Goal: Communication & Community: Ask a question

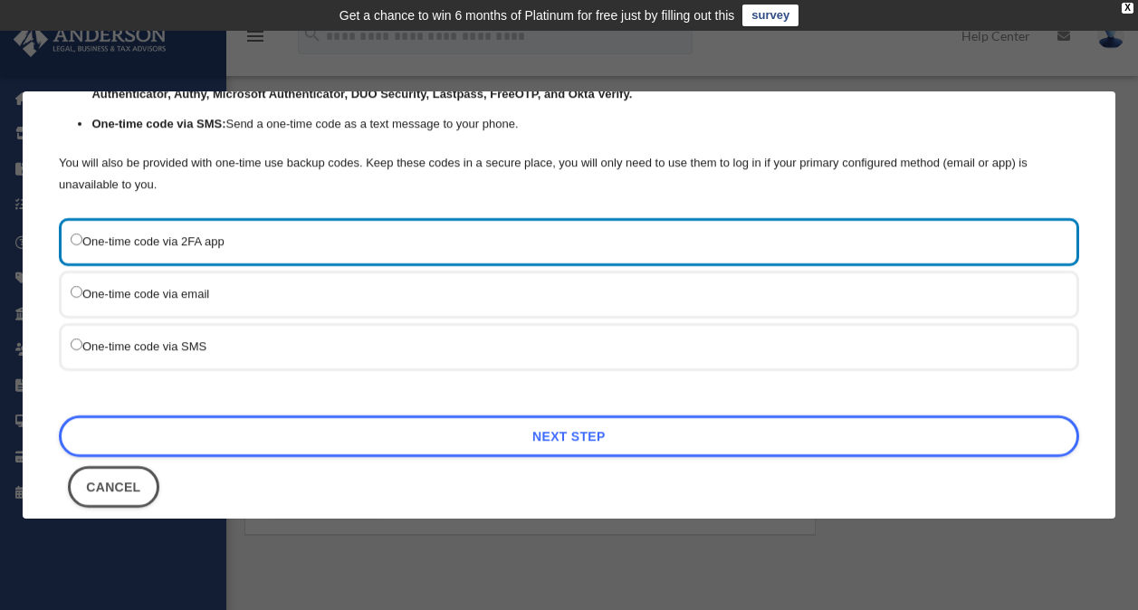
scroll to position [182, 0]
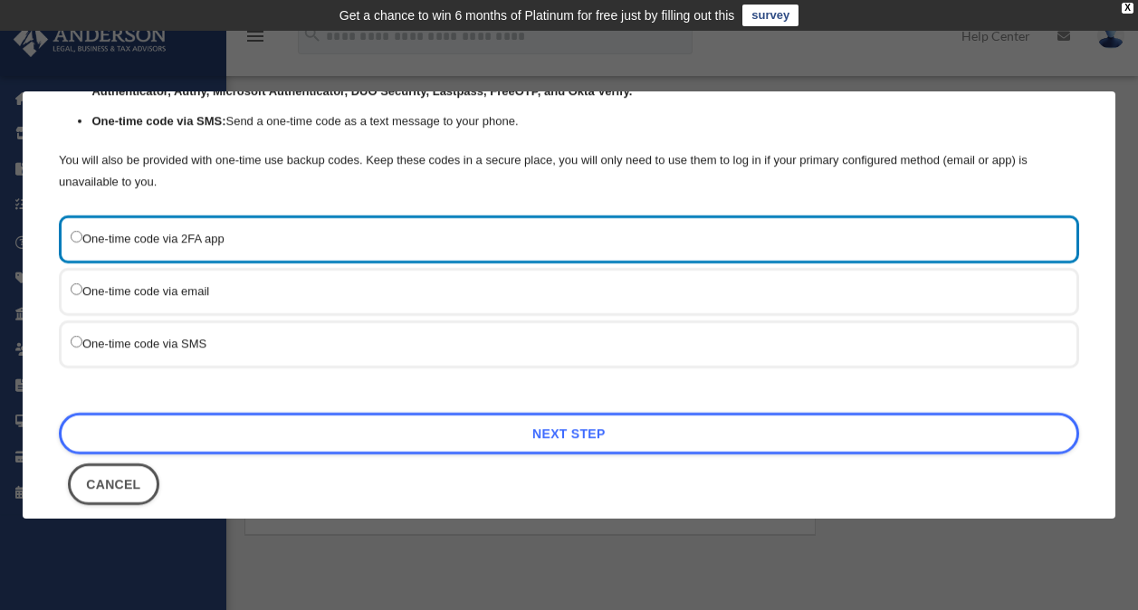
click at [370, 337] on label "One-time code via SMS" at bounding box center [560, 343] width 979 height 23
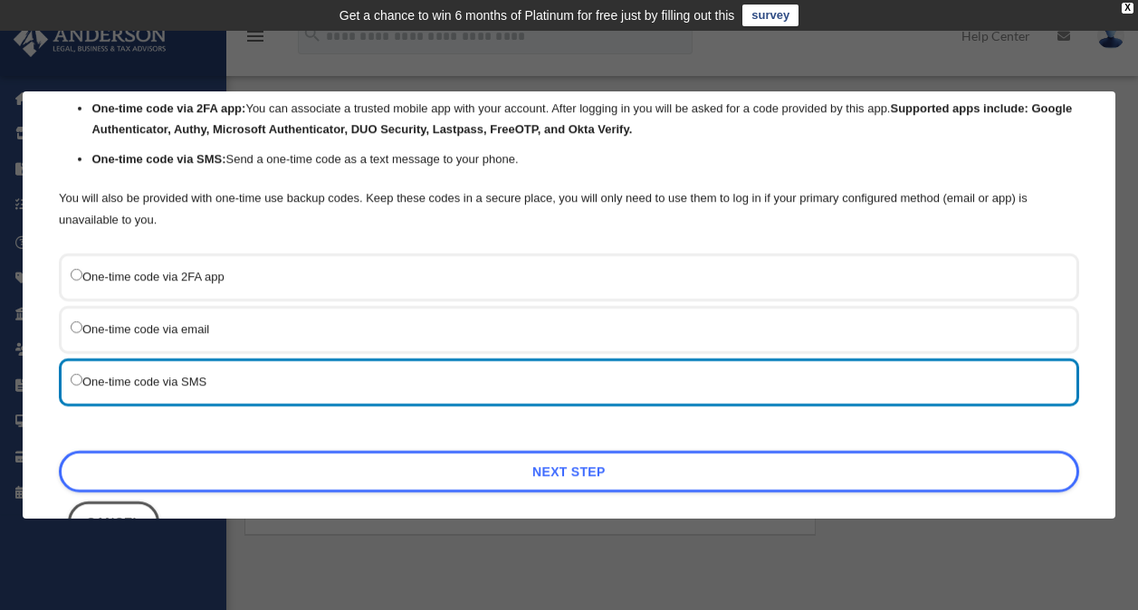
scroll to position [203, 0]
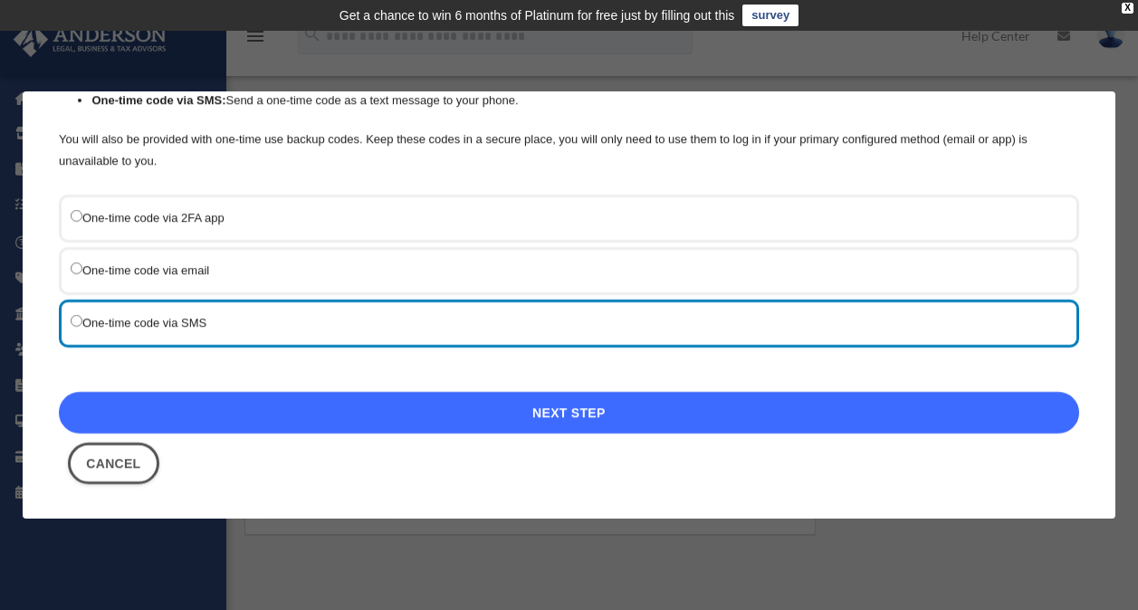
click at [622, 408] on link "Next Step" at bounding box center [569, 413] width 1020 height 42
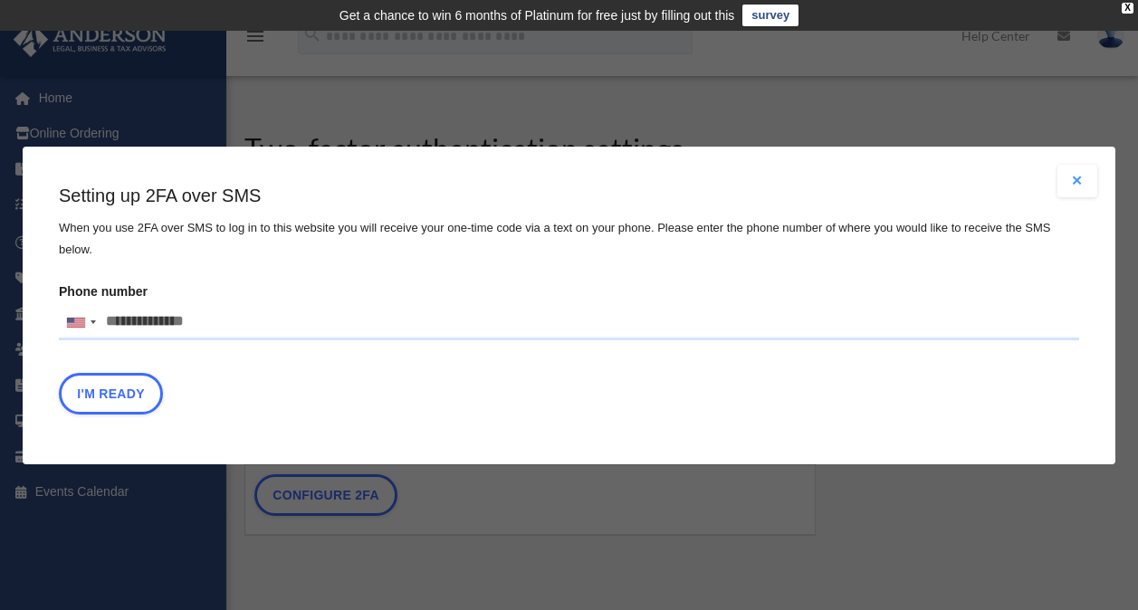
click at [216, 312] on input "Phone number United States +1 United Kingdom +44 Afghanistan (‫افغانستان‬‎) +93…" at bounding box center [569, 322] width 1020 height 36
type input "**********"
click at [129, 378] on button "I'm Ready" at bounding box center [111, 393] width 104 height 42
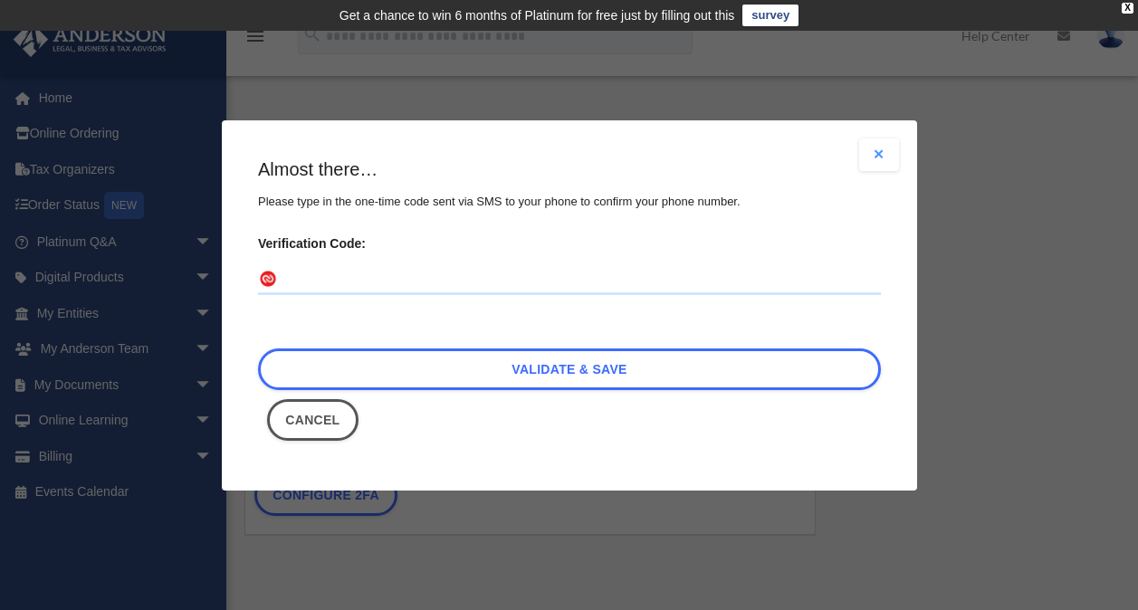
click at [334, 272] on input "Verification Code:" at bounding box center [569, 279] width 623 height 29
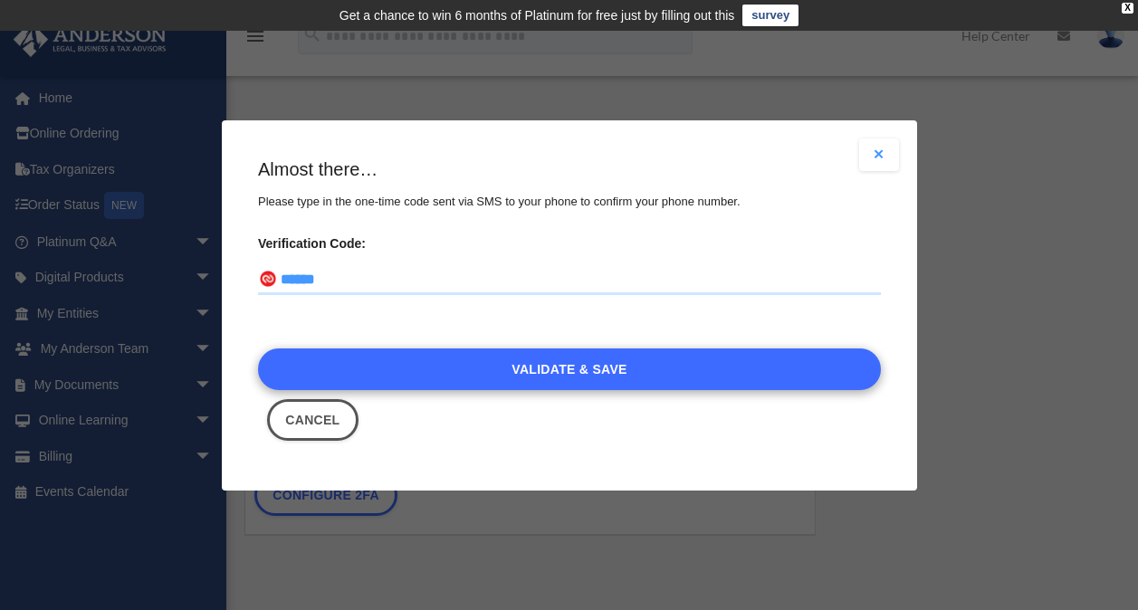
type input "******"
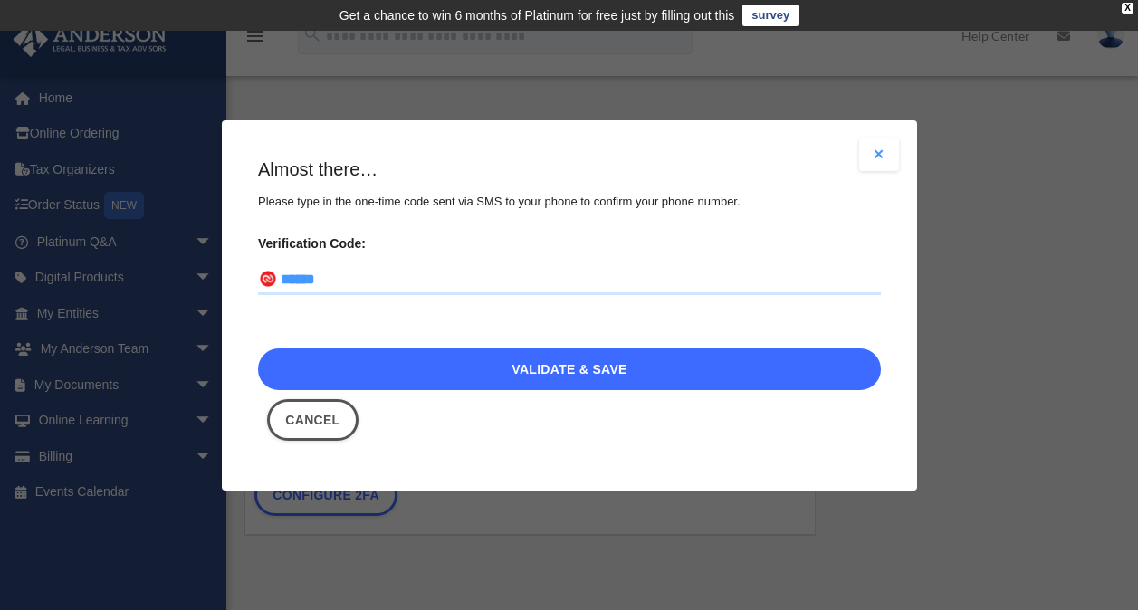
click at [572, 372] on link "Validate & Save" at bounding box center [569, 369] width 623 height 42
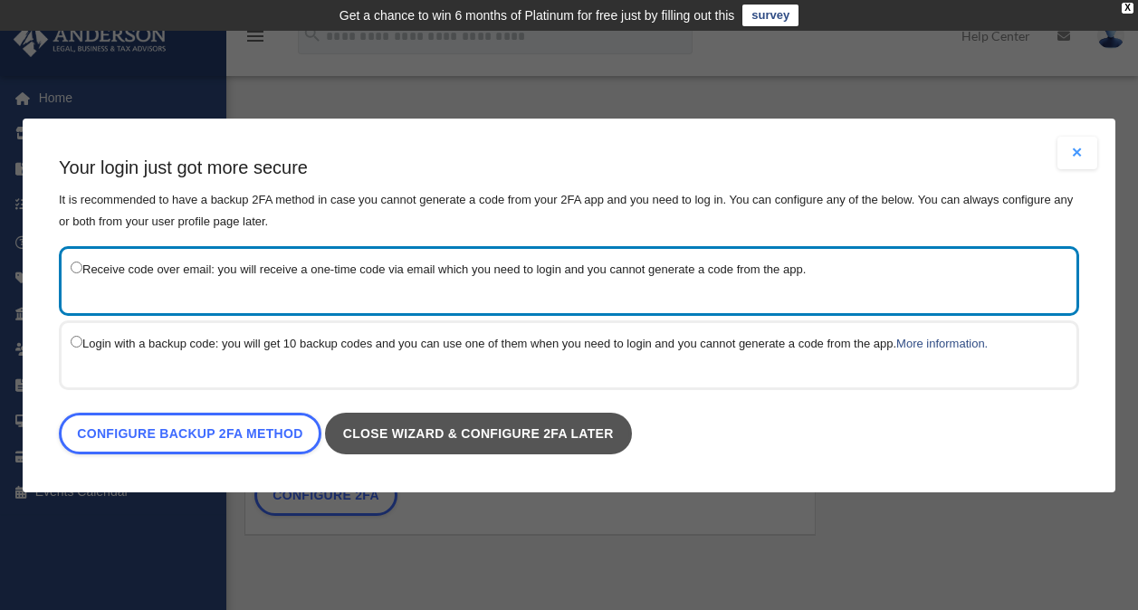
click at [435, 429] on link "Close wizard & configure 2FA later" at bounding box center [478, 434] width 307 height 42
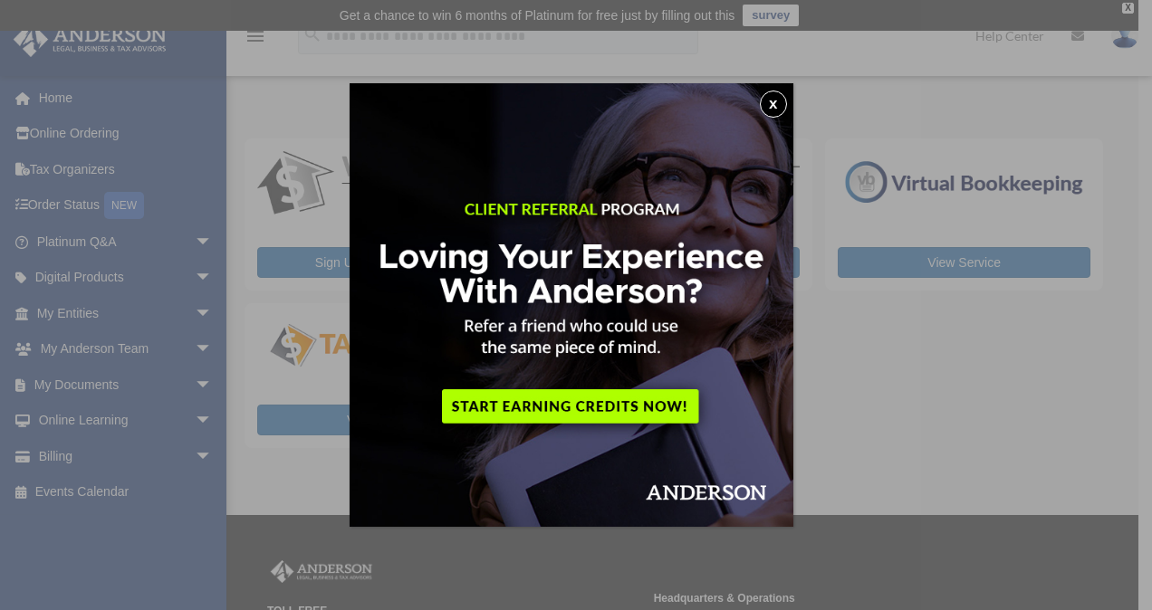
click at [954, 295] on div "x" at bounding box center [576, 305] width 1152 height 610
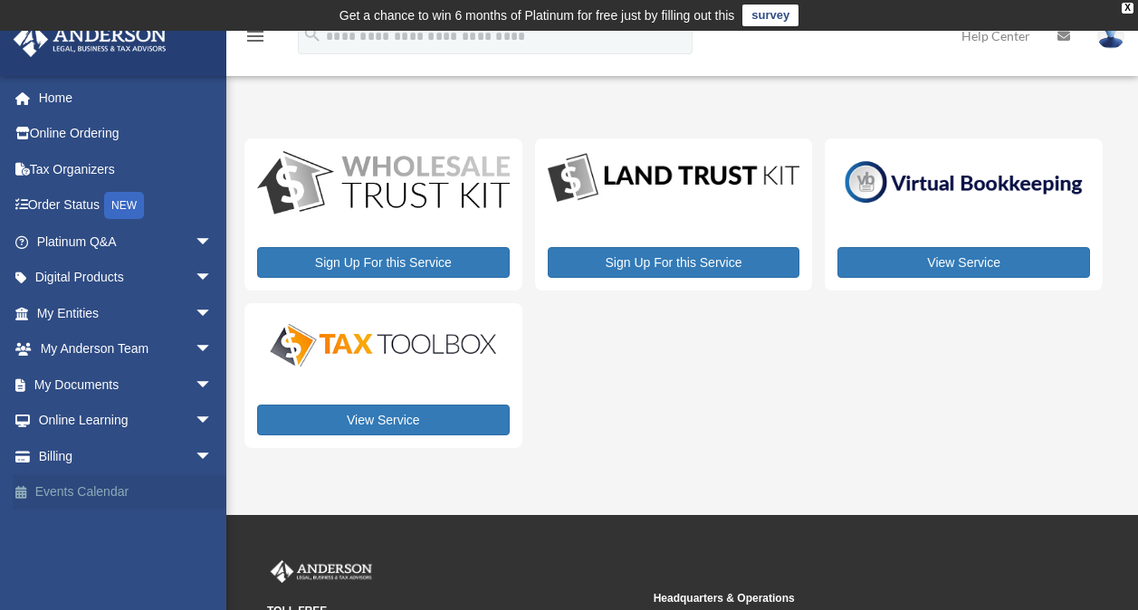
click at [69, 487] on link "Events Calendar" at bounding box center [126, 492] width 227 height 36
click at [84, 455] on link "Billing arrow_drop_down" at bounding box center [126, 456] width 227 height 36
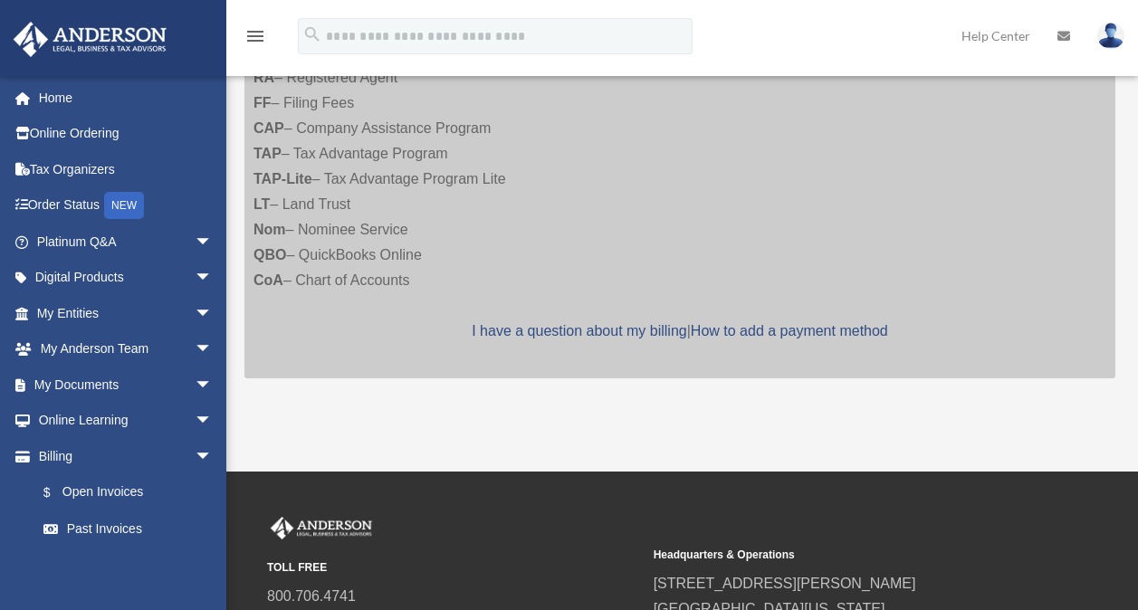
scroll to position [420, 0]
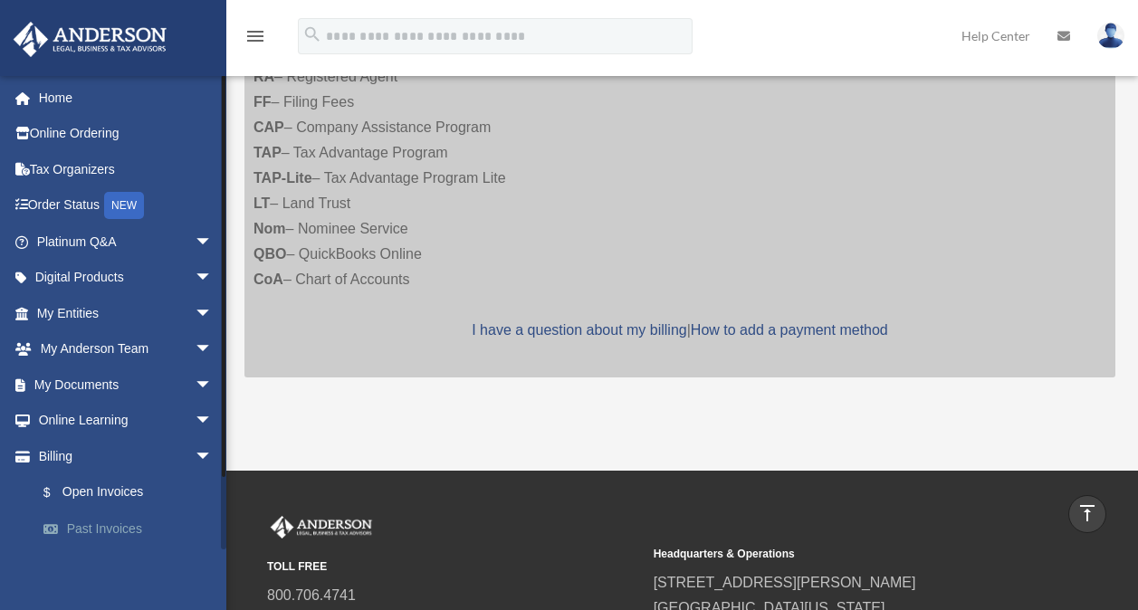
click at [120, 523] on link "Past Invoices" at bounding box center [132, 529] width 215 height 36
click at [112, 491] on link "$ Open Invoices" at bounding box center [132, 492] width 215 height 37
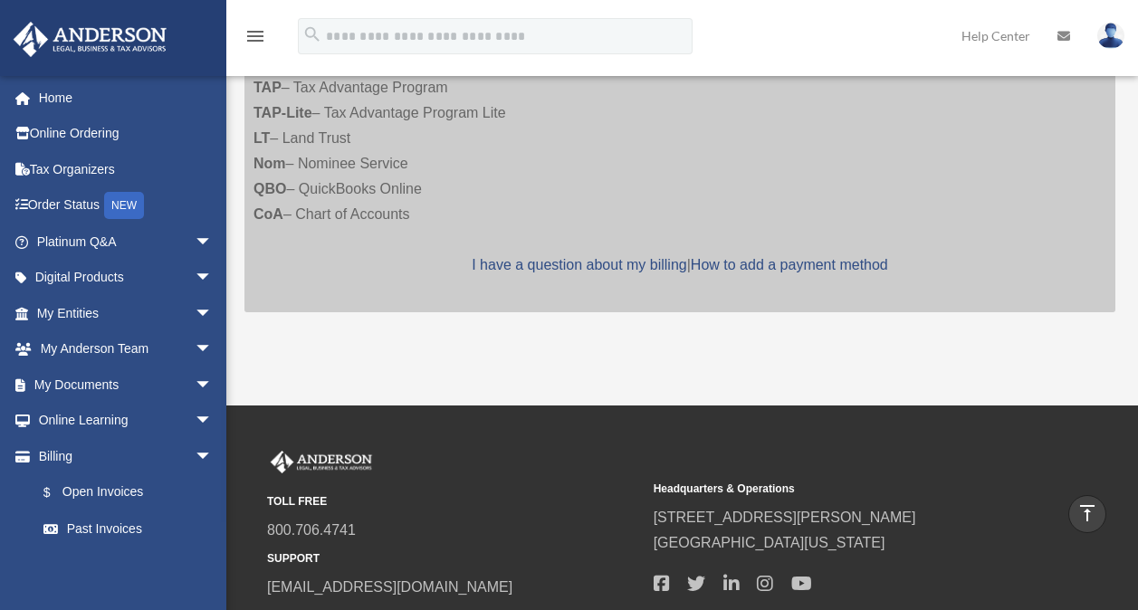
scroll to position [484, 0]
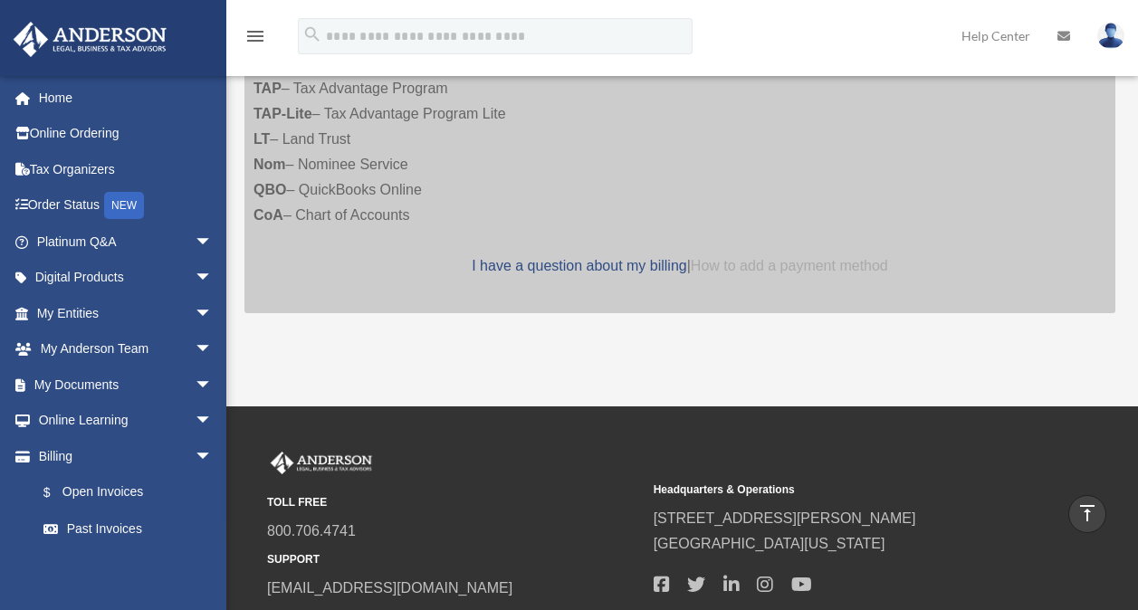
click at [808, 267] on link "How to add a payment method" at bounding box center [789, 265] width 197 height 15
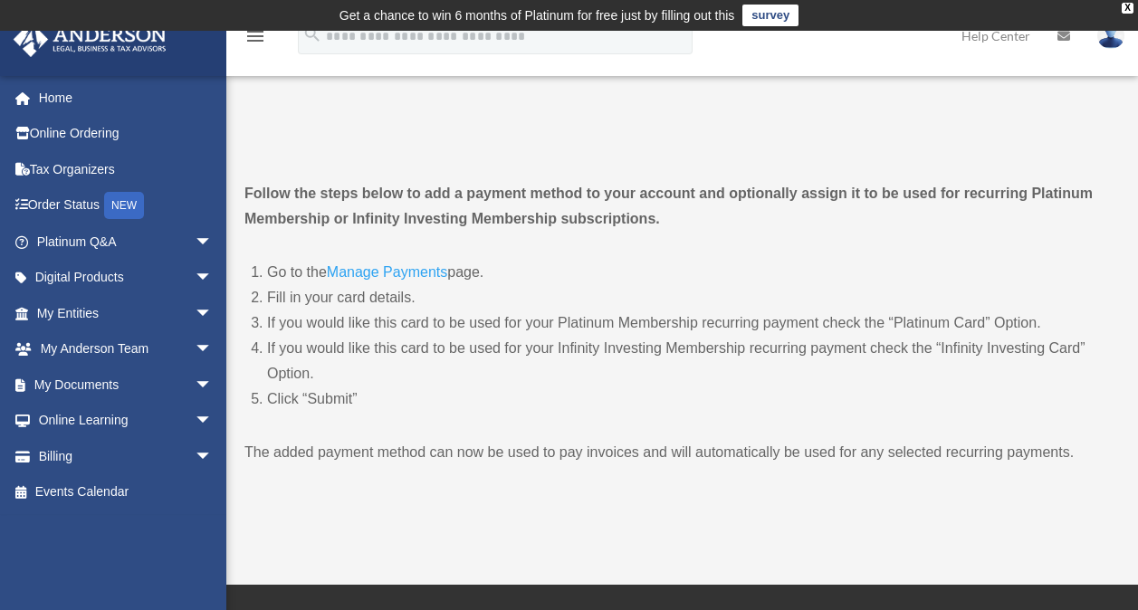
click at [422, 272] on link "Manage Payments" at bounding box center [387, 276] width 120 height 24
click at [77, 139] on link "Online Ordering" at bounding box center [126, 134] width 227 height 36
click at [60, 94] on link "Home" at bounding box center [126, 98] width 227 height 36
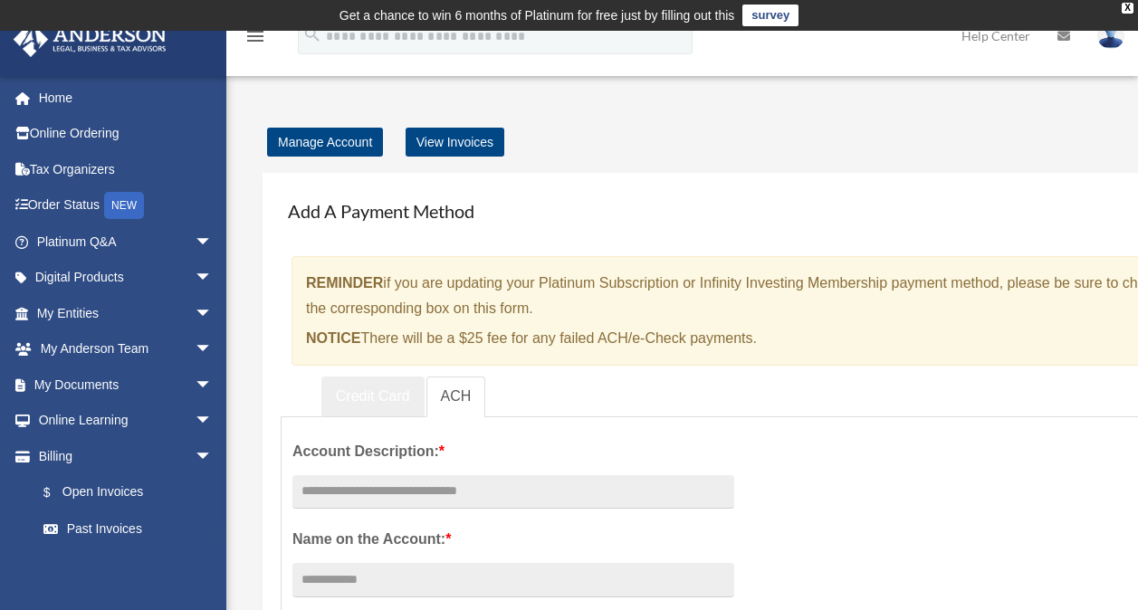
click at [384, 399] on link "Credit Card" at bounding box center [372, 397] width 103 height 41
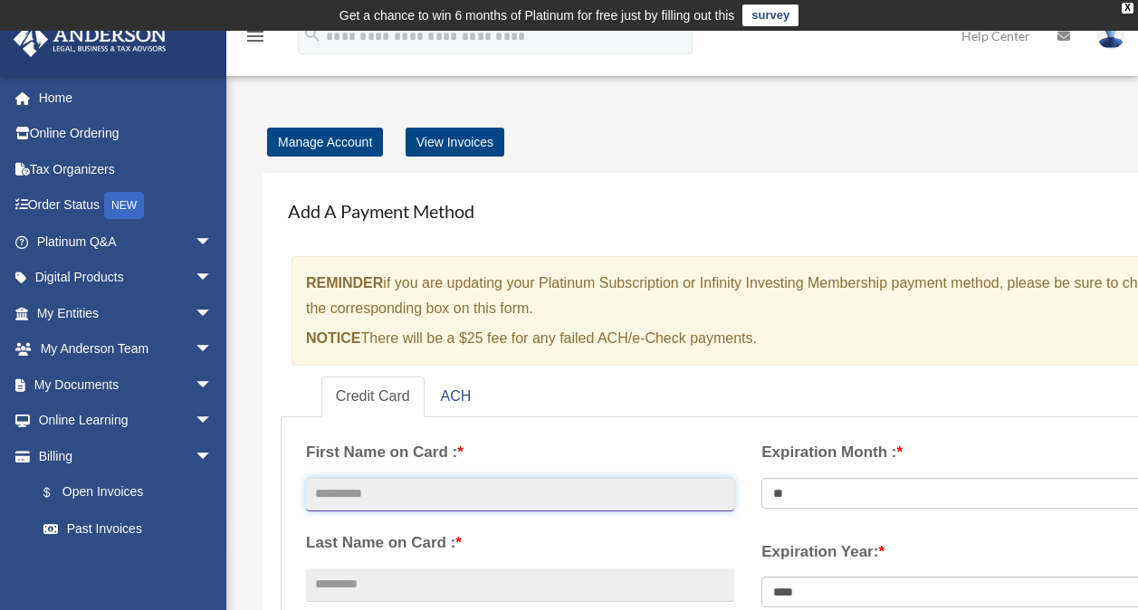
click at [581, 497] on input "text" at bounding box center [520, 495] width 428 height 34
type input "*********"
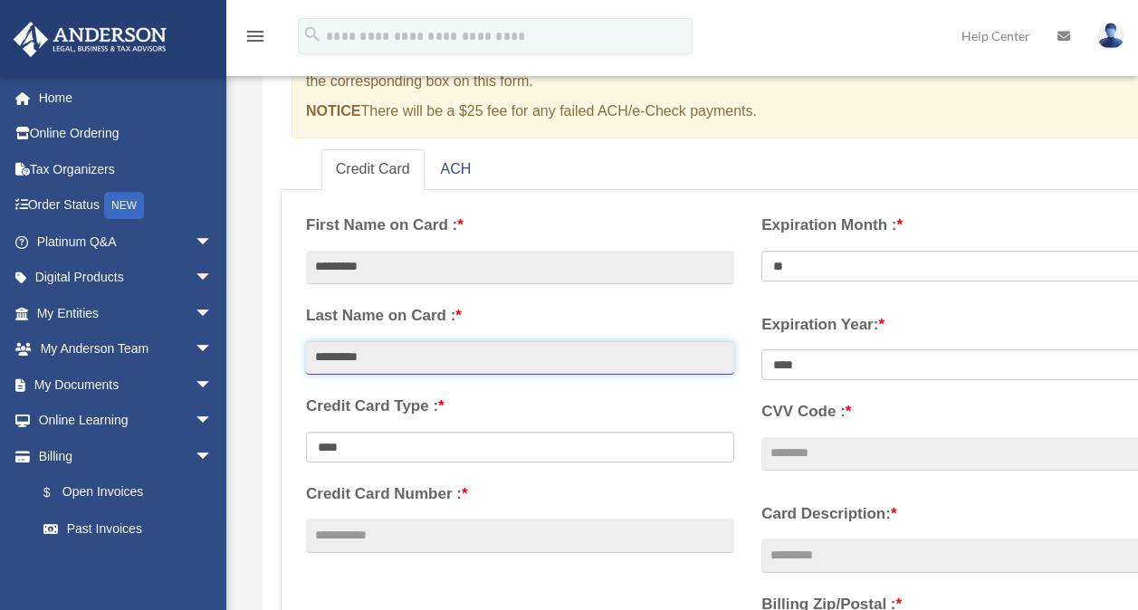
scroll to position [234, 0]
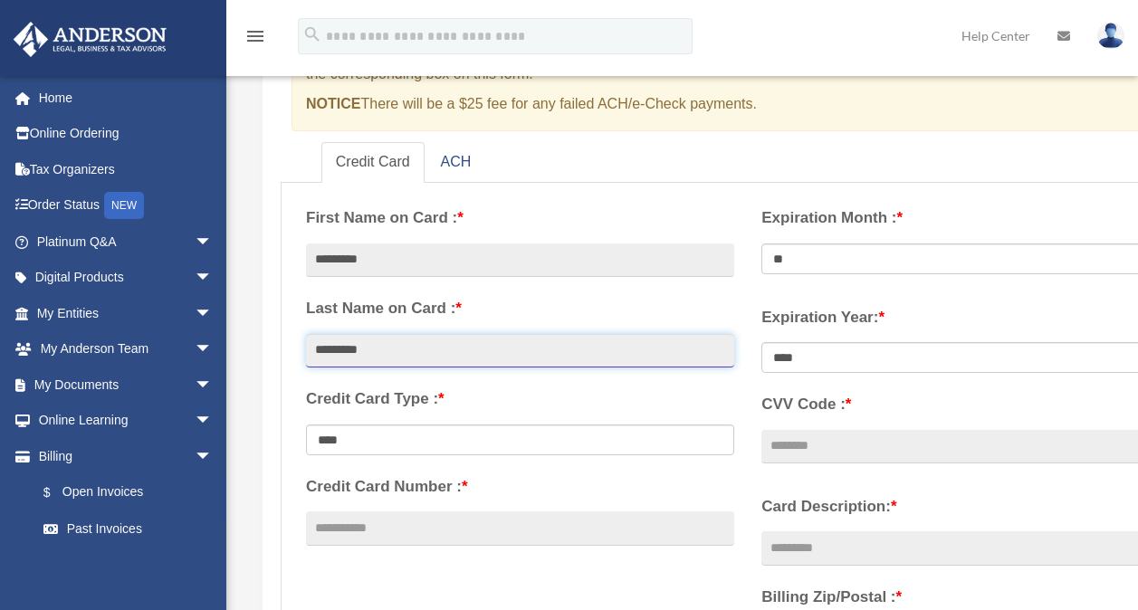
type input "*********"
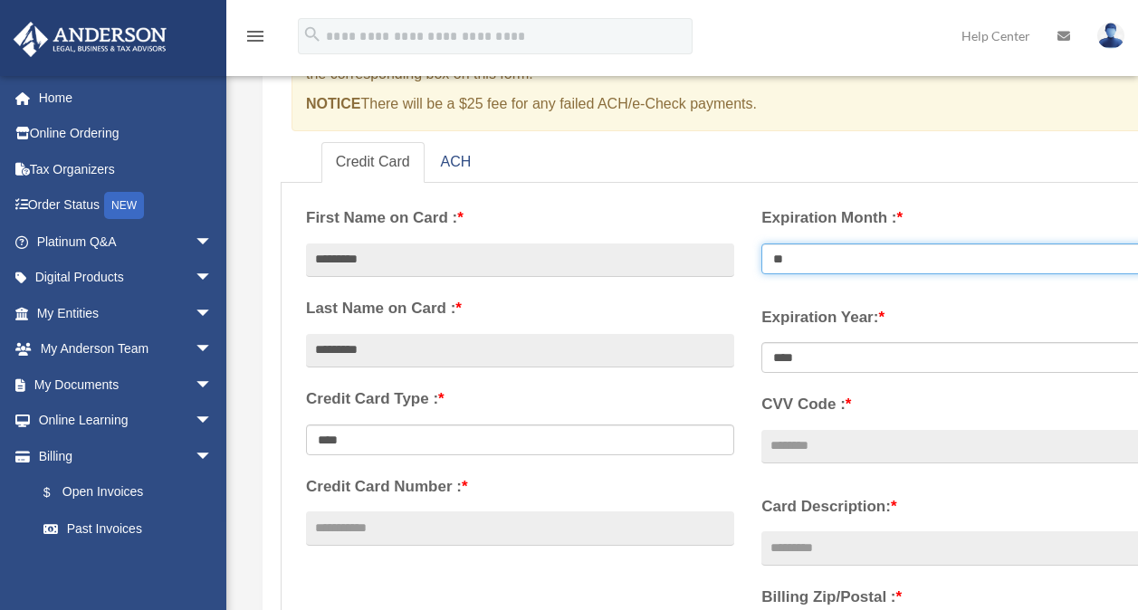
click at [893, 246] on select "** ** ** ** ** ** ** ** ** ** ** **" at bounding box center [975, 259] width 428 height 31
select select "**"
click at [761, 244] on select "** ** ** ** ** ** ** ** ** ** ** **" at bounding box center [975, 259] width 428 height 31
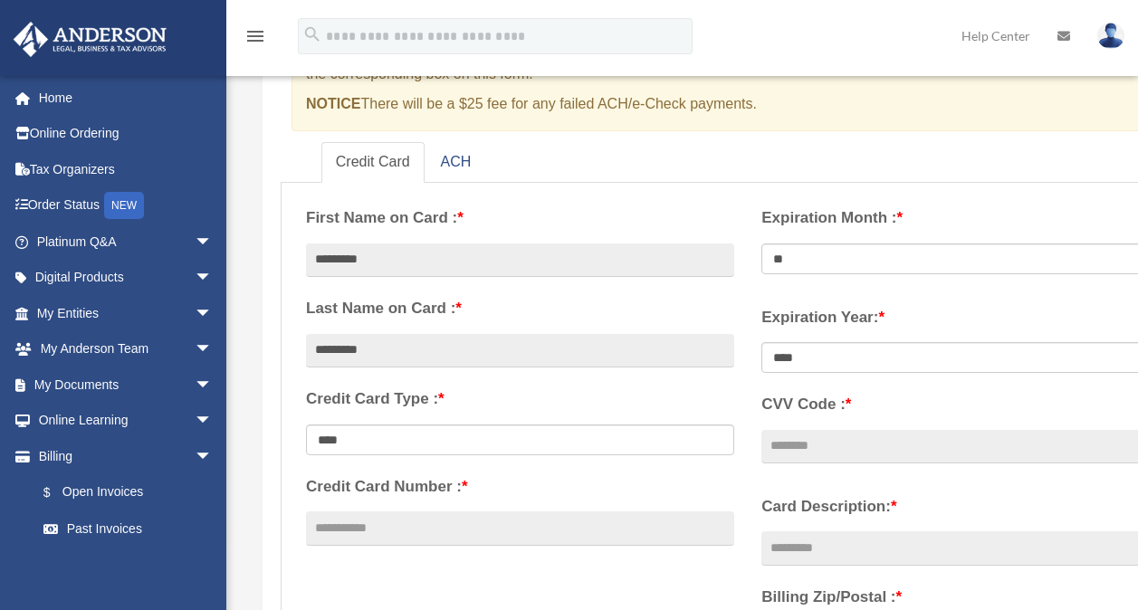
click at [804, 500] on label "Card Description: *" at bounding box center [975, 506] width 428 height 27
click at [804, 531] on input "Card Description: *" at bounding box center [975, 548] width 428 height 34
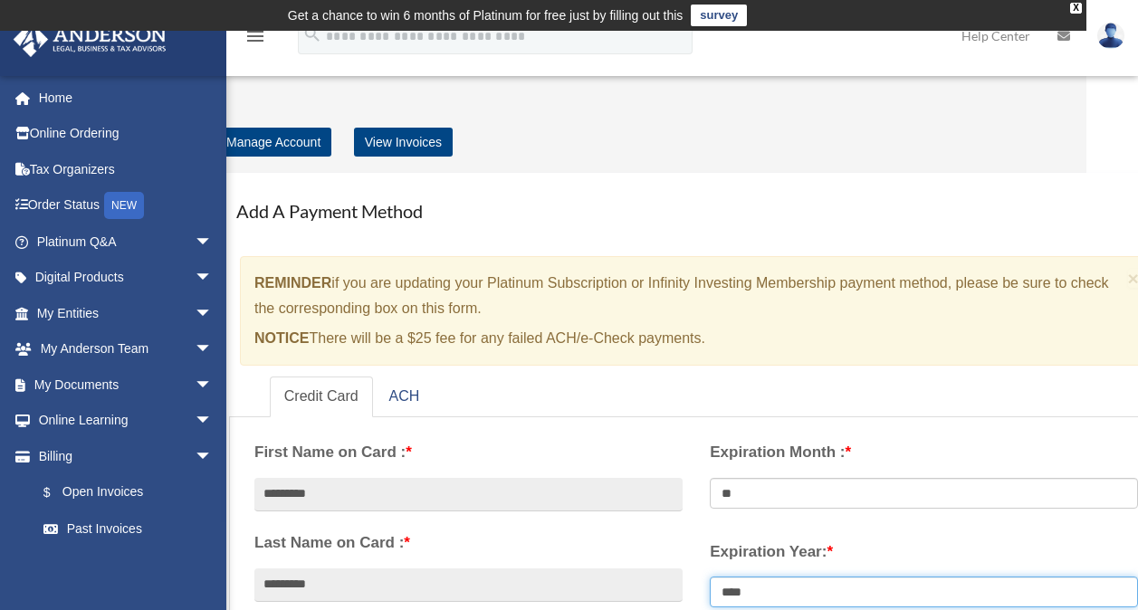
click at [779, 577] on select "**** **** **** **** **** **** **** **** ****" at bounding box center [924, 592] width 428 height 31
select select "****"
click at [710, 577] on select "**** **** **** **** **** **** **** **** ****" at bounding box center [924, 592] width 428 height 31
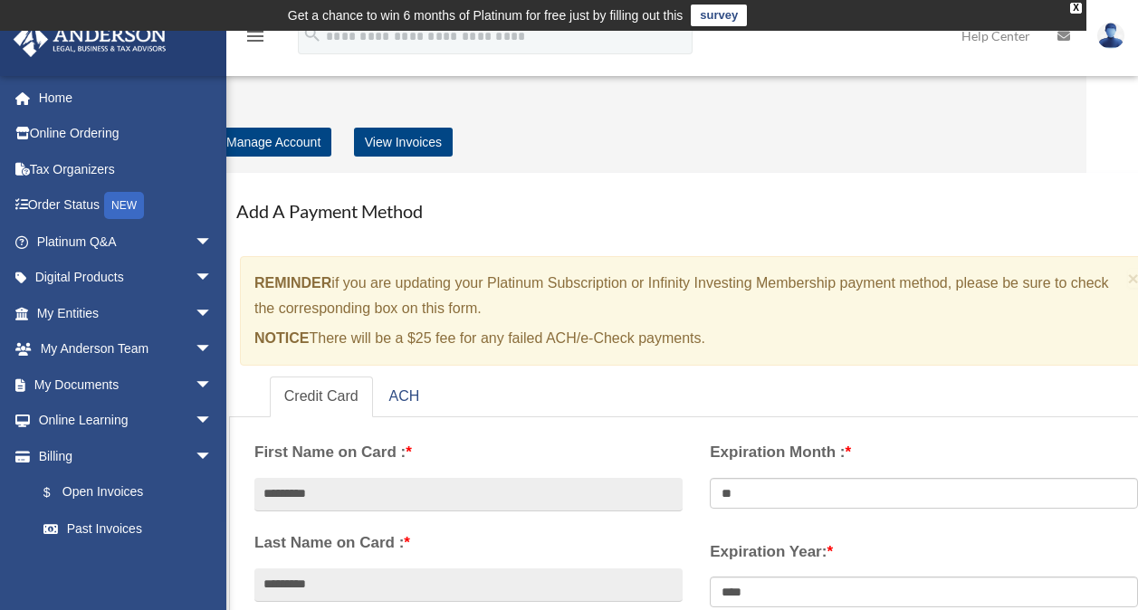
type input "*"
type input "***"
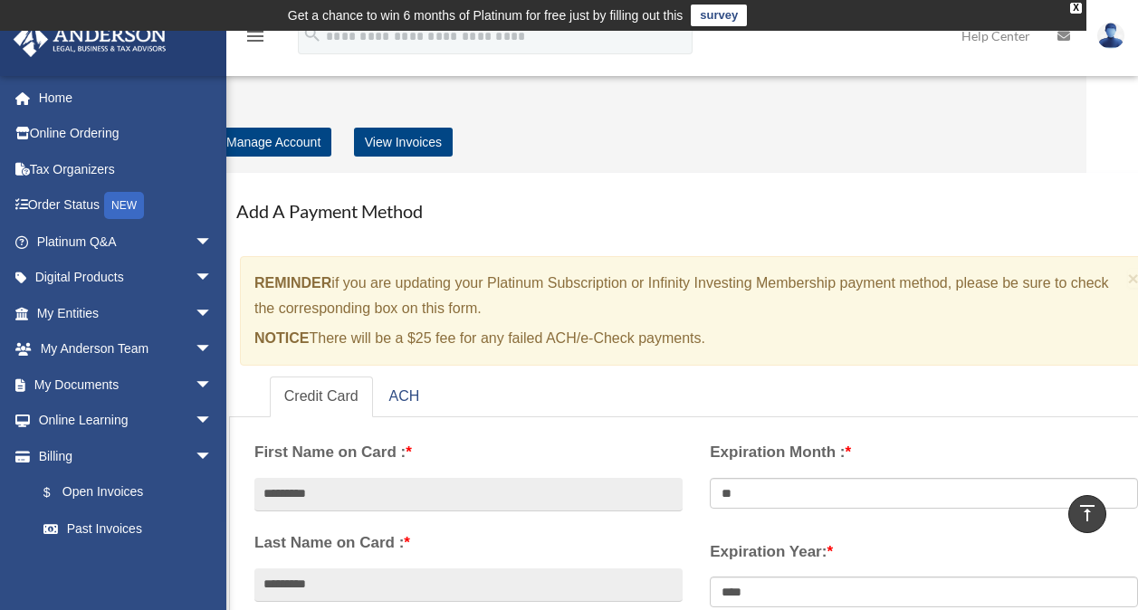
type input "**********"
type input "*****"
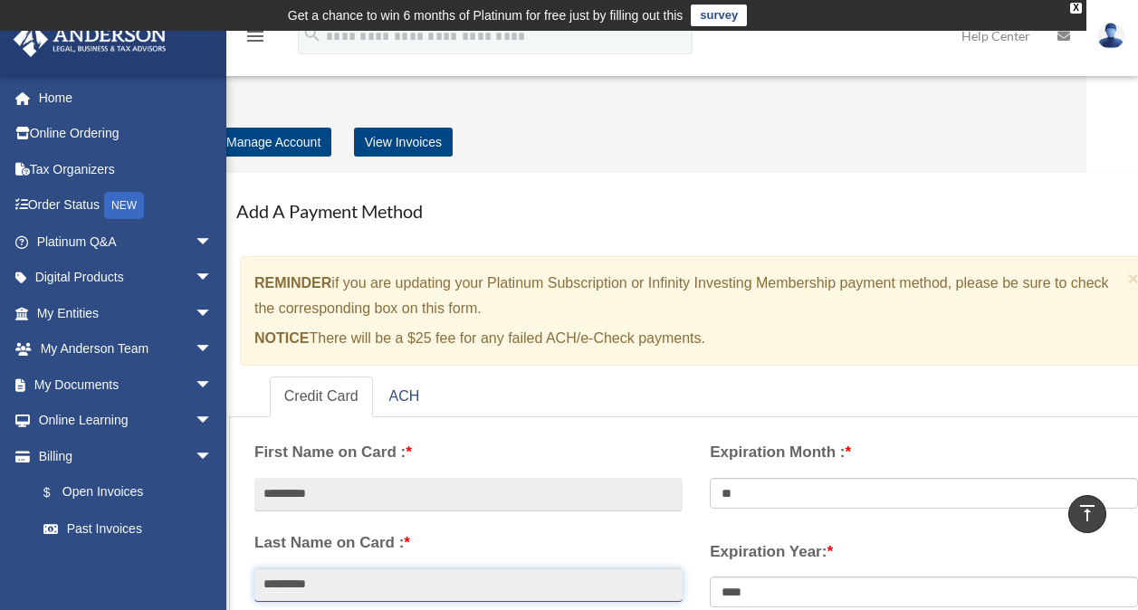
type input "**********"
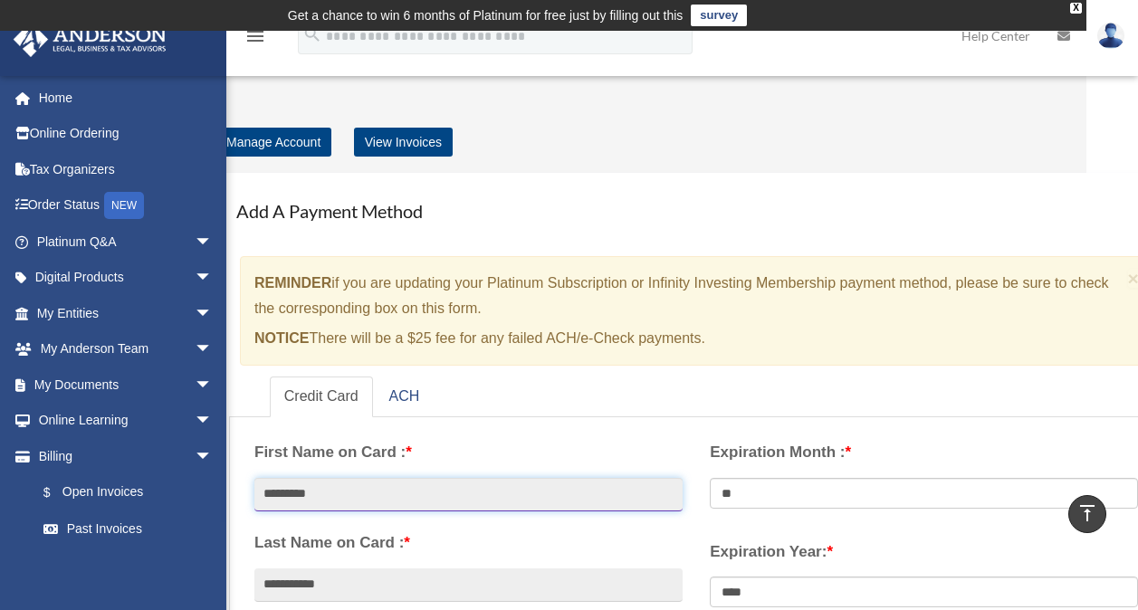
type input "*******"
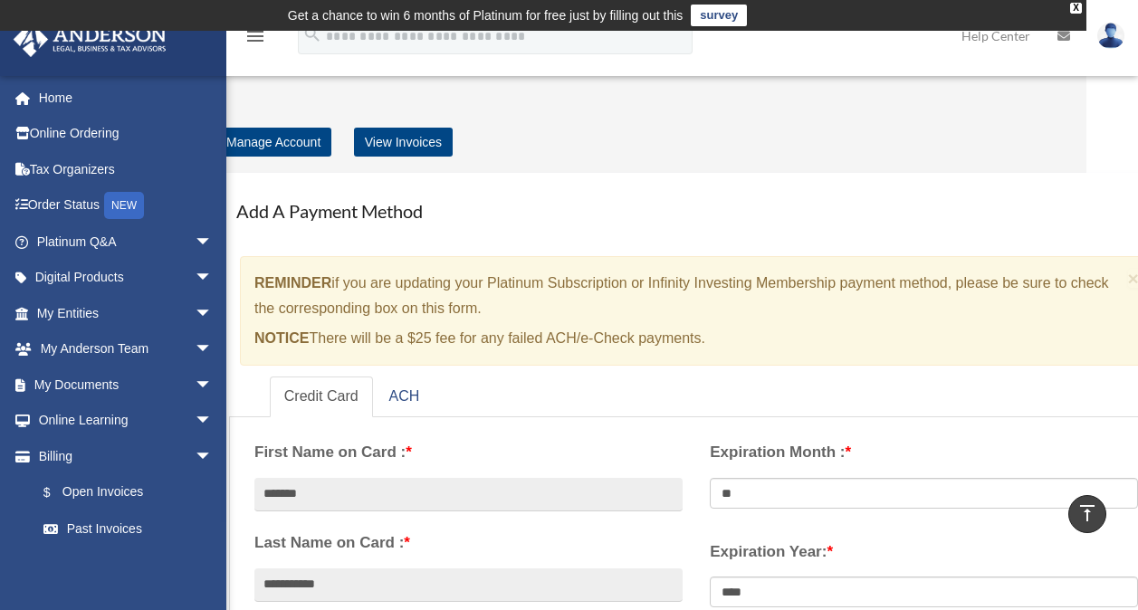
type input "**********"
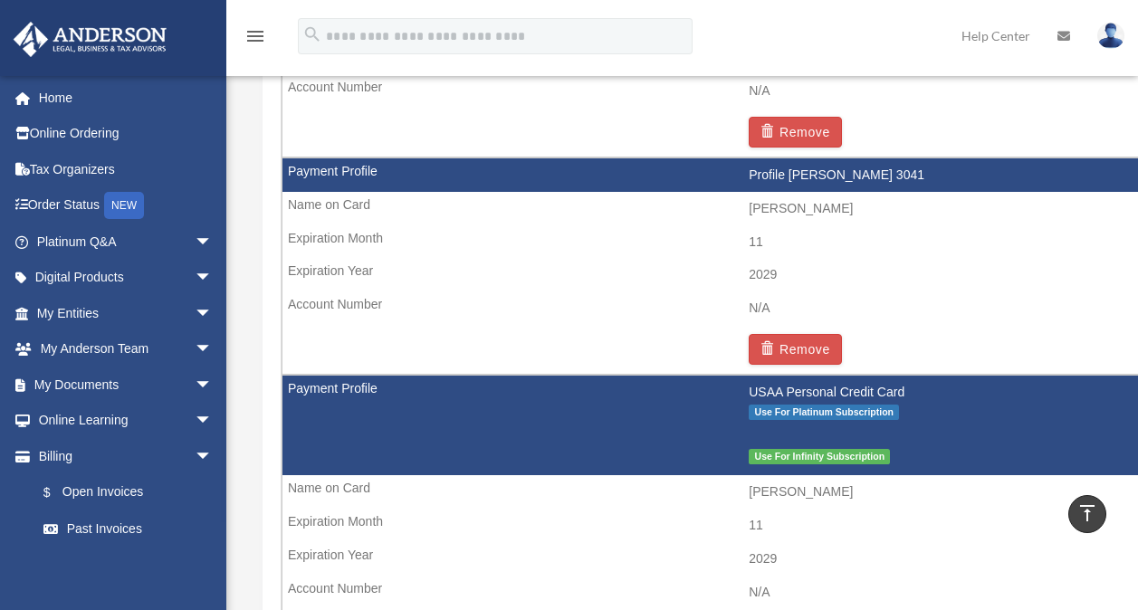
scroll to position [1392, 0]
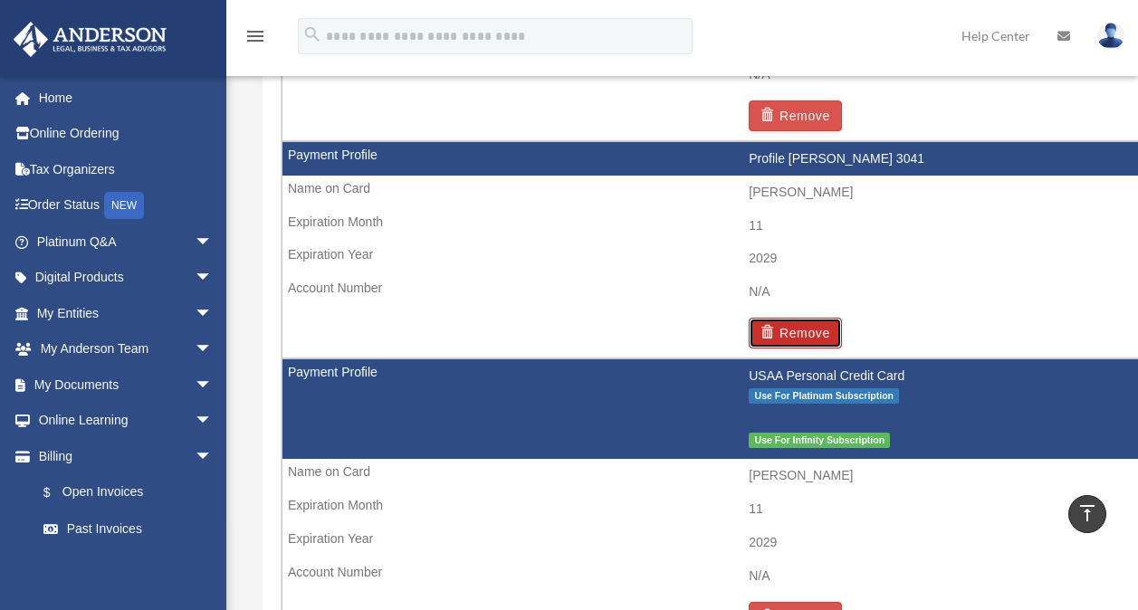
click at [802, 335] on button "Remove" at bounding box center [795, 333] width 93 height 31
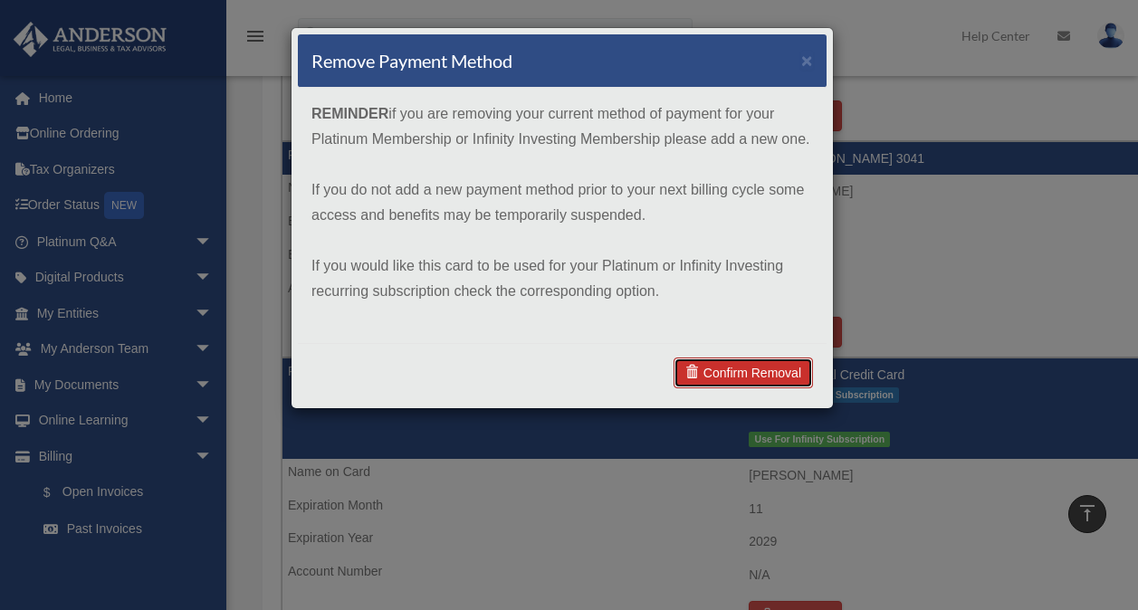
click at [747, 369] on link "Confirm Removal" at bounding box center [743, 373] width 139 height 31
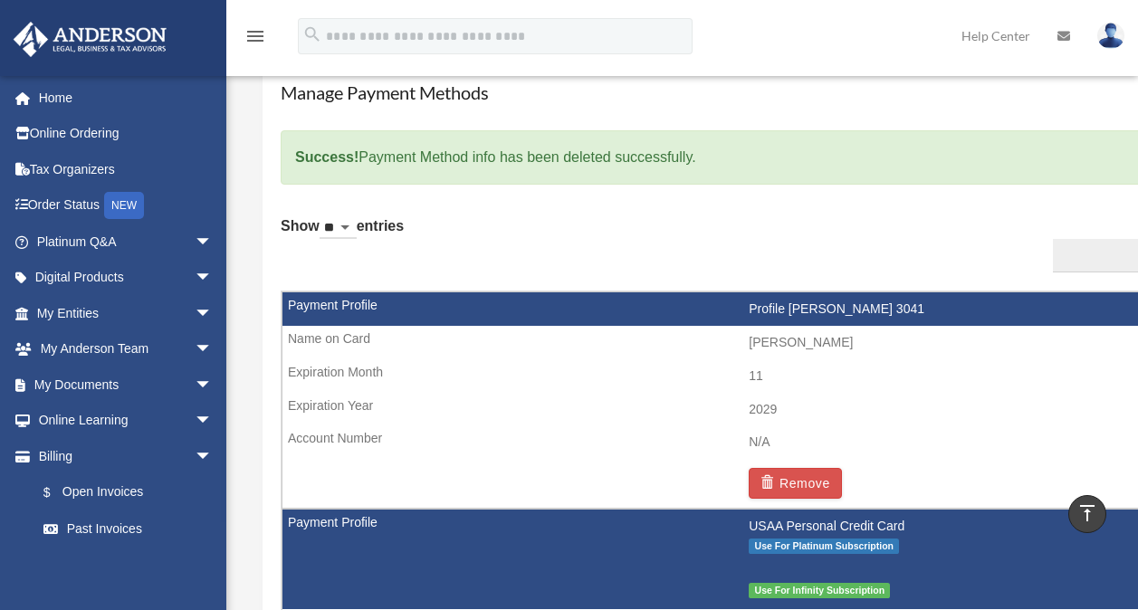
scroll to position [1101, 0]
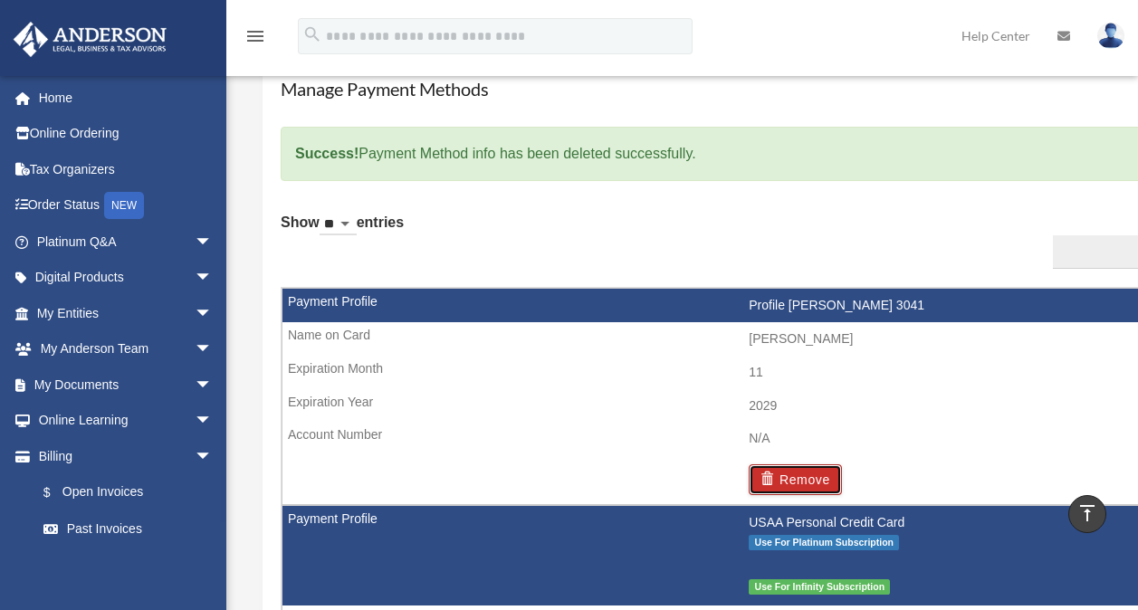
click at [797, 476] on button "Remove" at bounding box center [795, 479] width 93 height 31
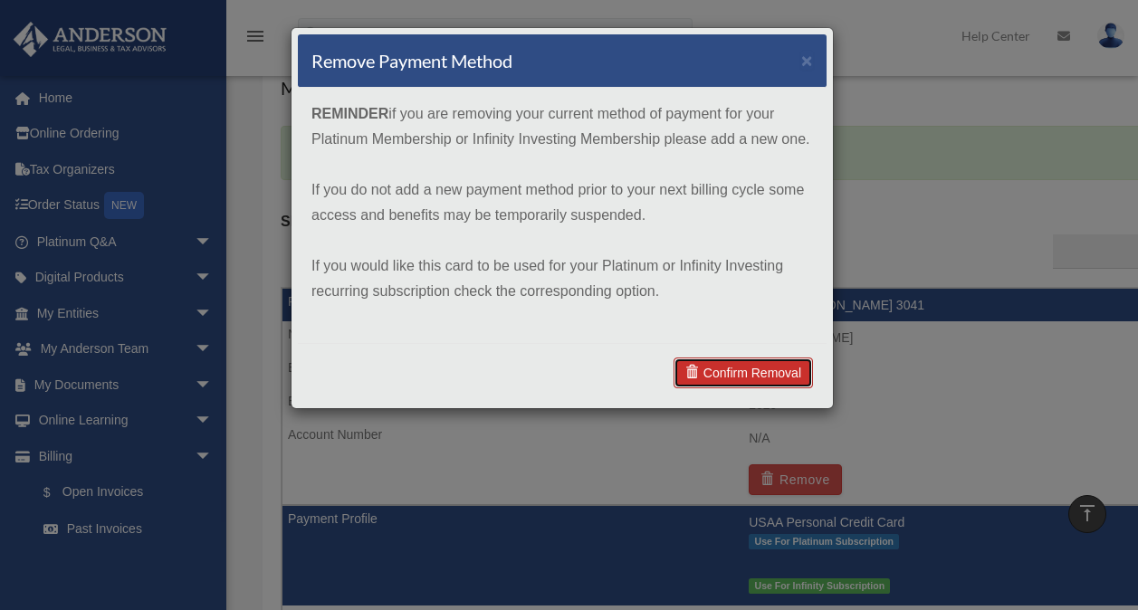
click at [754, 378] on link "Confirm Removal" at bounding box center [743, 373] width 139 height 31
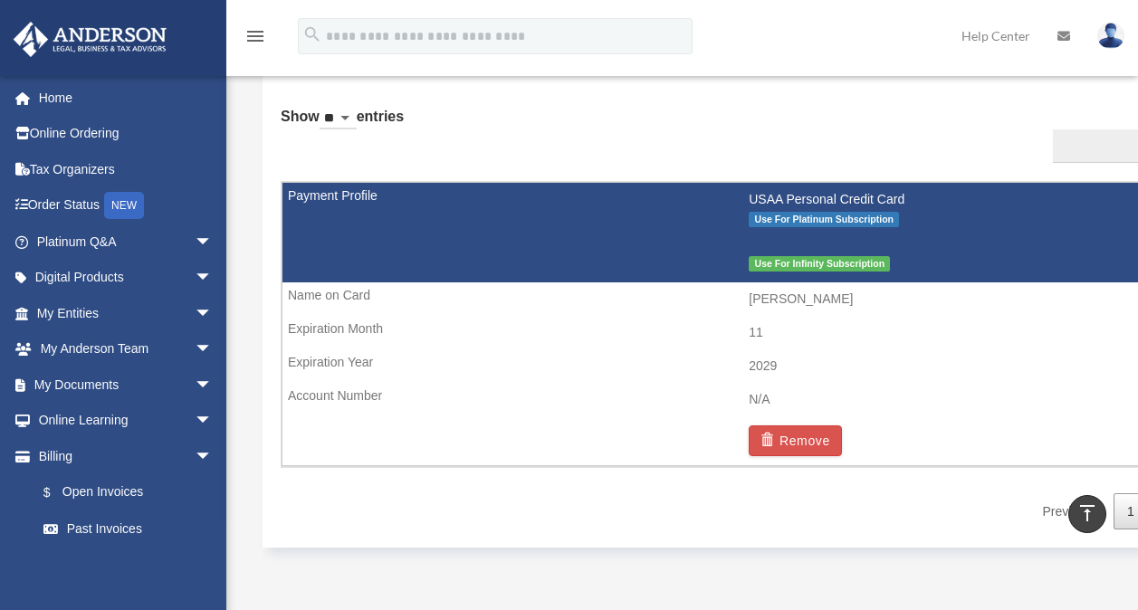
scroll to position [1209, 0]
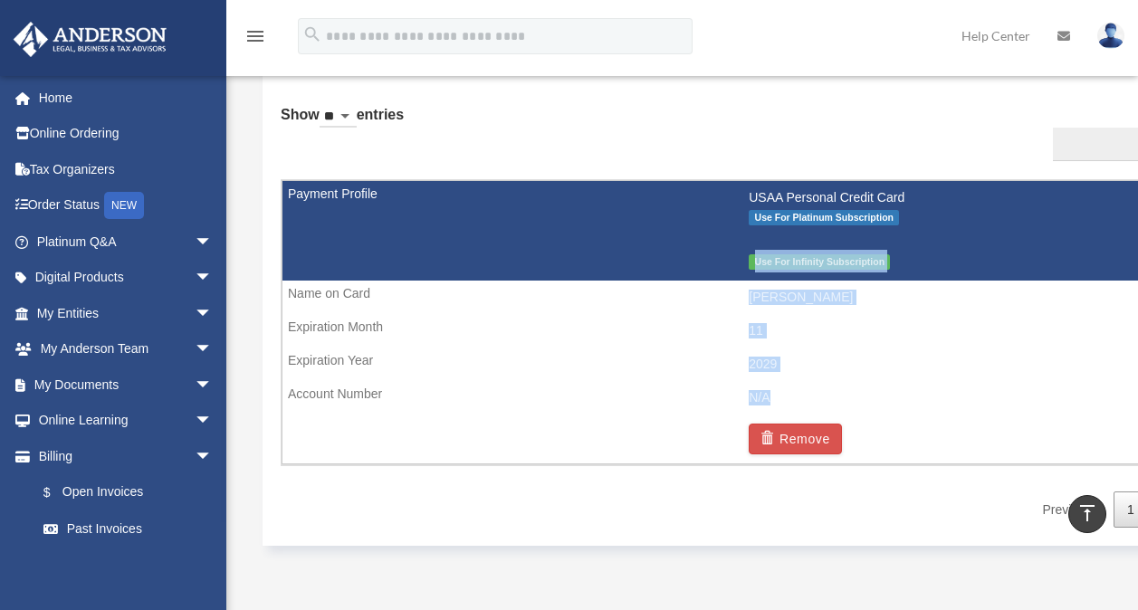
drag, startPoint x: 1134, startPoint y: 388, endPoint x: 1119, endPoint y: 215, distance: 172.7
click at [1119, 215] on tr "USAA Personal Credit Card Use For Platinum Subscription Use For Infinity Subscr…" at bounding box center [749, 321] width 935 height 283
drag, startPoint x: 1119, startPoint y: 215, endPoint x: 1103, endPoint y: 394, distance: 179.1
click at [1103, 394] on td "N/A" at bounding box center [748, 398] width 933 height 34
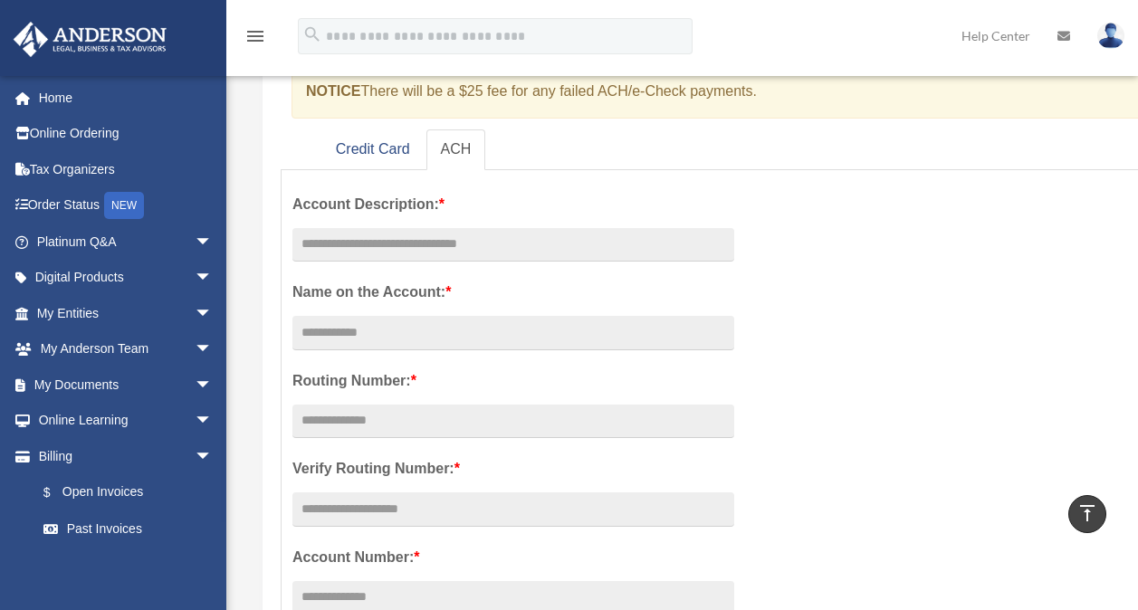
scroll to position [0, 0]
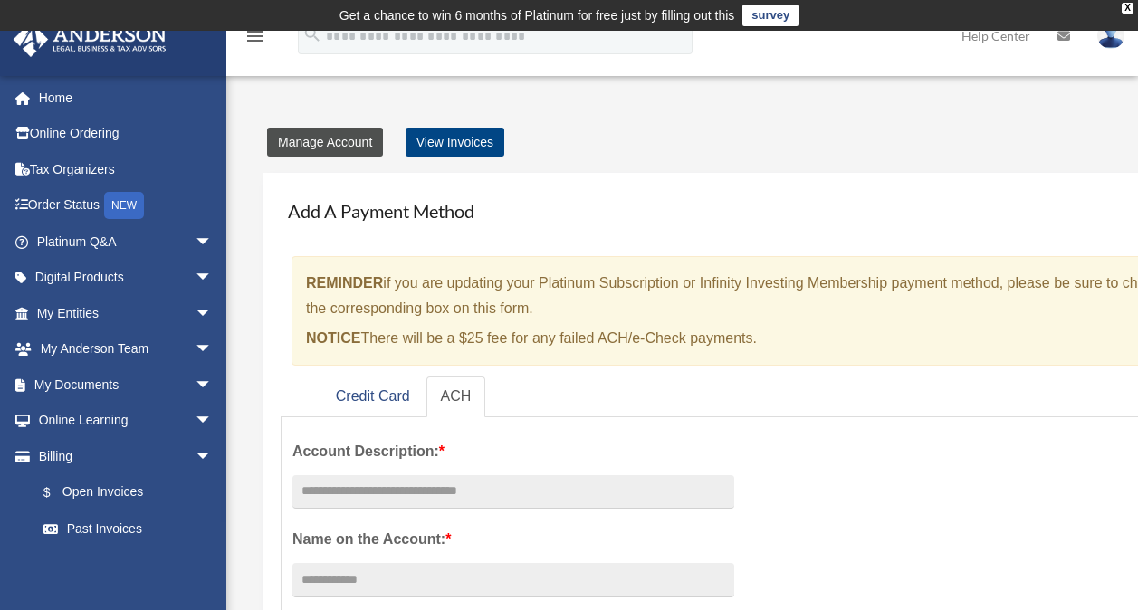
click at [335, 147] on link "Manage Account" at bounding box center [325, 142] width 116 height 29
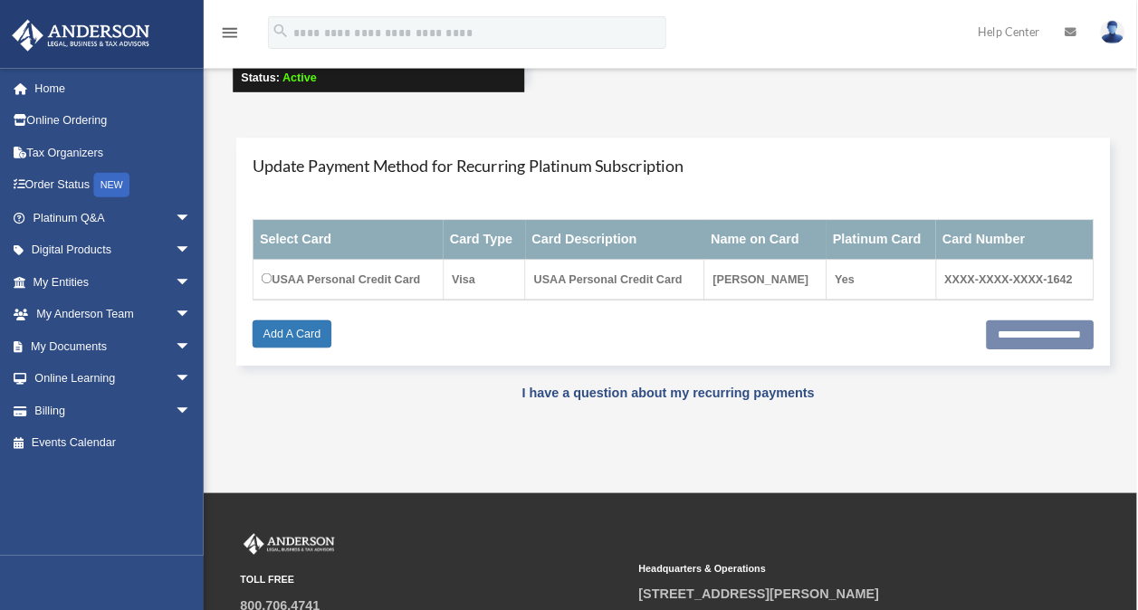
scroll to position [170, 0]
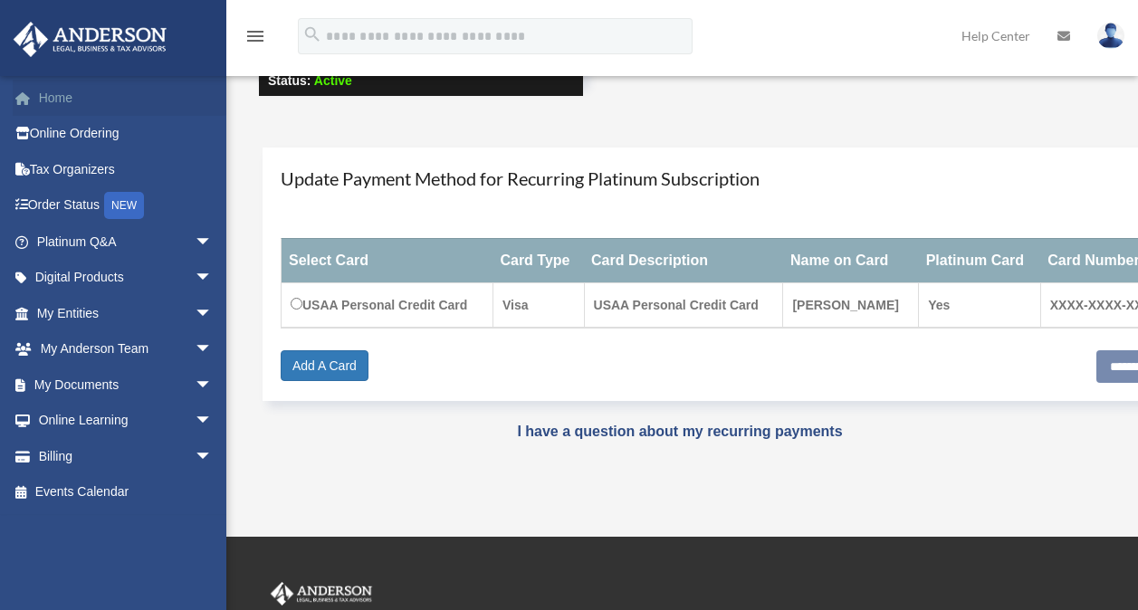
click at [53, 102] on link "Home" at bounding box center [126, 98] width 227 height 36
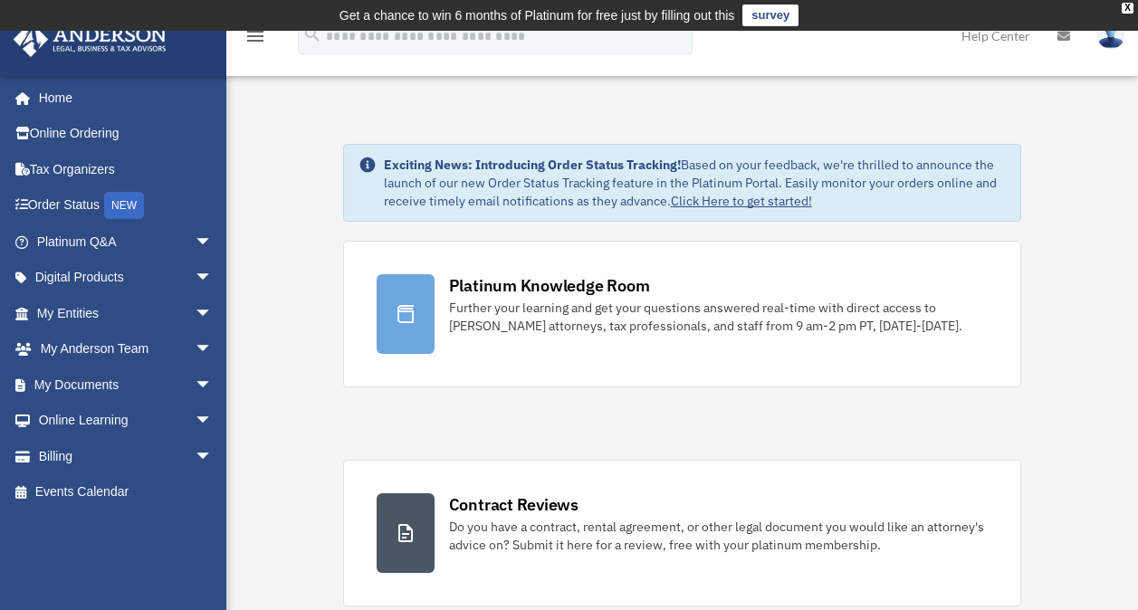
click at [740, 198] on link "Click Here to get started!" at bounding box center [741, 201] width 141 height 16
click at [69, 244] on link "Platinum Q&A arrow_drop_down" at bounding box center [126, 242] width 227 height 36
click at [195, 236] on span "arrow_drop_down" at bounding box center [213, 242] width 36 height 37
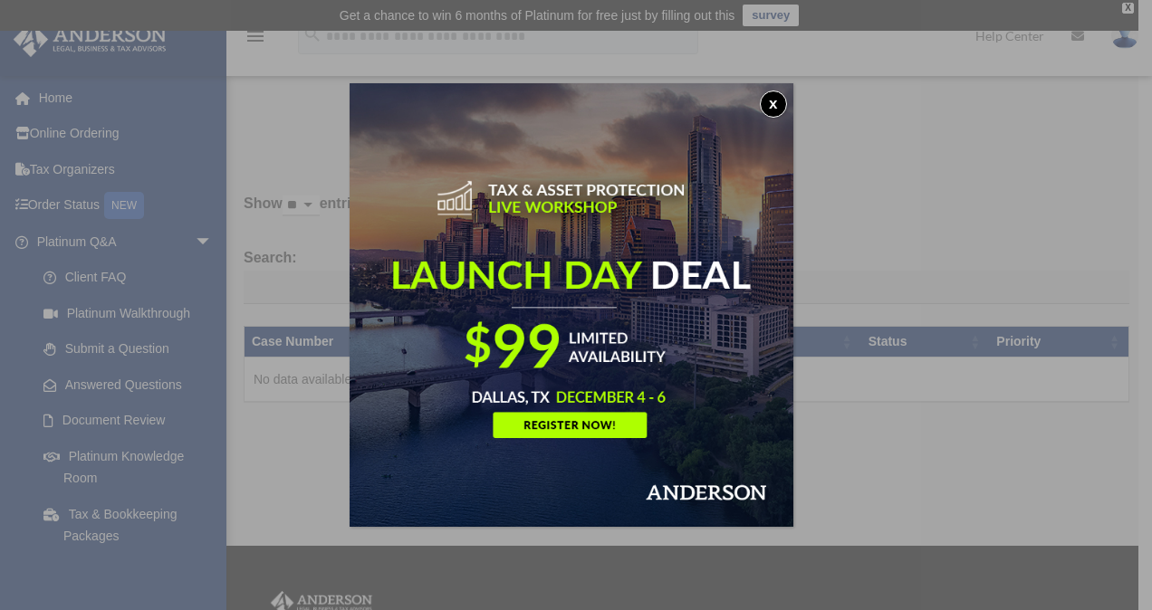
click at [779, 106] on button "x" at bounding box center [773, 104] width 27 height 27
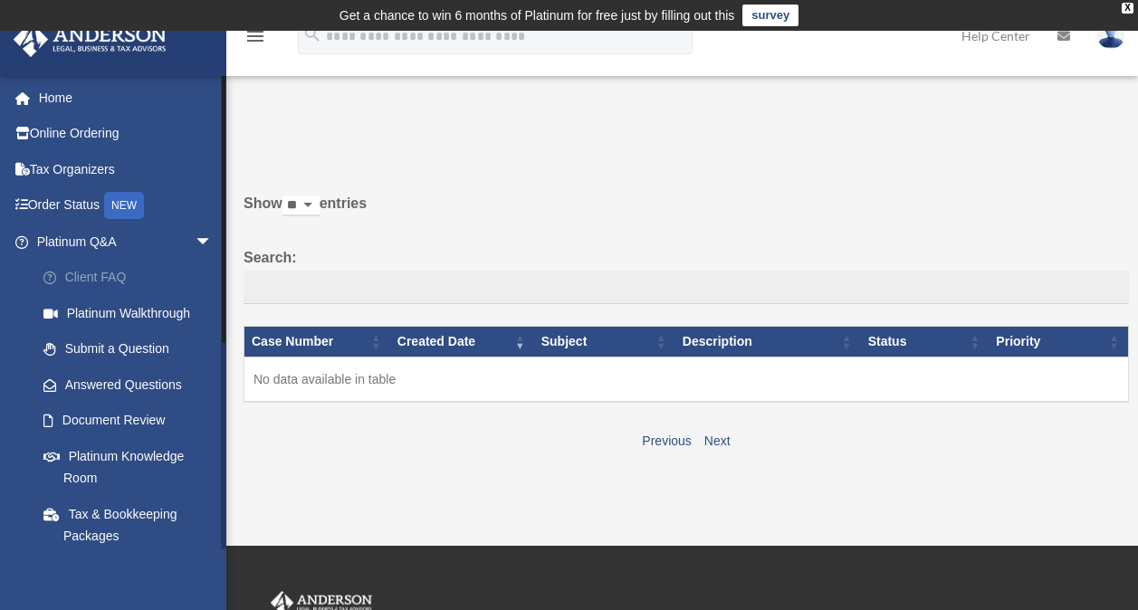
click at [102, 275] on link "Client FAQ" at bounding box center [132, 278] width 215 height 36
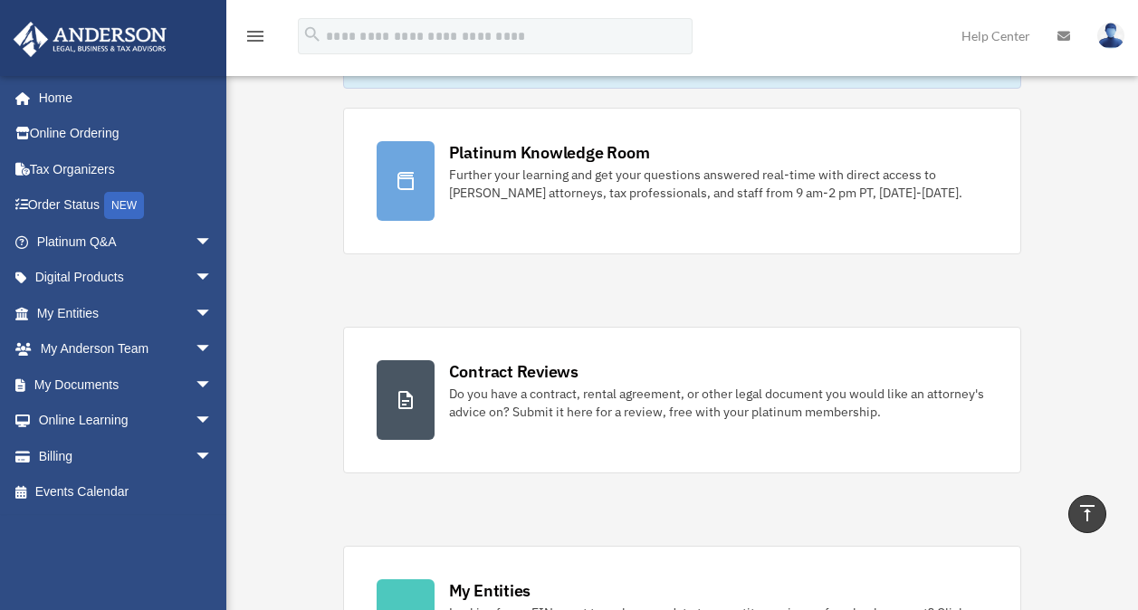
scroll to position [116, 0]
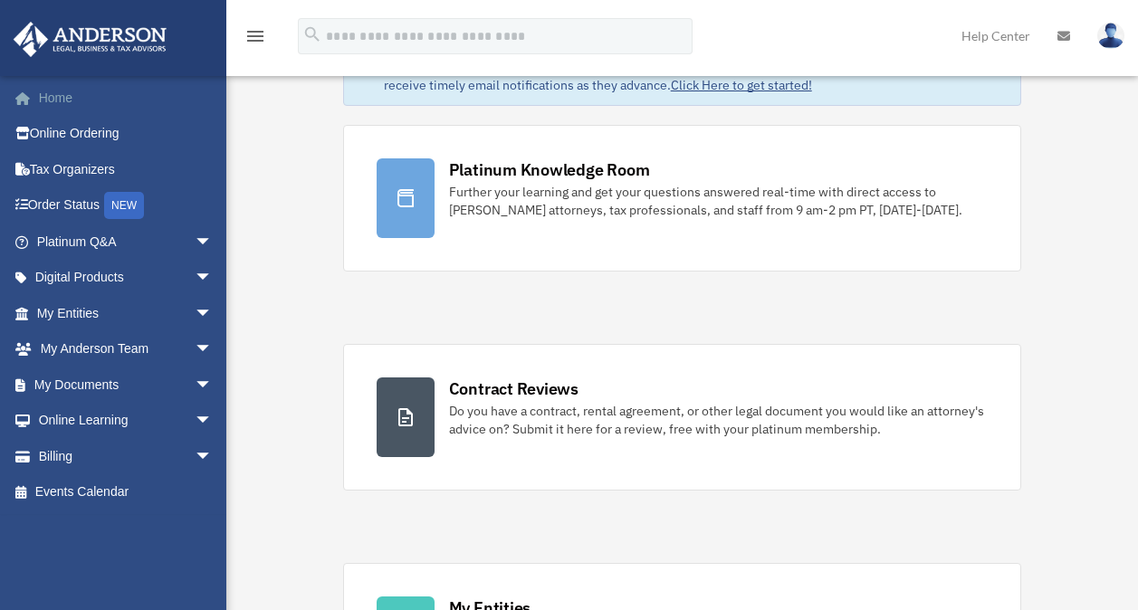
click at [61, 100] on link "Home" at bounding box center [126, 98] width 227 height 36
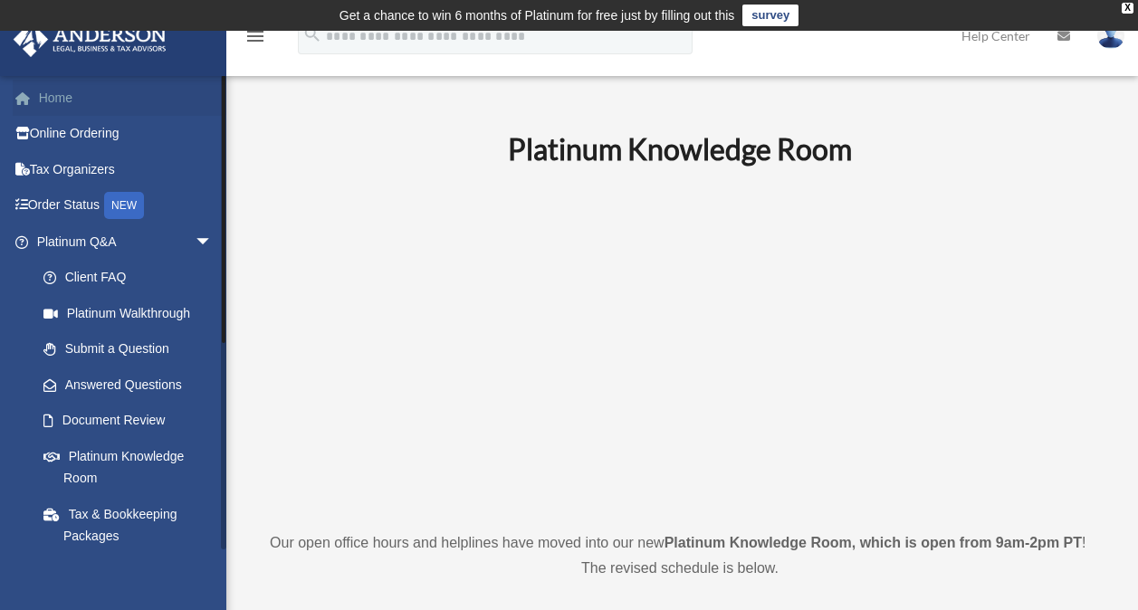
click at [60, 100] on link "Home" at bounding box center [126, 98] width 227 height 36
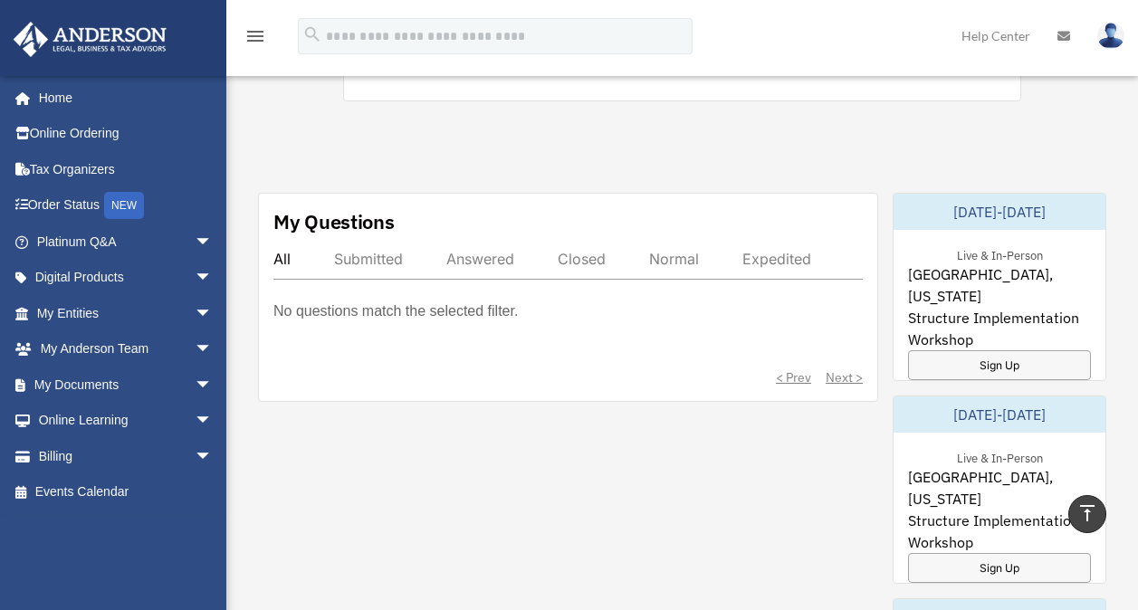
scroll to position [802, 0]
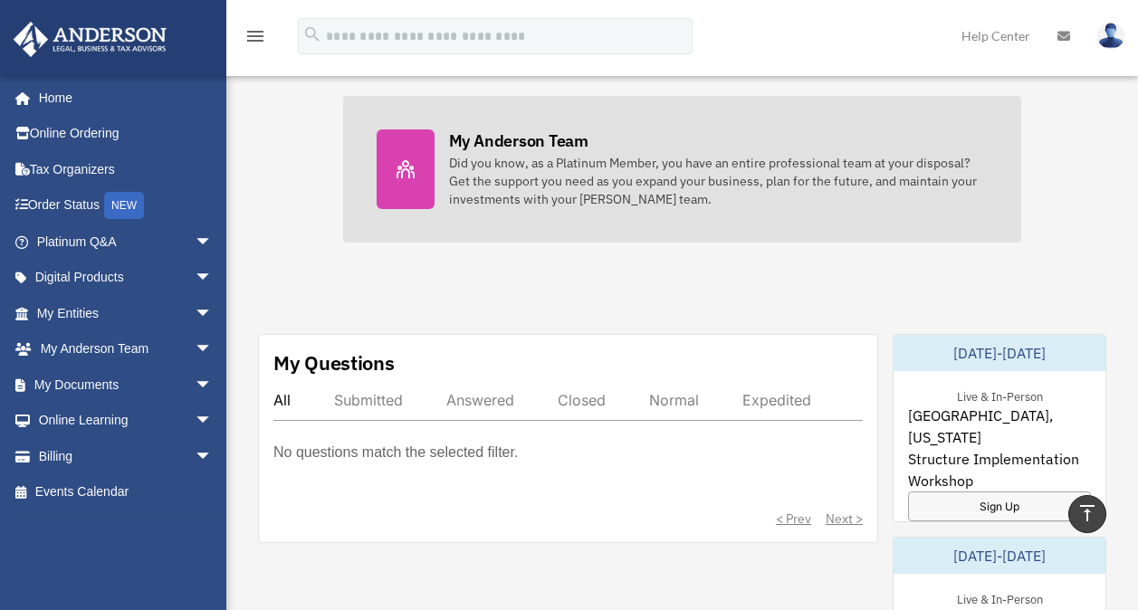
click at [489, 177] on div "Did you know, as a Platinum Member, you have an entire professional team at you…" at bounding box center [719, 181] width 540 height 54
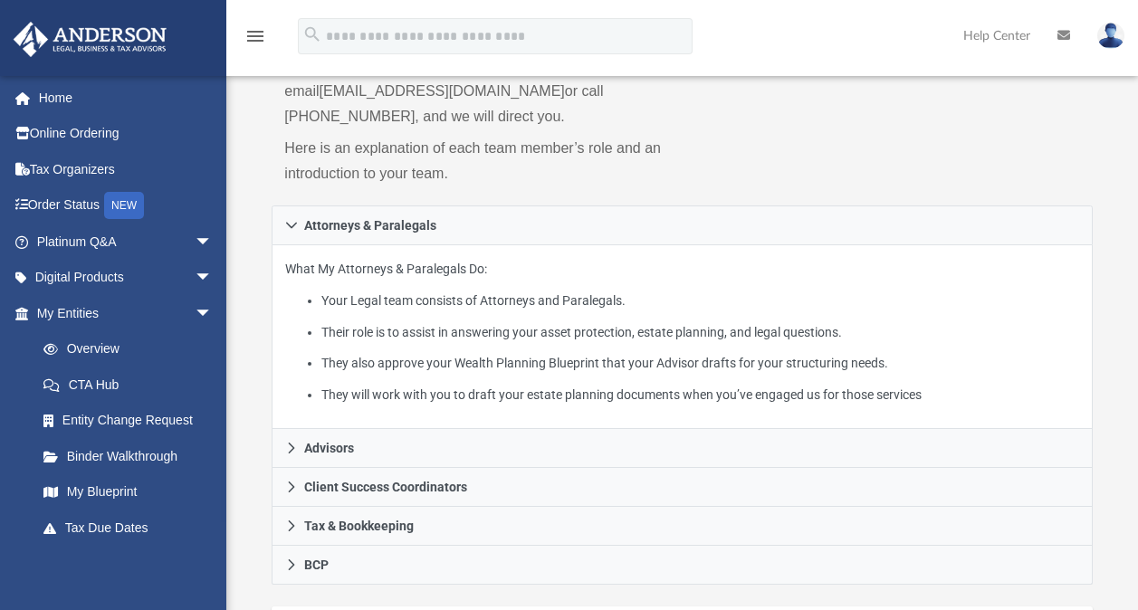
scroll to position [259, 0]
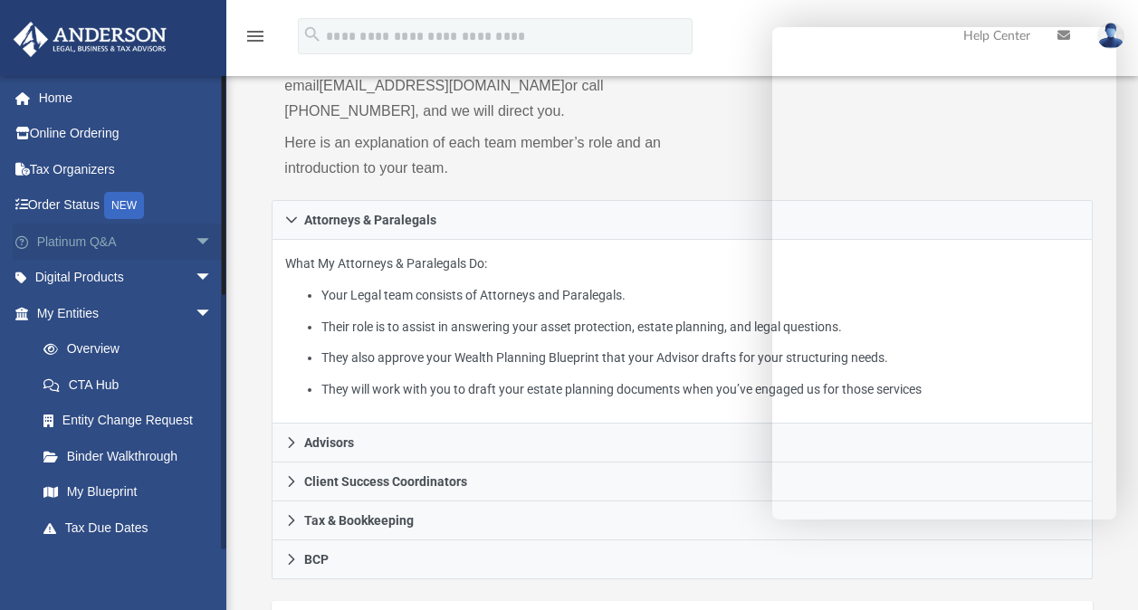
click at [67, 244] on link "Platinum Q&A arrow_drop_down" at bounding box center [126, 242] width 227 height 36
click at [195, 237] on span "arrow_drop_down" at bounding box center [213, 242] width 36 height 37
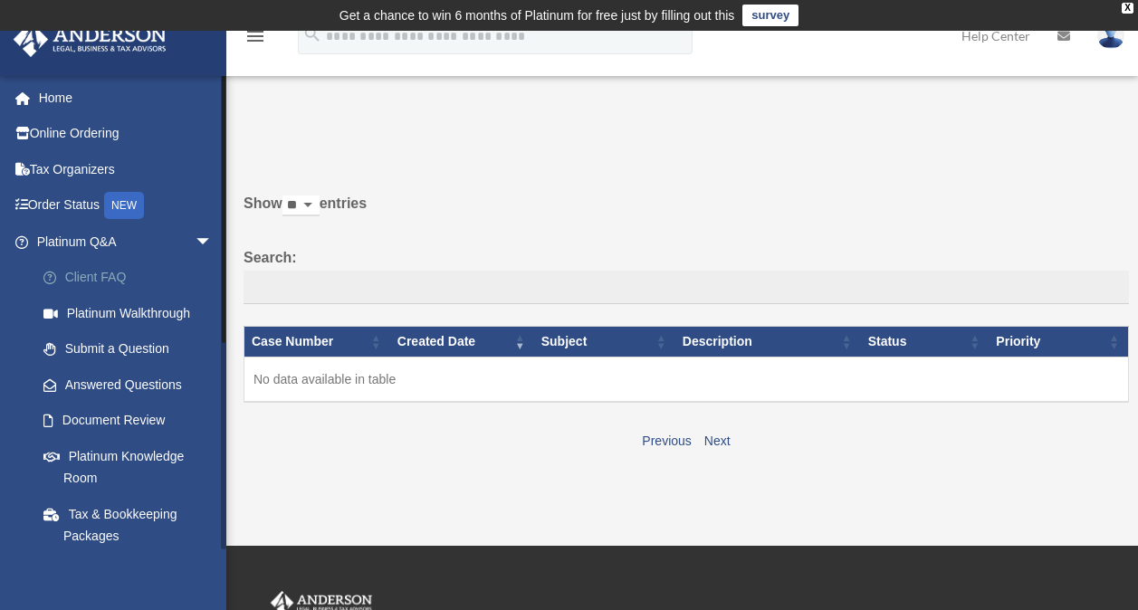
click at [116, 276] on link "Client FAQ" at bounding box center [132, 278] width 215 height 36
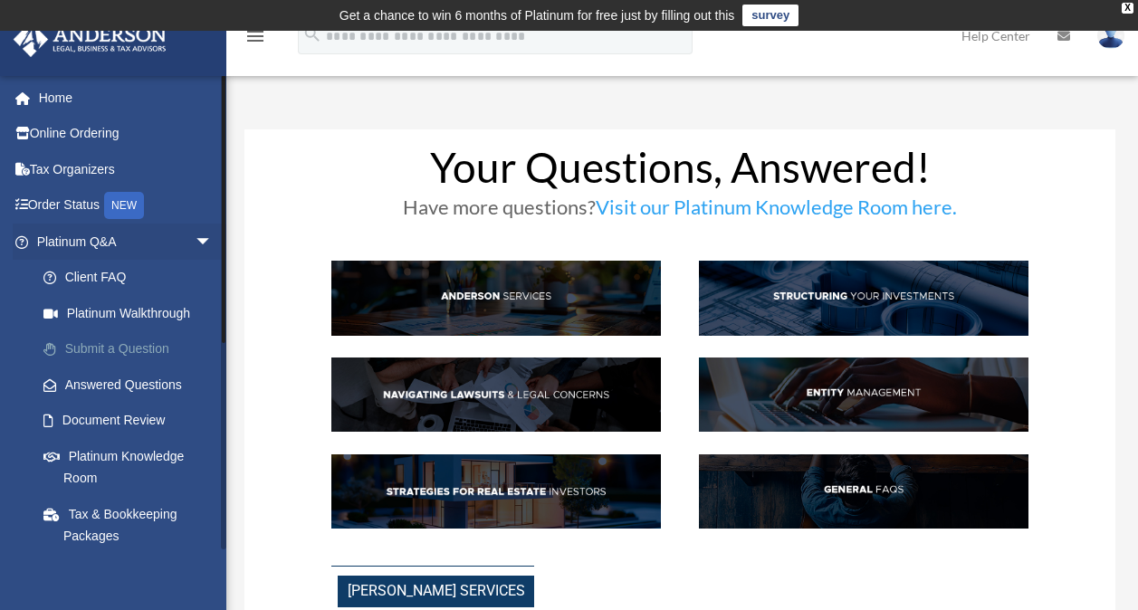
click at [148, 347] on link "Submit a Question" at bounding box center [132, 349] width 215 height 36
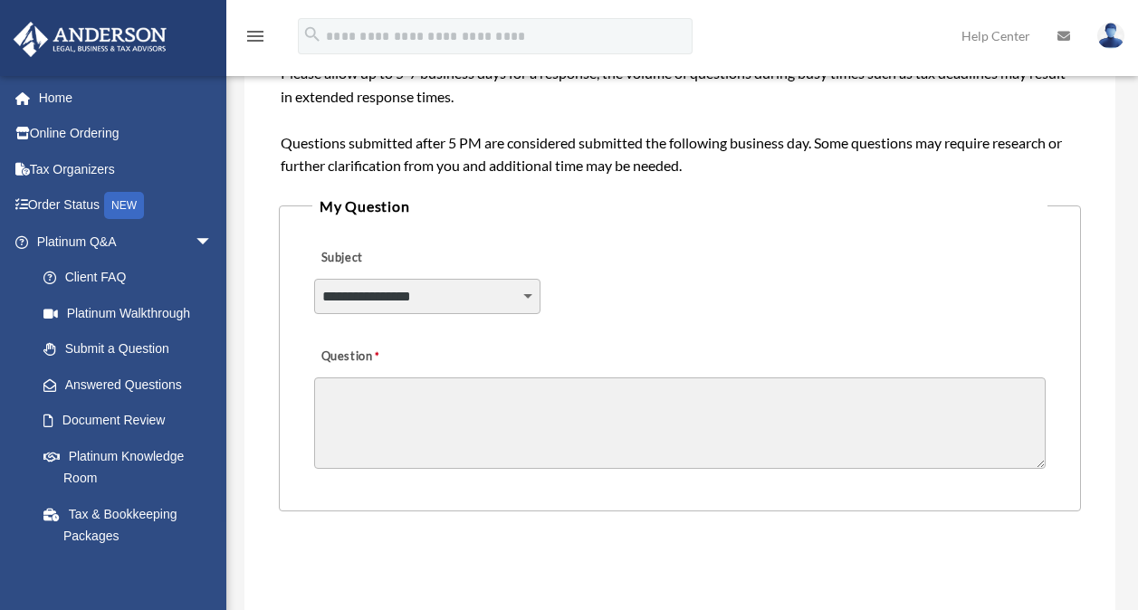
scroll to position [381, 0]
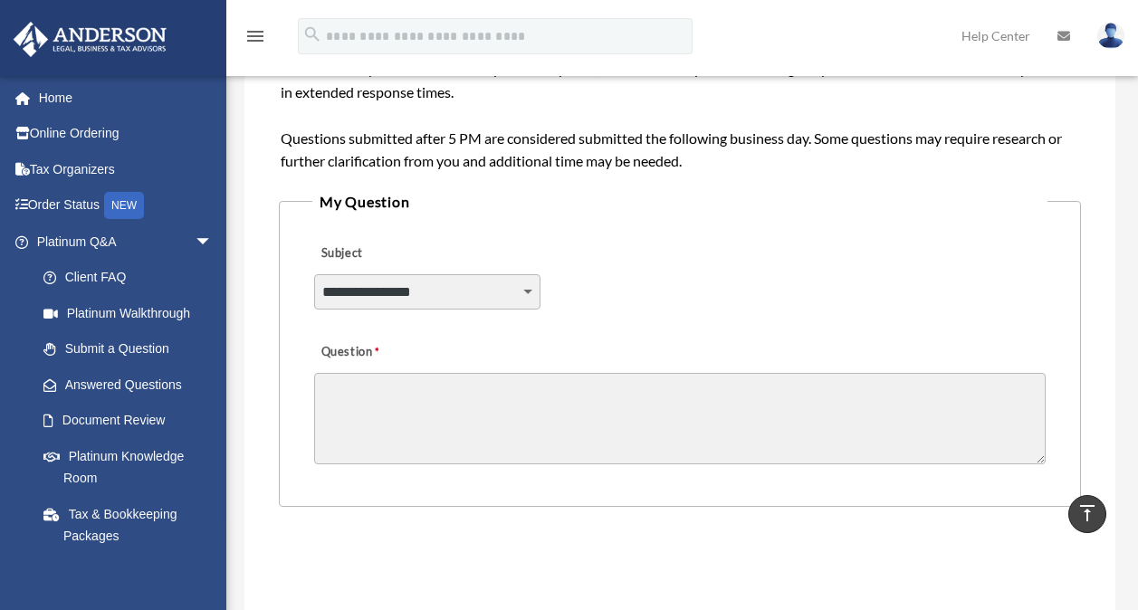
click at [531, 289] on select "**********" at bounding box center [427, 291] width 226 height 34
click at [731, 271] on div "**********" at bounding box center [679, 280] width 735 height 99
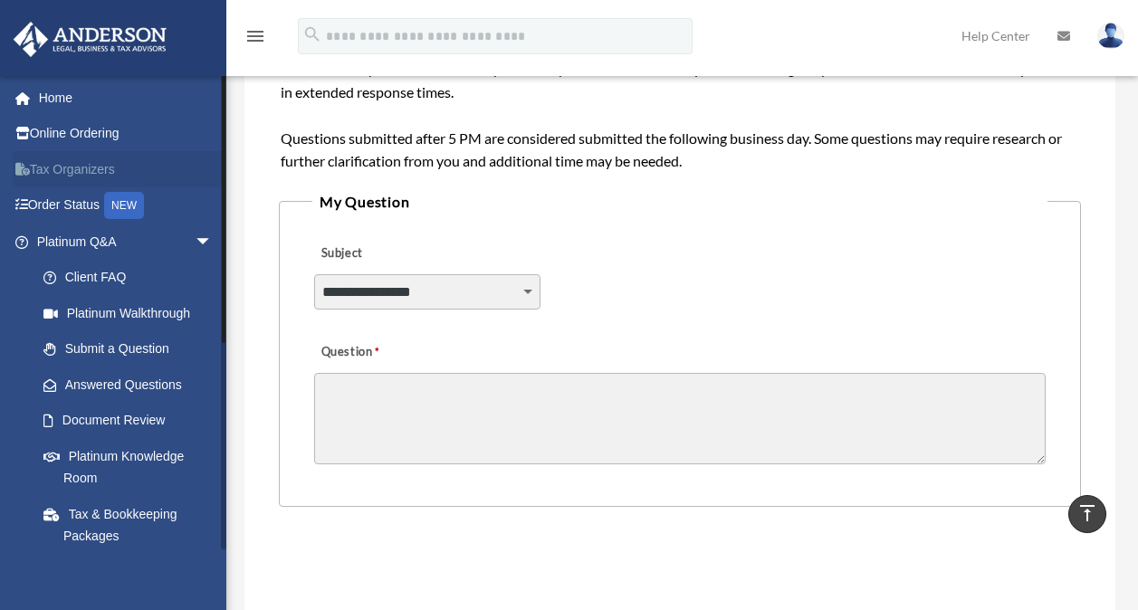
click at [65, 170] on link "Tax Organizers" at bounding box center [126, 169] width 227 height 36
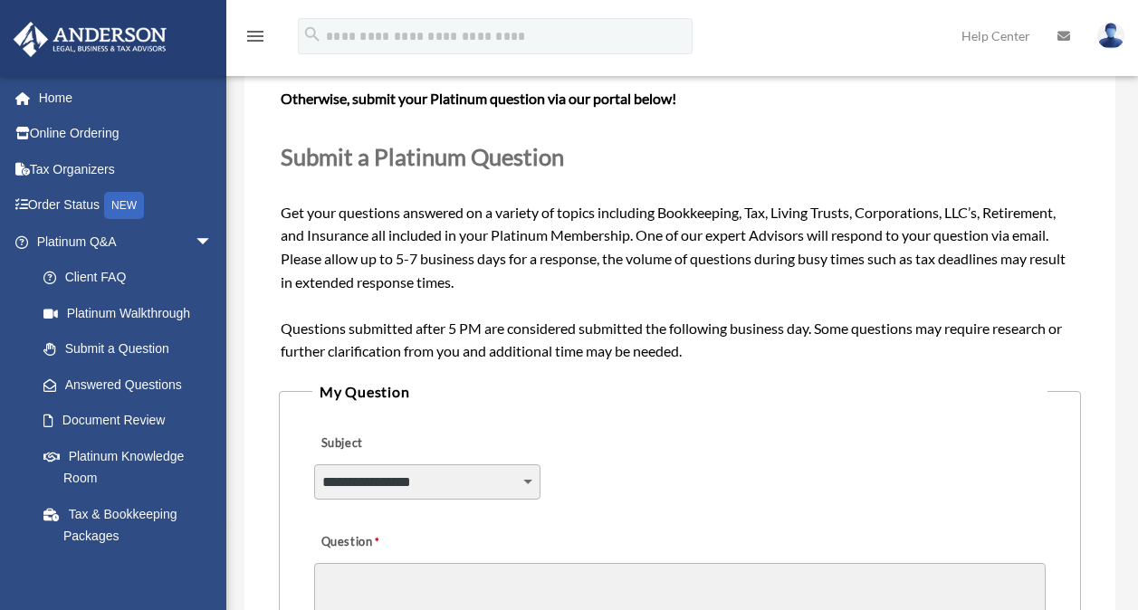
scroll to position [382, 0]
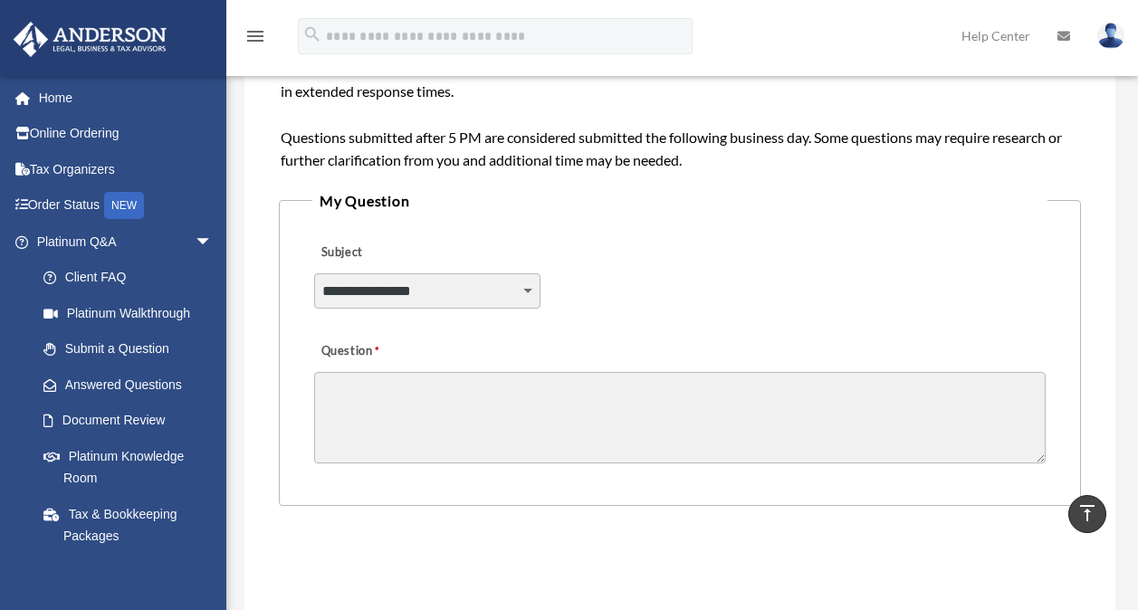
click at [524, 289] on select "**********" at bounding box center [427, 290] width 226 height 34
select select "******"
click at [314, 273] on select "**********" at bounding box center [427, 290] width 226 height 34
click at [454, 389] on textarea "Question" at bounding box center [680, 417] width 732 height 91
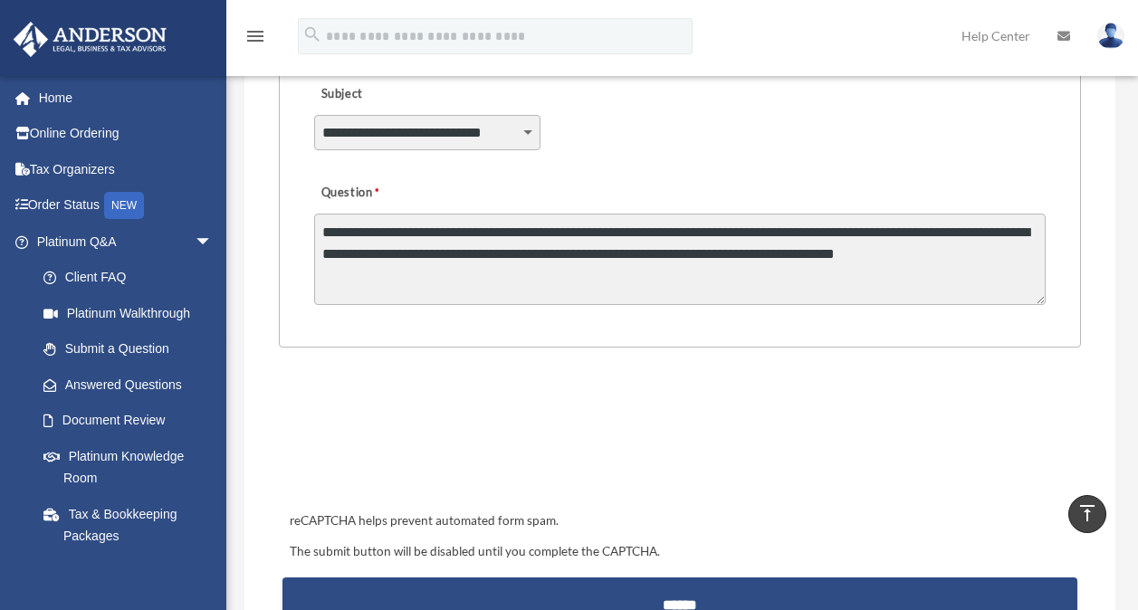
scroll to position [554, 0]
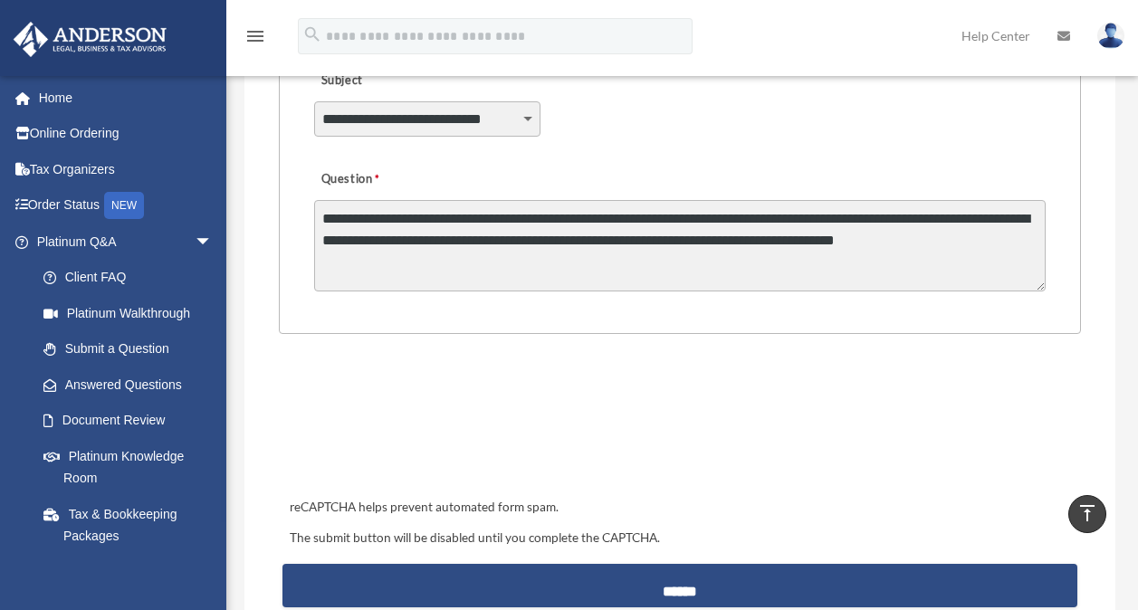
type textarea "**********"
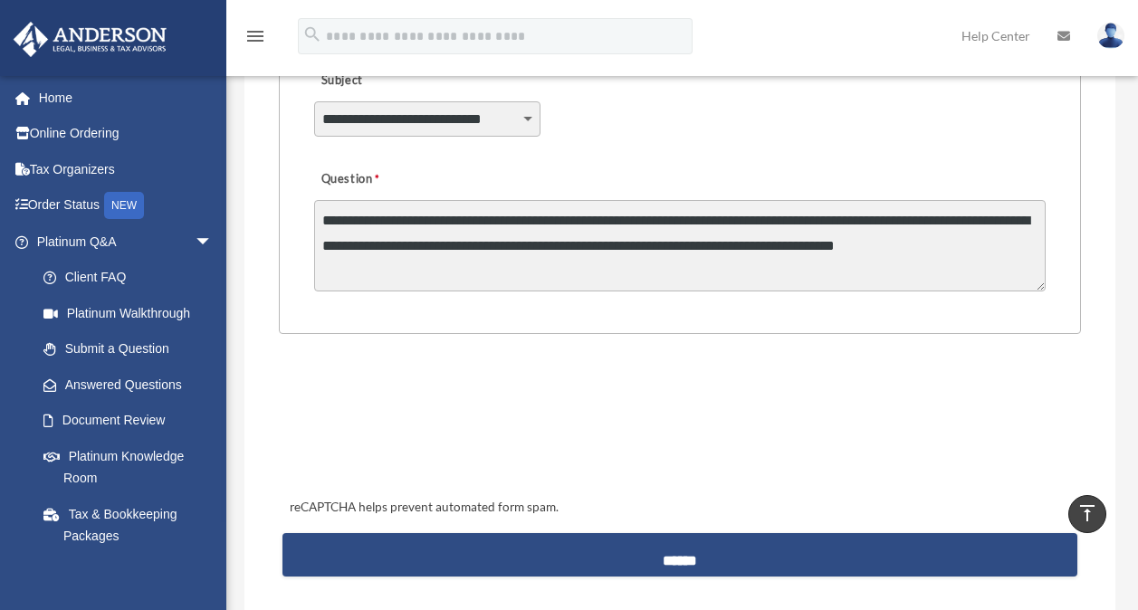
click at [527, 578] on div "reCAPTCHA helps prevent automated form spam. The submit button will be disabled…" at bounding box center [679, 469] width 801 height 235
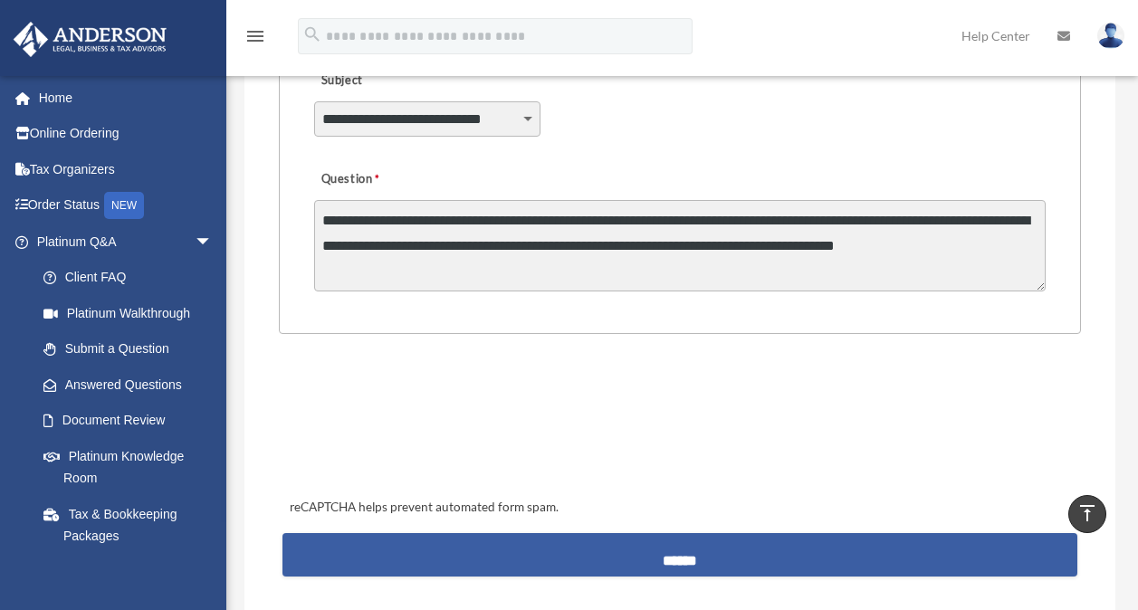
click at [600, 551] on input "******" at bounding box center [679, 554] width 794 height 43
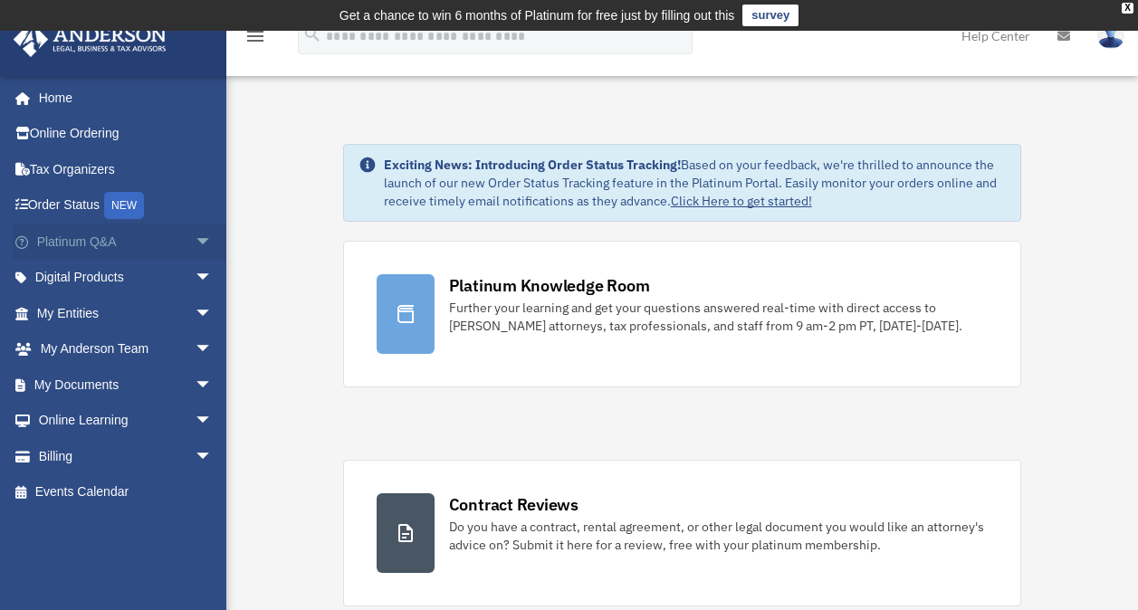
click at [91, 240] on link "Platinum Q&A arrow_drop_down" at bounding box center [126, 242] width 227 height 36
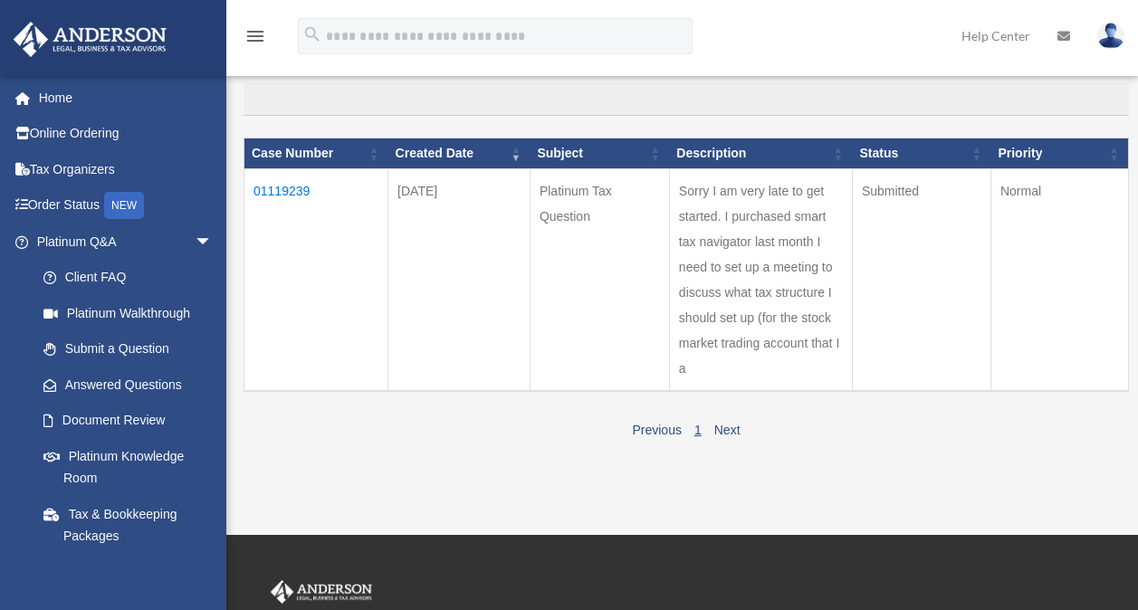
scroll to position [199, 0]
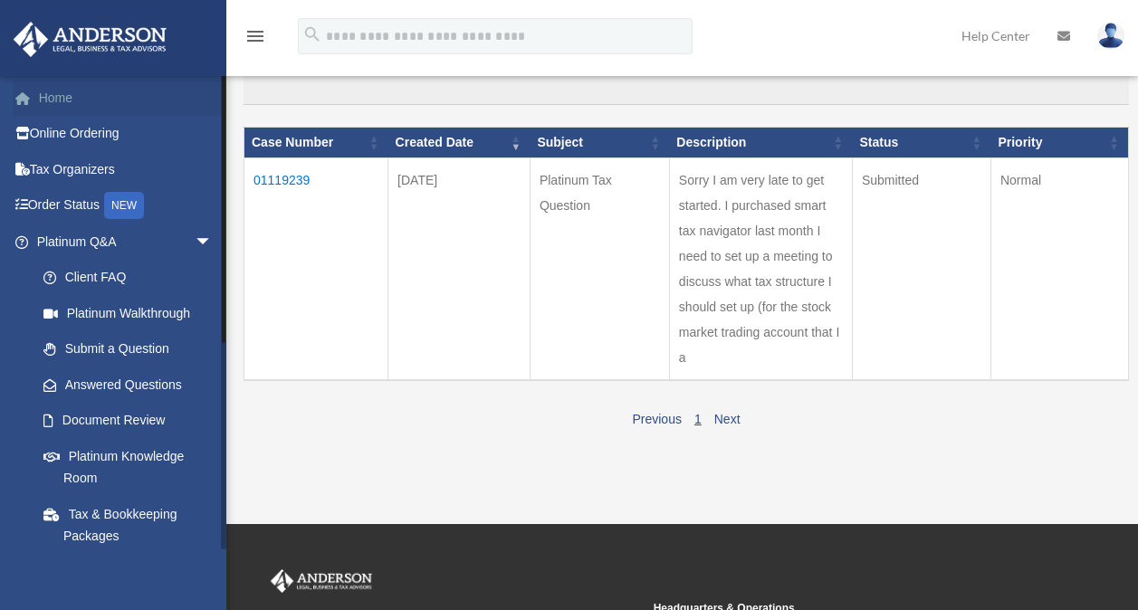
click at [60, 96] on link "Home" at bounding box center [126, 98] width 227 height 36
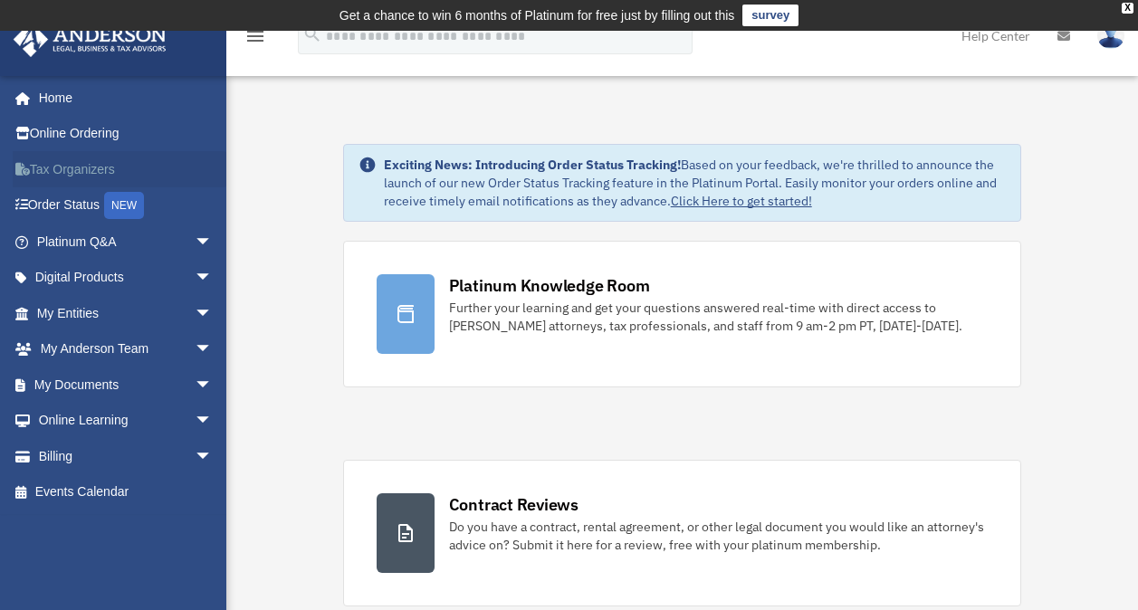
click at [86, 166] on link "Tax Organizers" at bounding box center [126, 169] width 227 height 36
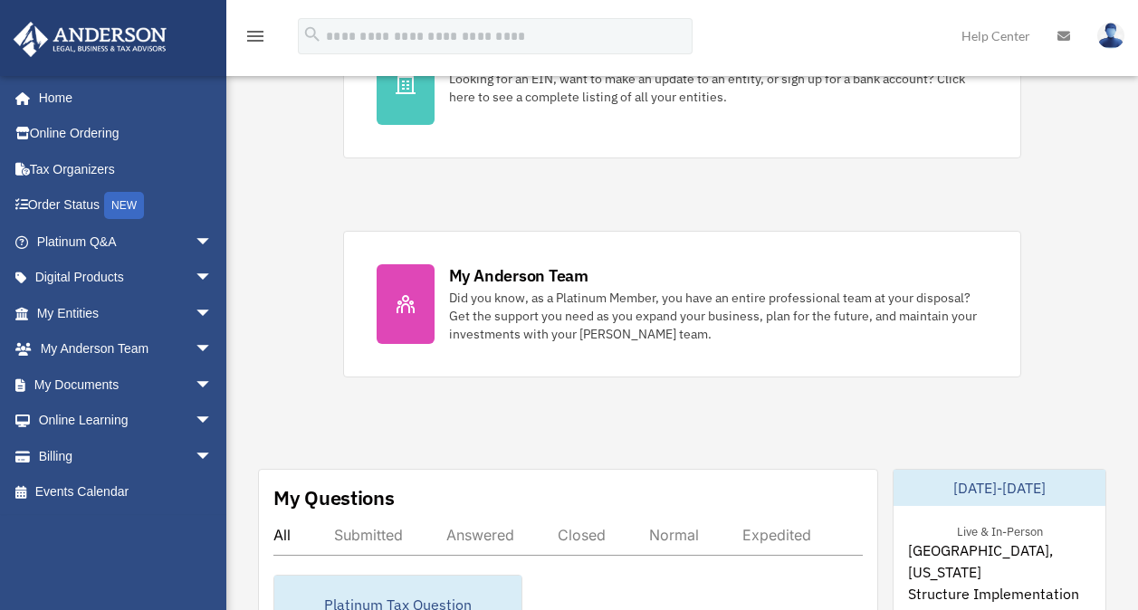
scroll to position [675, 0]
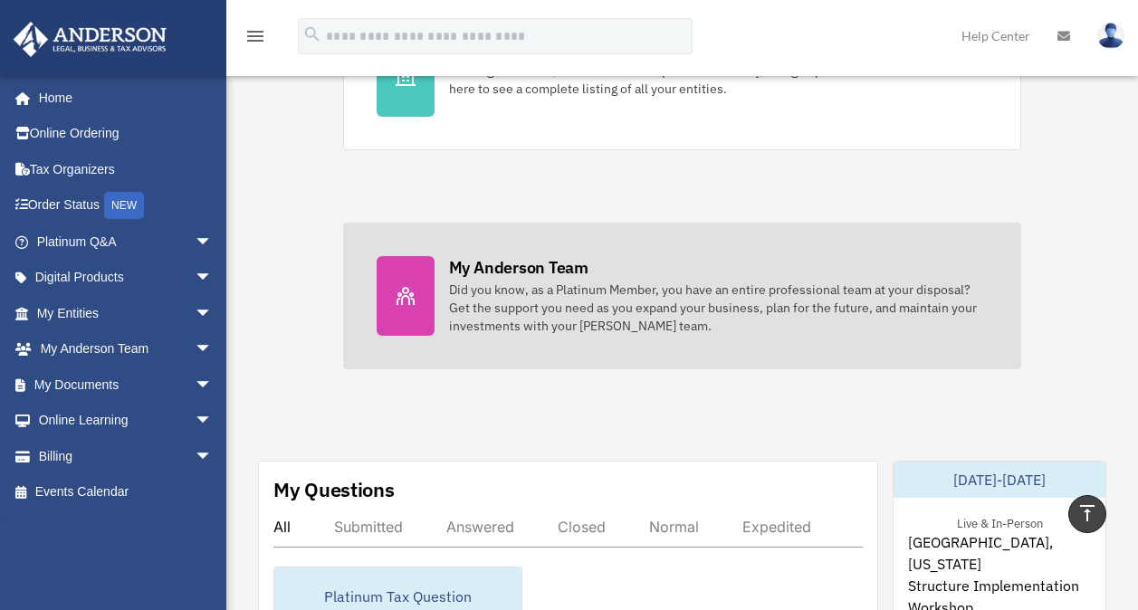
click at [575, 279] on div "My Anderson Team Did you know, as a Platinum Member, you have an entire profess…" at bounding box center [719, 295] width 540 height 79
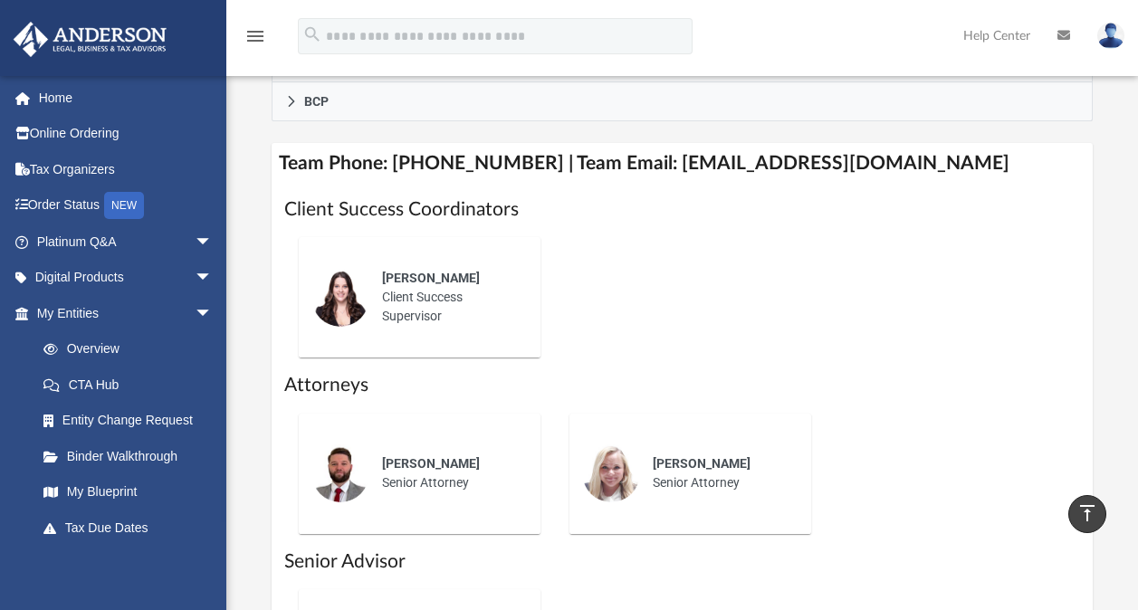
scroll to position [704, 0]
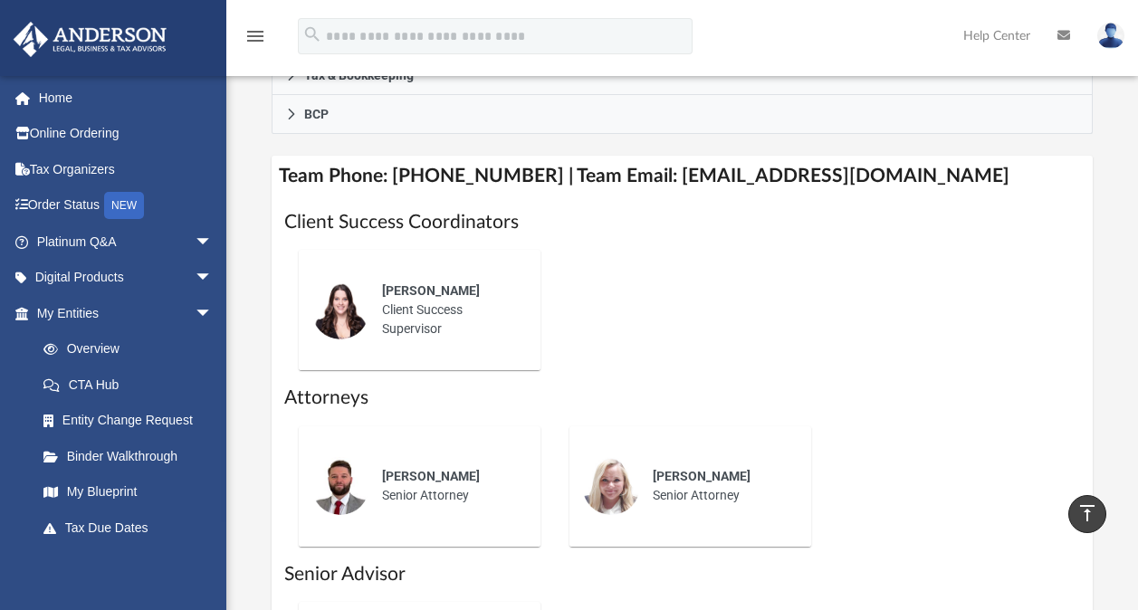
click at [421, 308] on div "[PERSON_NAME] Client Success Supervisor" at bounding box center [448, 310] width 158 height 82
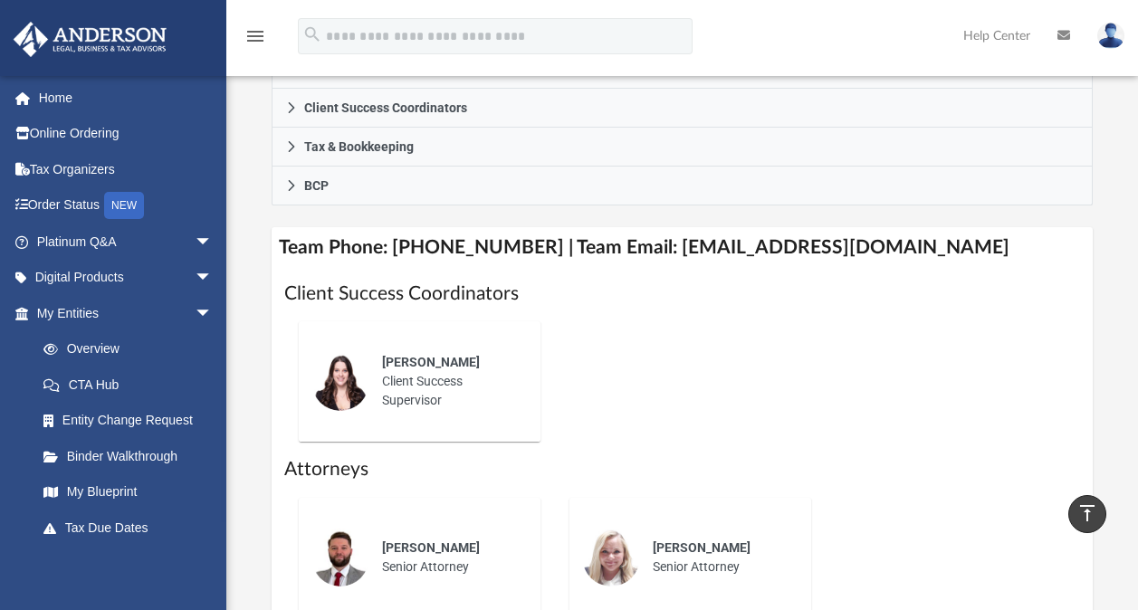
scroll to position [613, 0]
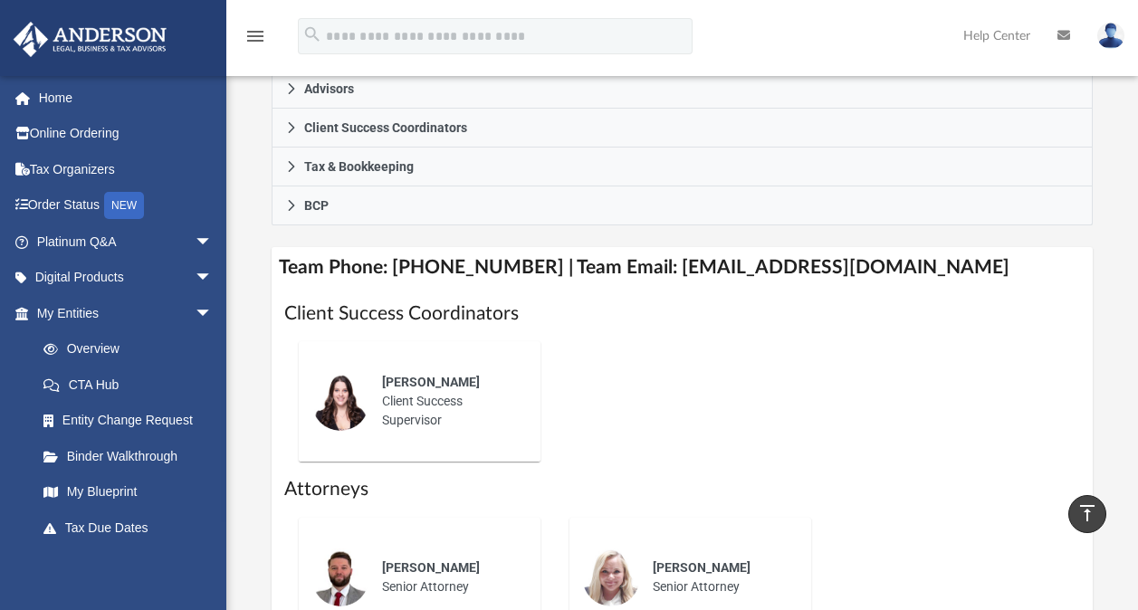
click at [407, 411] on div "[PERSON_NAME] Client Success Supervisor" at bounding box center [448, 401] width 158 height 82
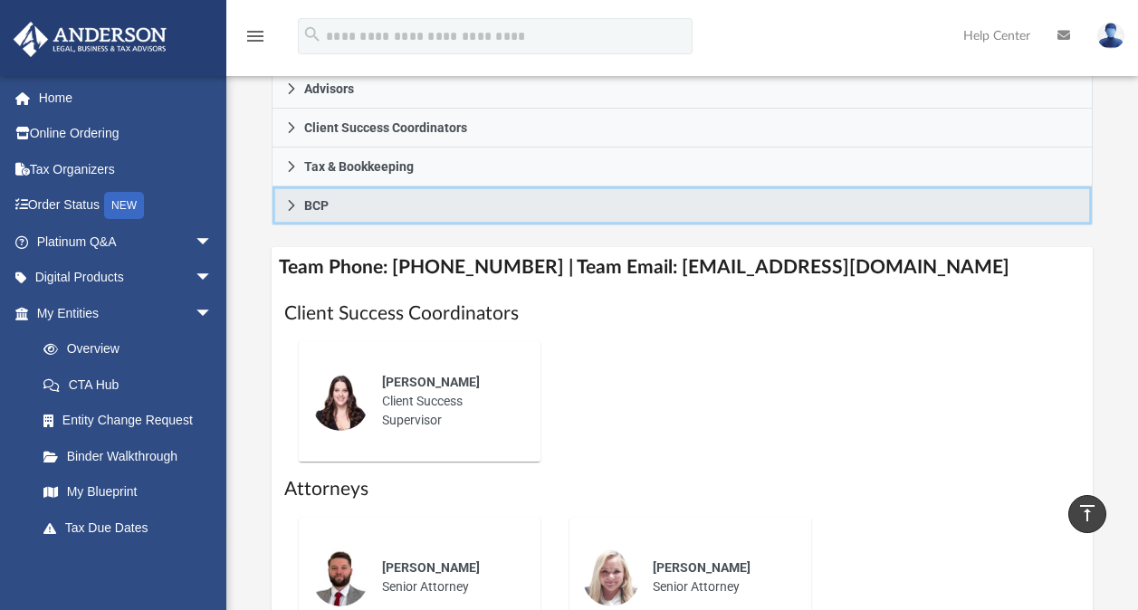
click at [292, 202] on icon at bounding box center [291, 205] width 13 height 13
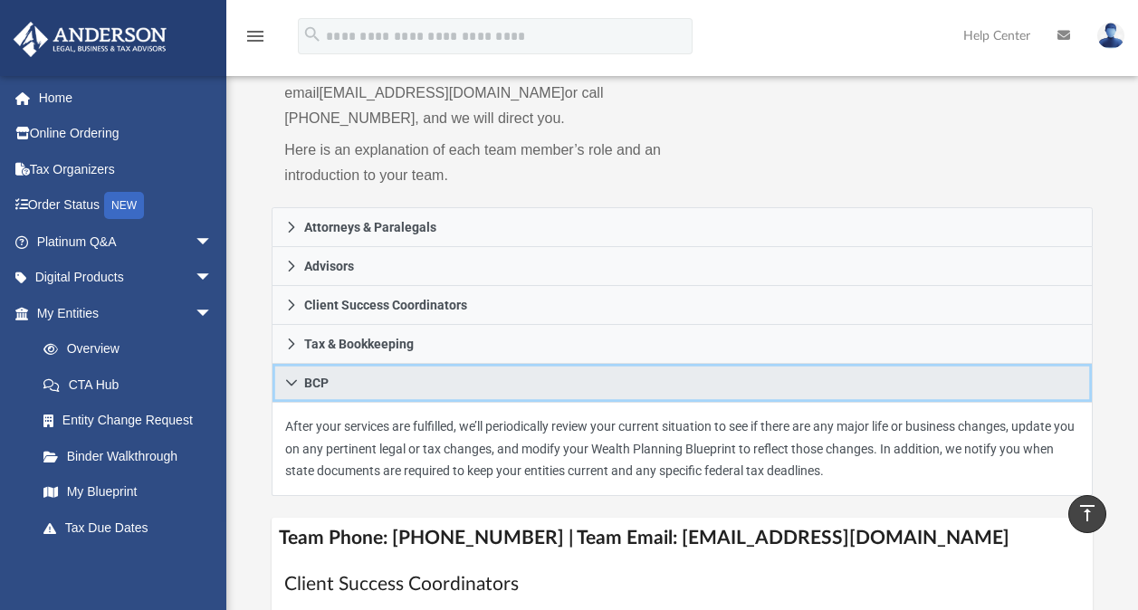
scroll to position [228, 0]
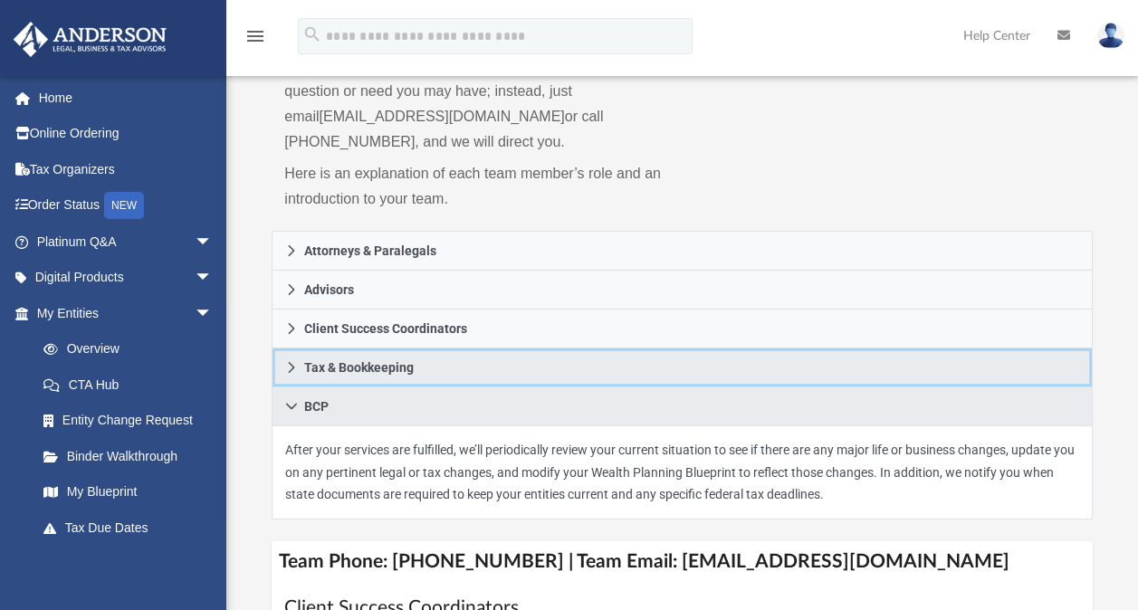
click at [291, 358] on link "Tax & Bookkeeping" at bounding box center [682, 368] width 820 height 39
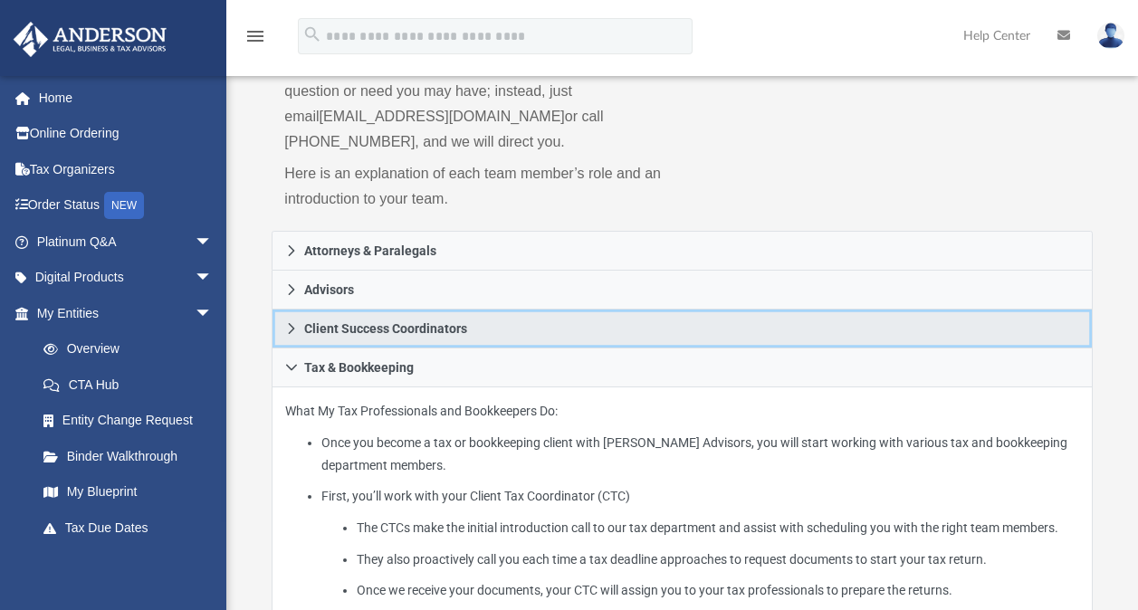
click at [291, 320] on link "Client Success Coordinators" at bounding box center [682, 329] width 820 height 39
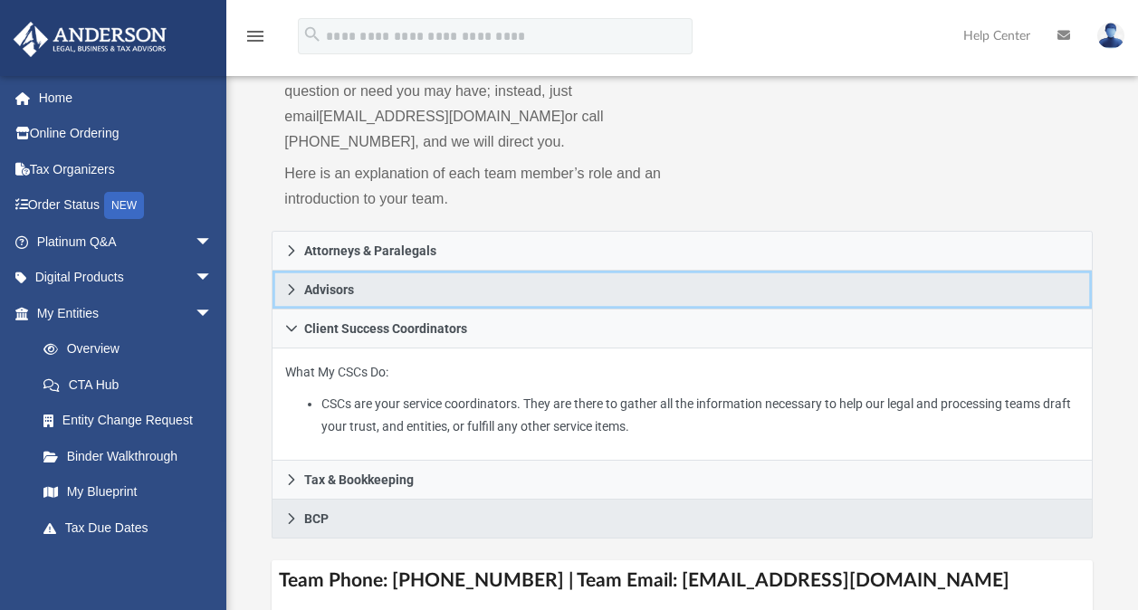
click at [290, 286] on icon at bounding box center [291, 289] width 13 height 13
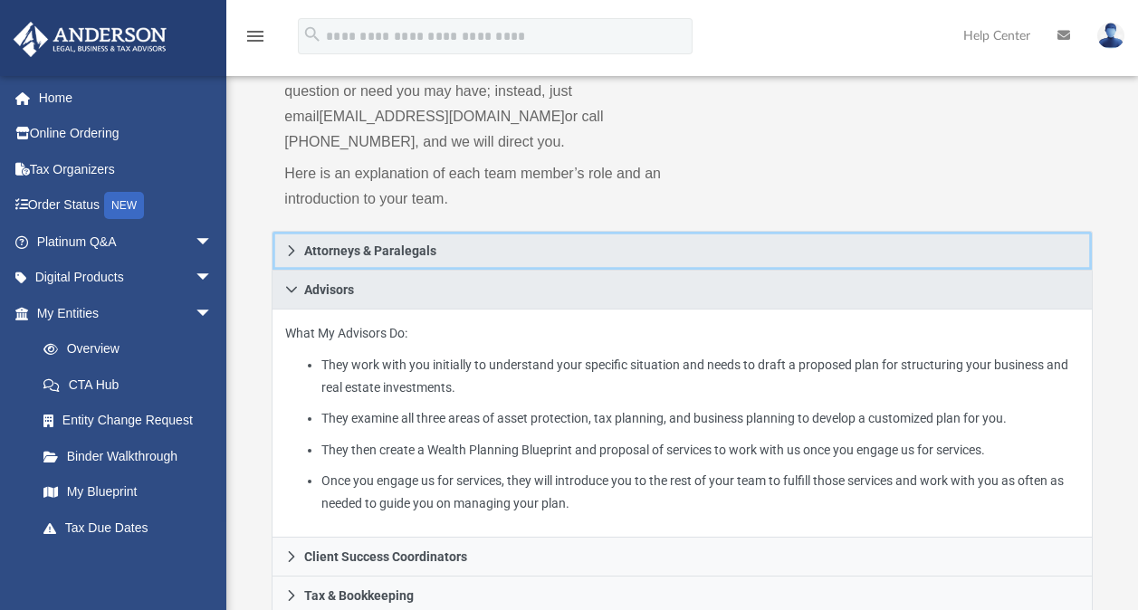
click at [290, 250] on icon at bounding box center [291, 250] width 13 height 13
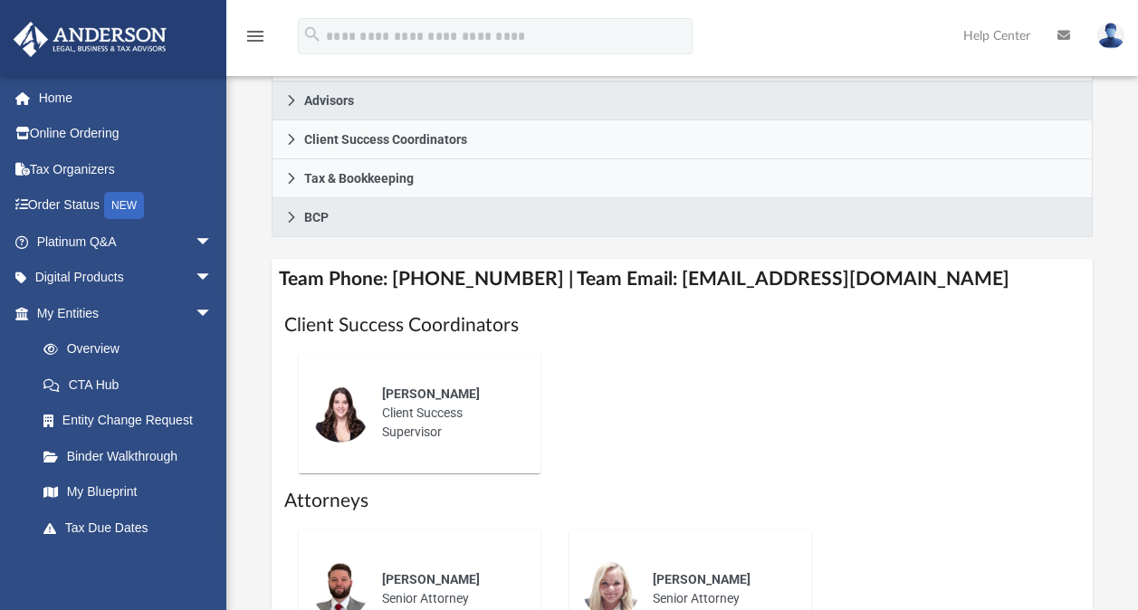
scroll to position [609, 0]
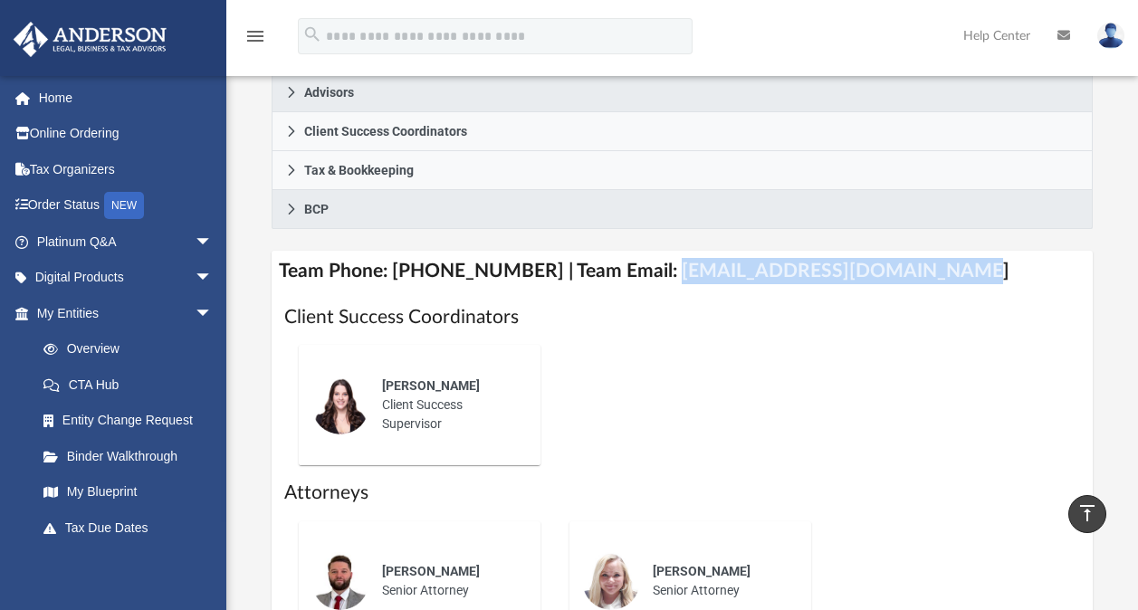
drag, startPoint x: 918, startPoint y: 264, endPoint x: 646, endPoint y: 268, distance: 272.5
click at [646, 268] on h4 "Team Phone: (725) 201-7371 | Team Email: myteam@andersonadvisors.com" at bounding box center [682, 271] width 820 height 41
copy h4 "[EMAIL_ADDRESS][DOMAIN_NAME]"
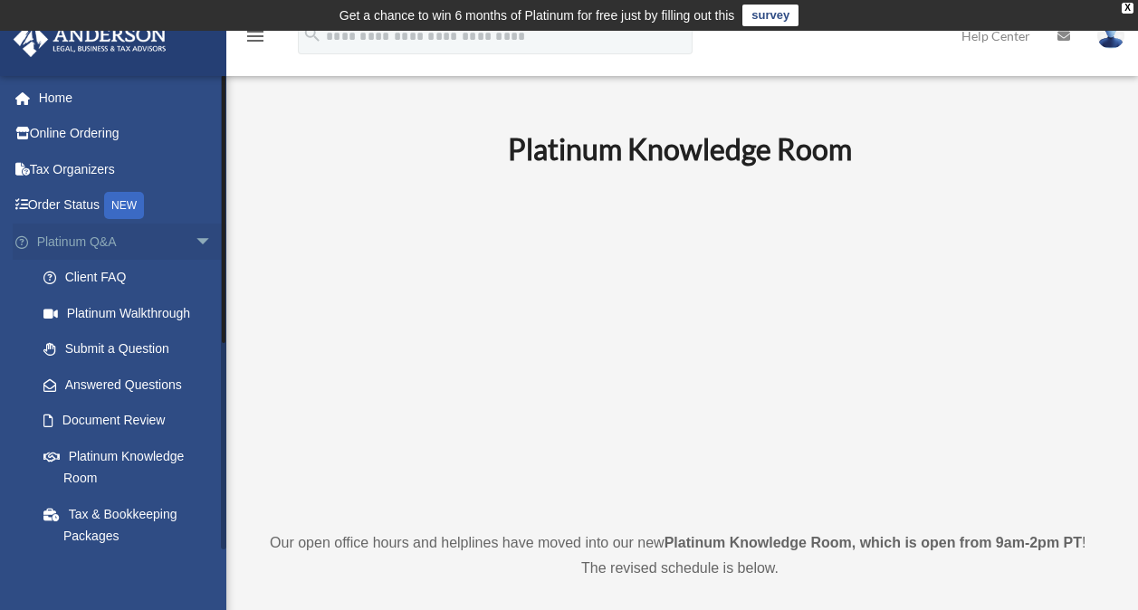
click at [195, 242] on span "arrow_drop_down" at bounding box center [213, 242] width 36 height 37
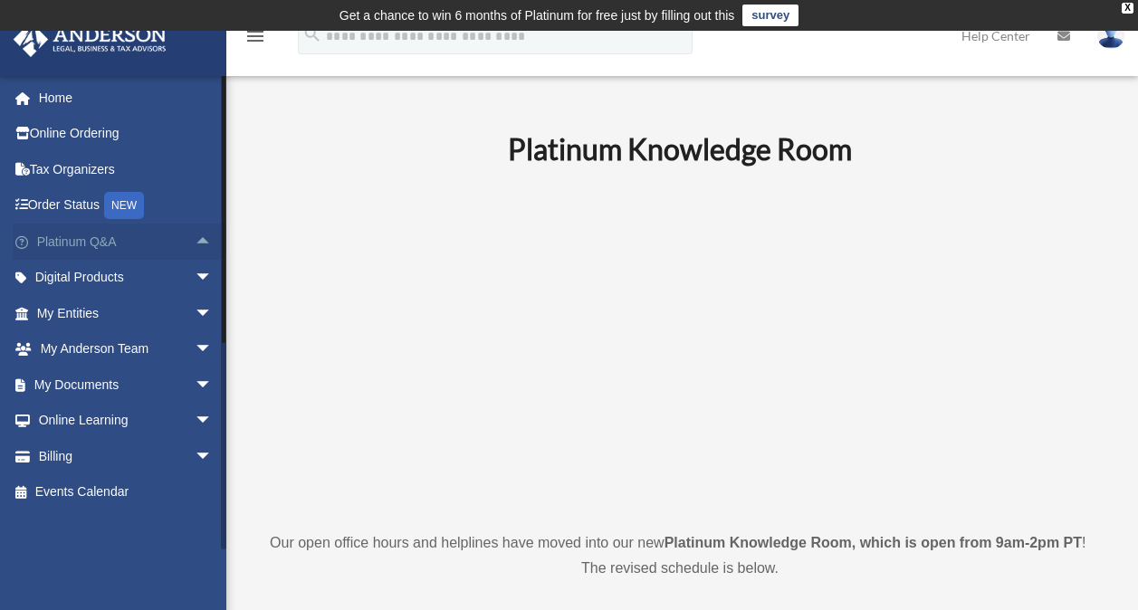
click at [195, 242] on span "arrow_drop_up" at bounding box center [213, 242] width 36 height 37
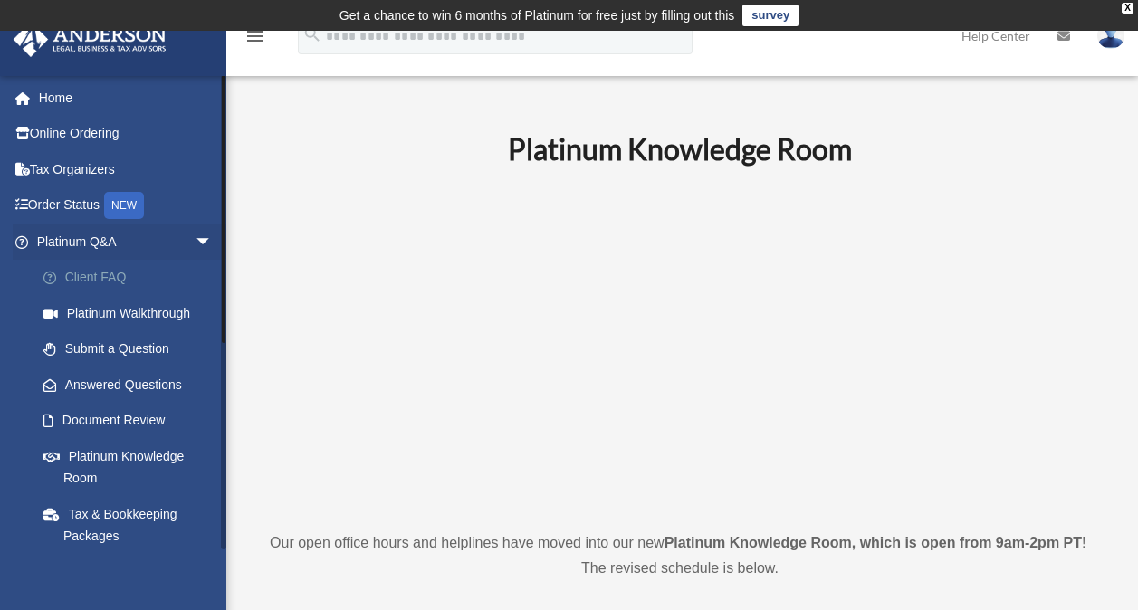
click at [131, 275] on link "Client FAQ" at bounding box center [132, 278] width 215 height 36
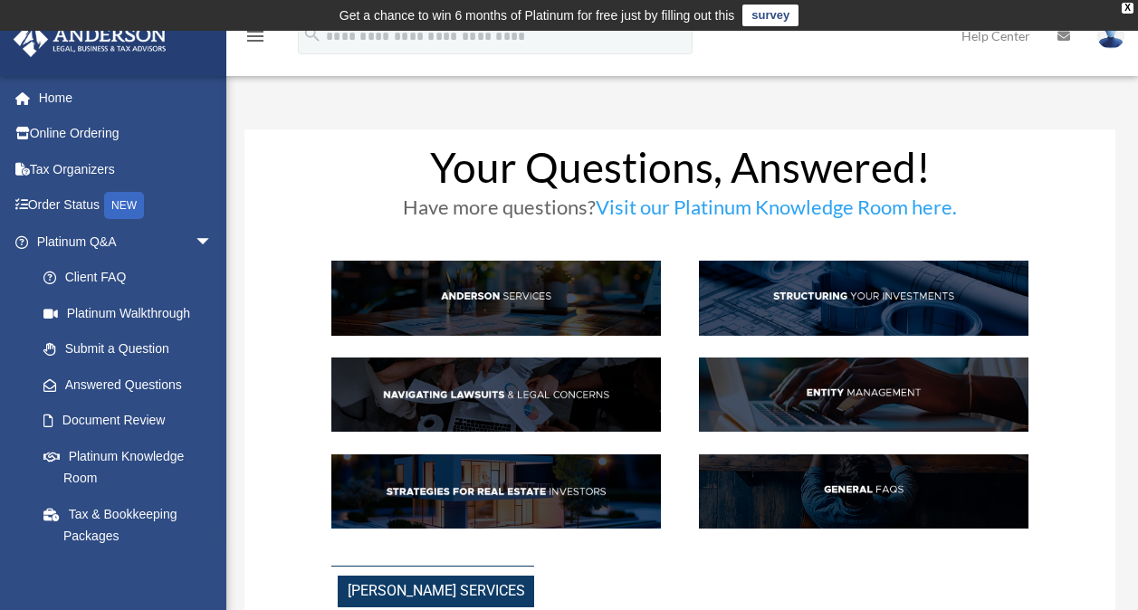
click at [878, 209] on link "Visit our Platinum Knowledge Room here." at bounding box center [776, 211] width 361 height 33
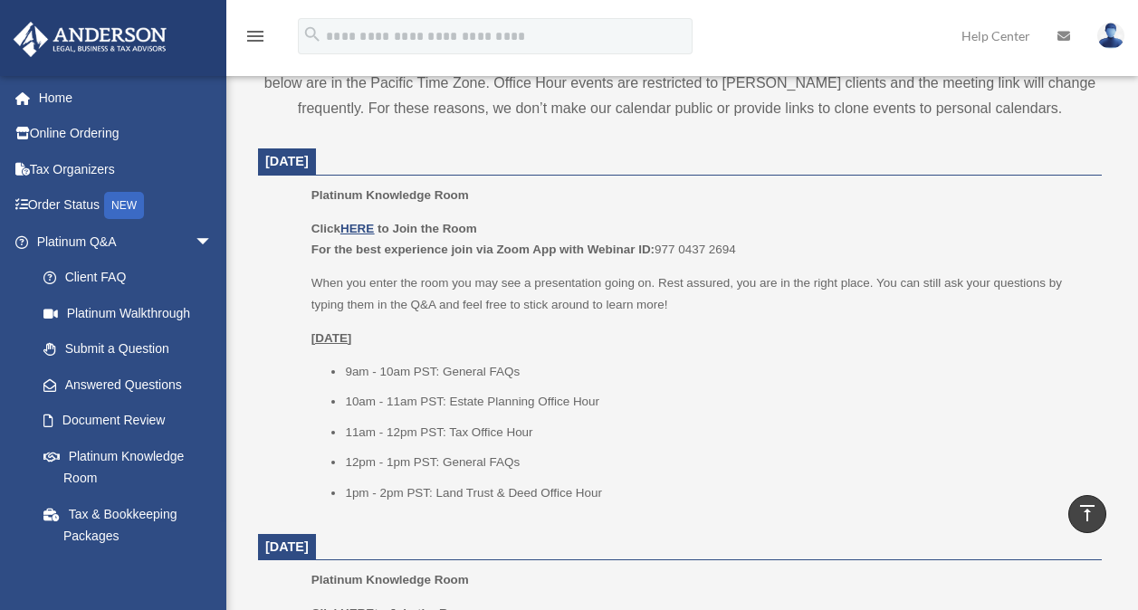
scroll to position [711, 0]
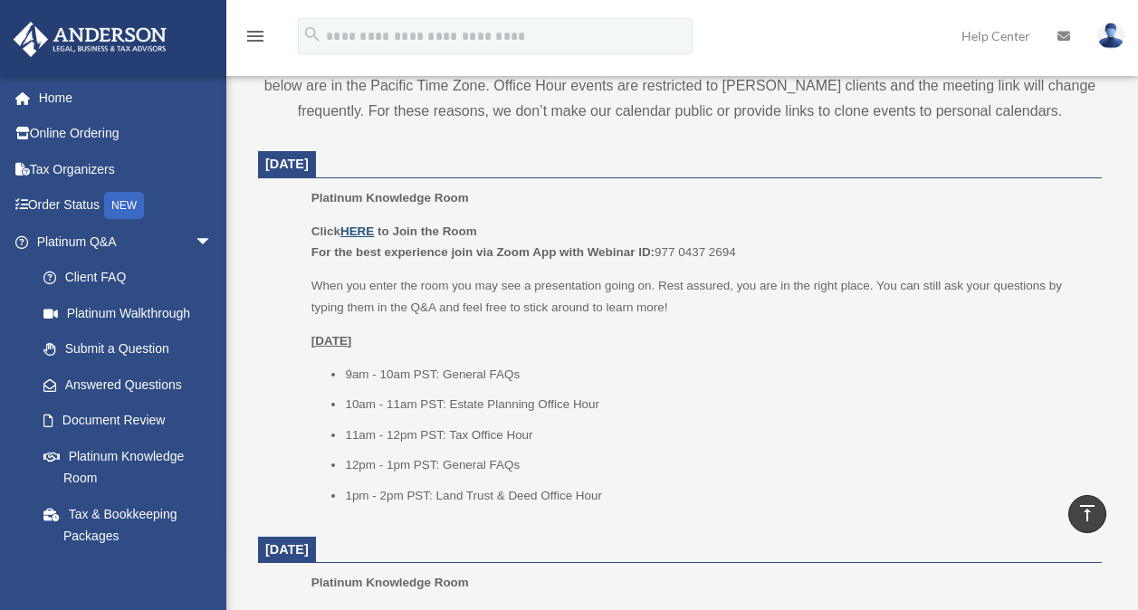
click at [359, 227] on u "HERE" at bounding box center [356, 232] width 33 height 14
drag, startPoint x: 746, startPoint y: 250, endPoint x: 656, endPoint y: 252, distance: 89.7
click at [656, 252] on p "Click HERE to Join the Room For the best experience join via Zoom App with Webi…" at bounding box center [700, 242] width 778 height 43
copy p "977 0437 2694"
click at [788, 195] on p "Platinum Knowledge Room" at bounding box center [700, 198] width 778 height 22
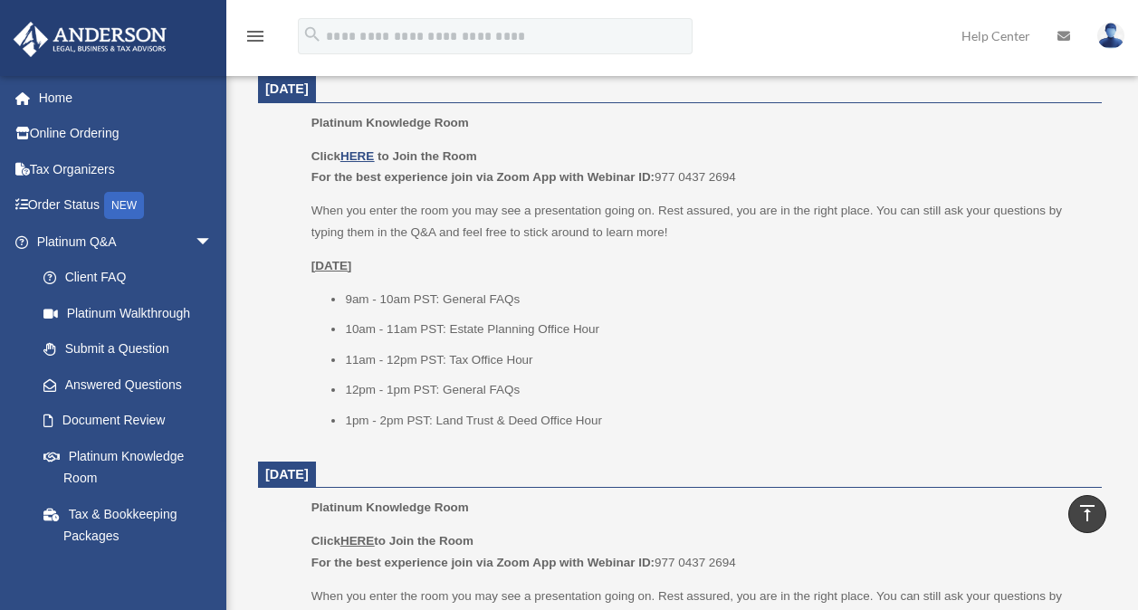
scroll to position [780, 0]
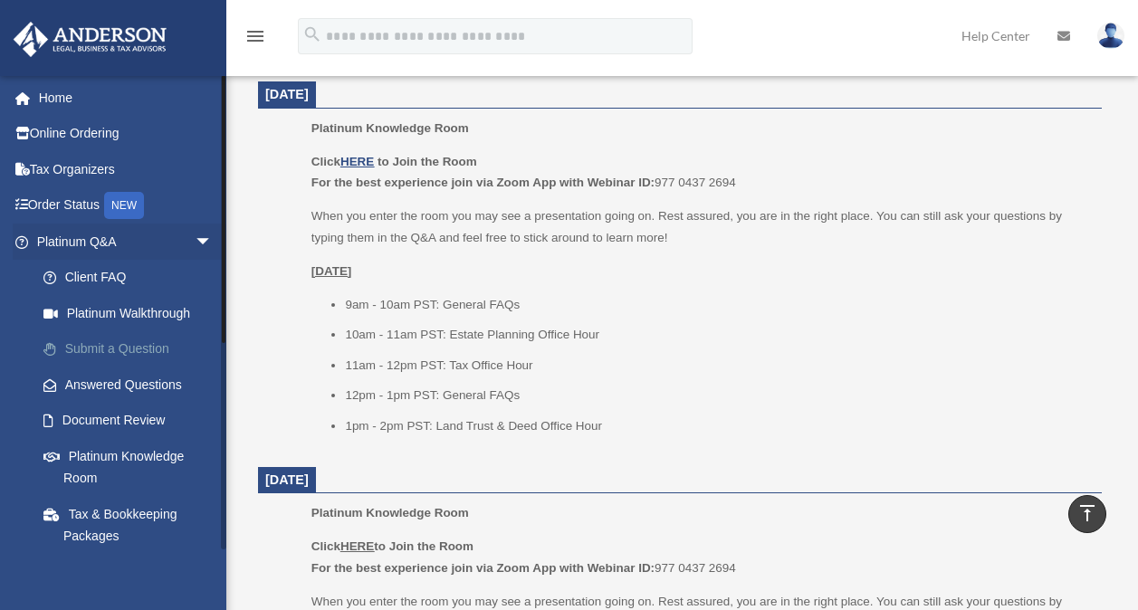
click at [119, 342] on link "Submit a Question" at bounding box center [132, 349] width 215 height 36
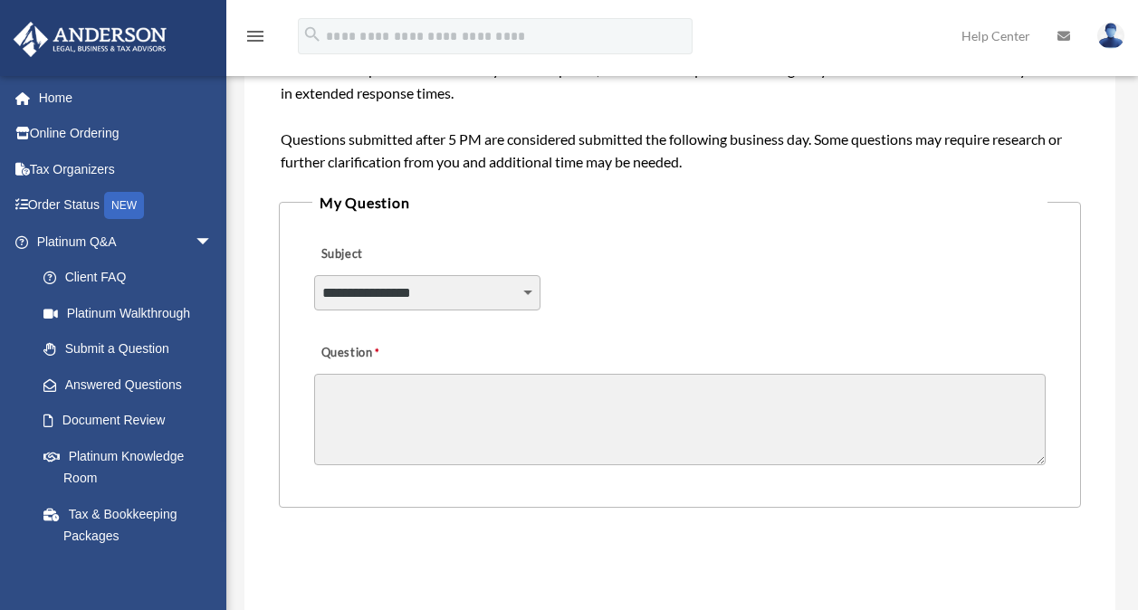
scroll to position [397, 0]
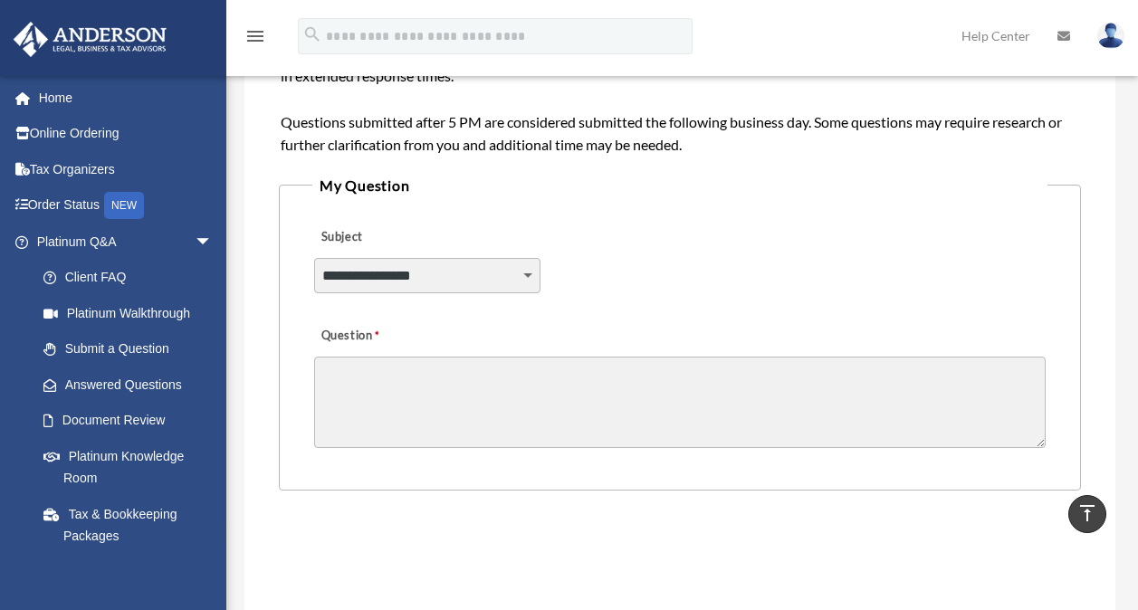
click at [525, 273] on select "**********" at bounding box center [427, 275] width 226 height 34
click at [764, 307] on div "**********" at bounding box center [679, 264] width 735 height 99
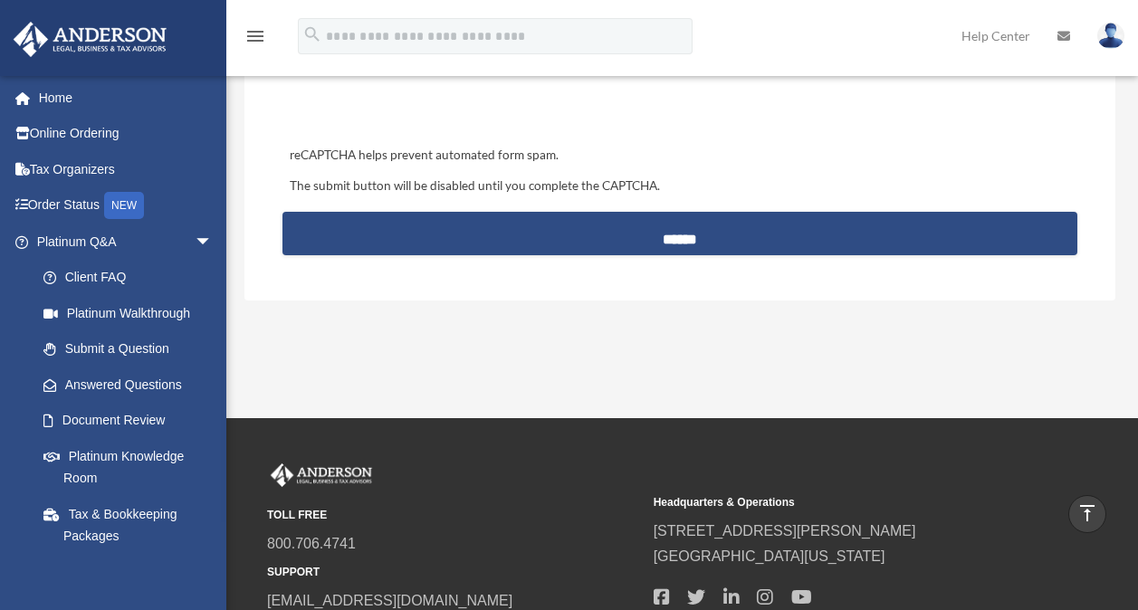
scroll to position [0, 0]
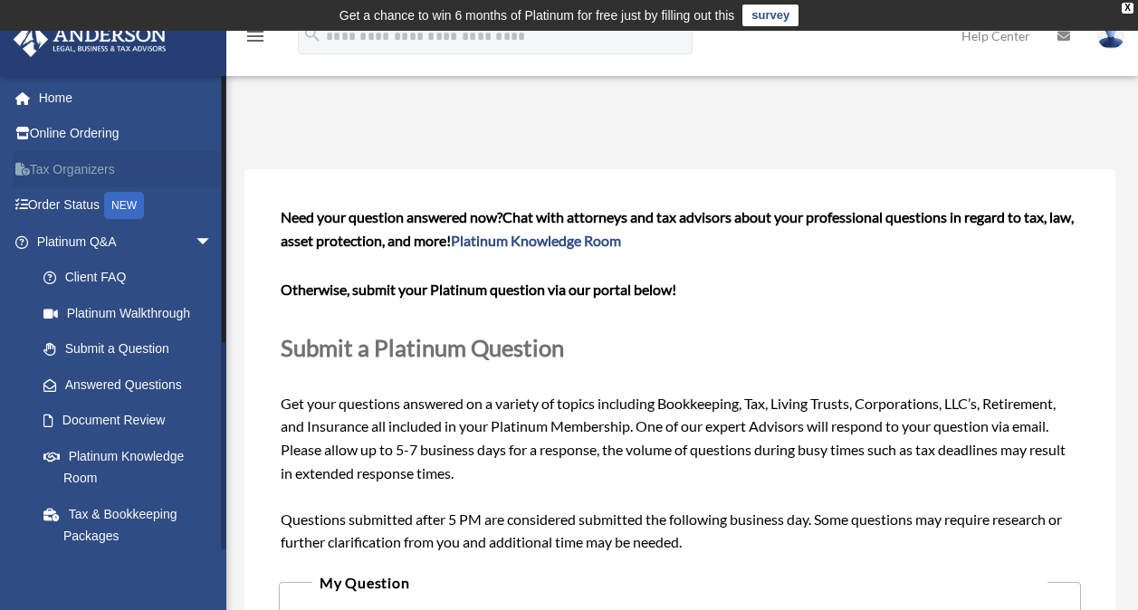
click at [59, 166] on link "Tax Organizers" at bounding box center [126, 169] width 227 height 36
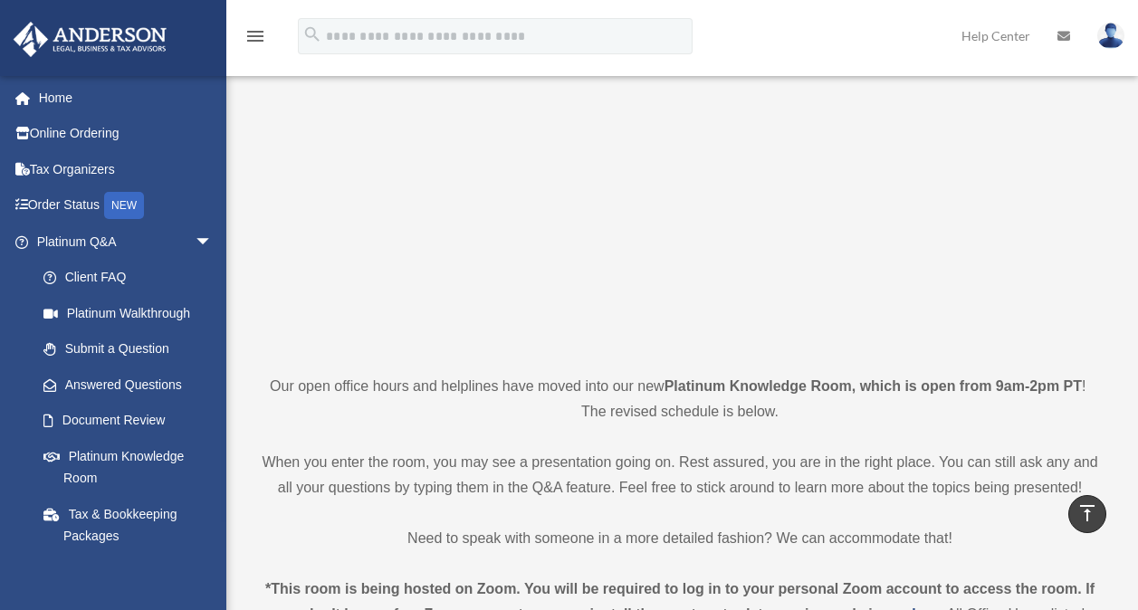
scroll to position [126, 0]
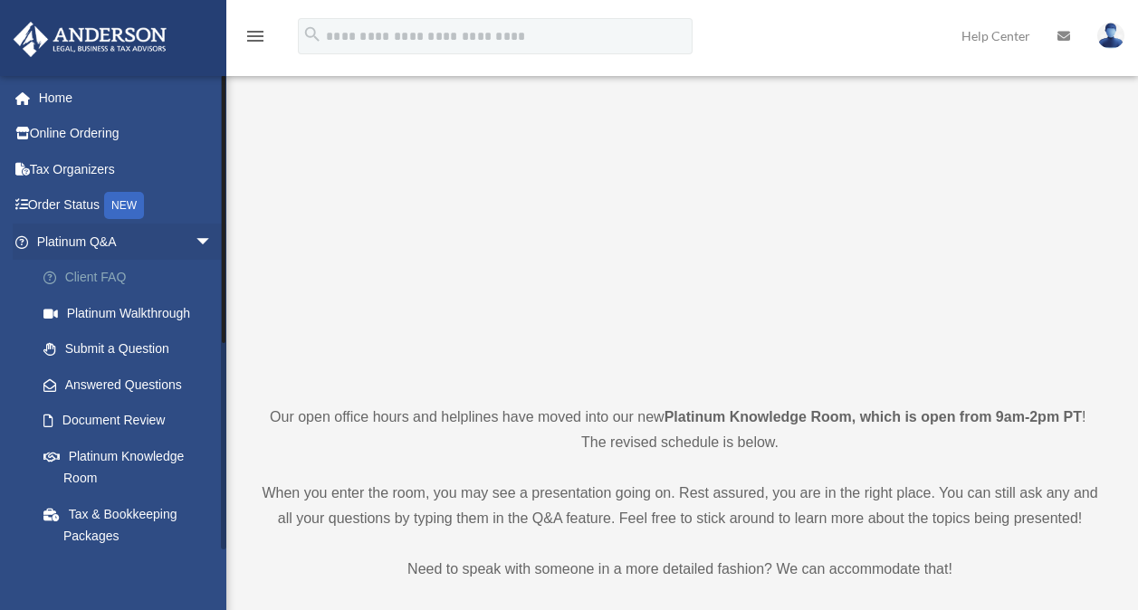
click at [123, 277] on link "Client FAQ" at bounding box center [132, 278] width 215 height 36
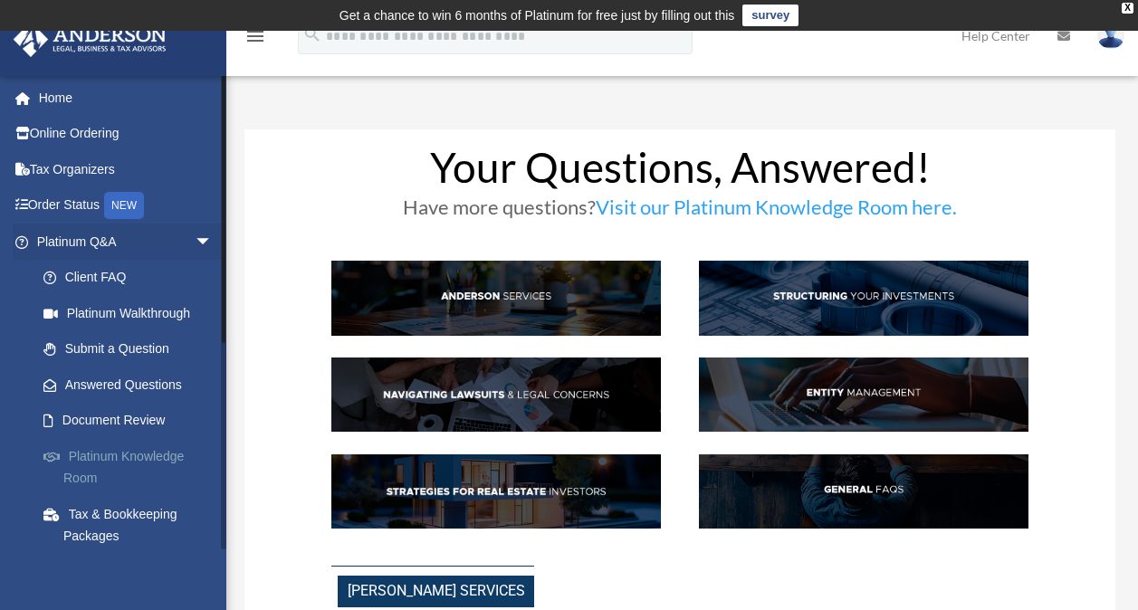
click at [172, 453] on link "Platinum Knowledge Room" at bounding box center [132, 467] width 215 height 58
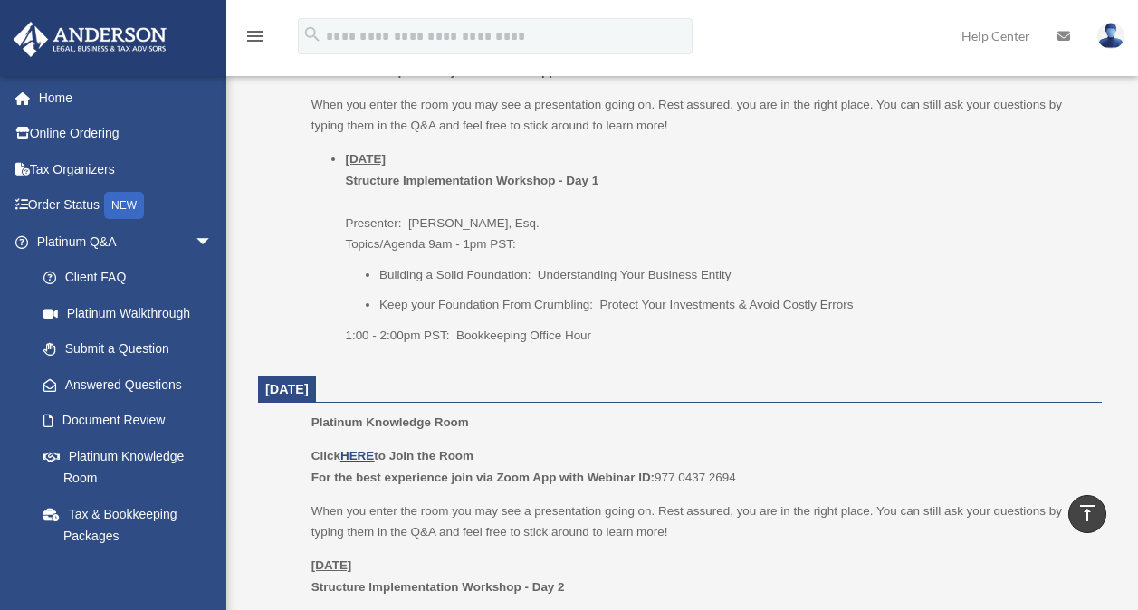
scroll to position [2241, 0]
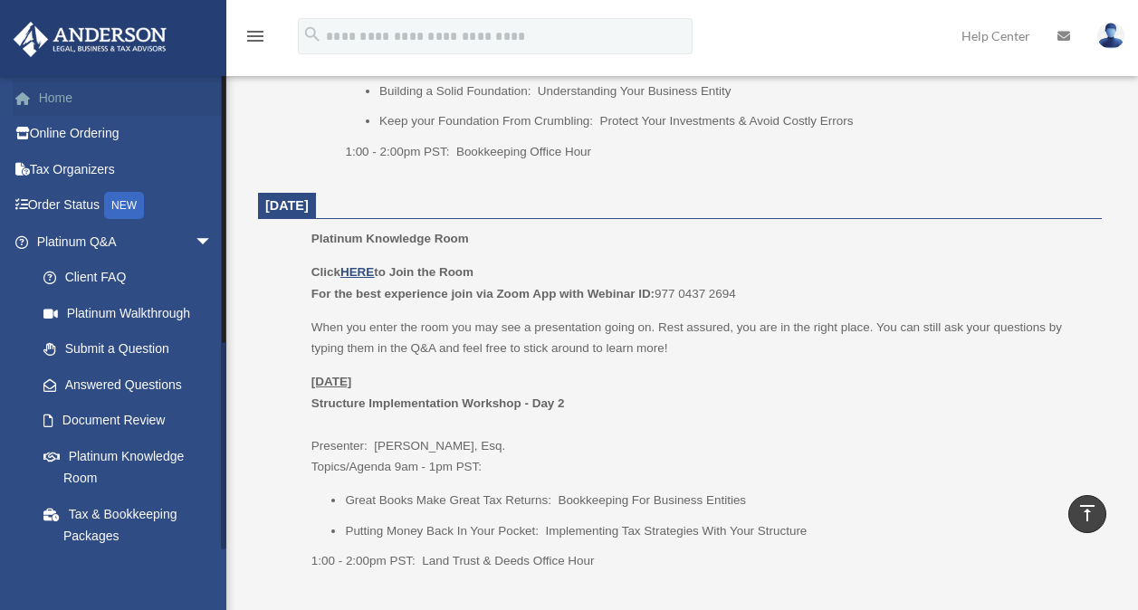
click at [56, 100] on link "Home" at bounding box center [126, 98] width 227 height 36
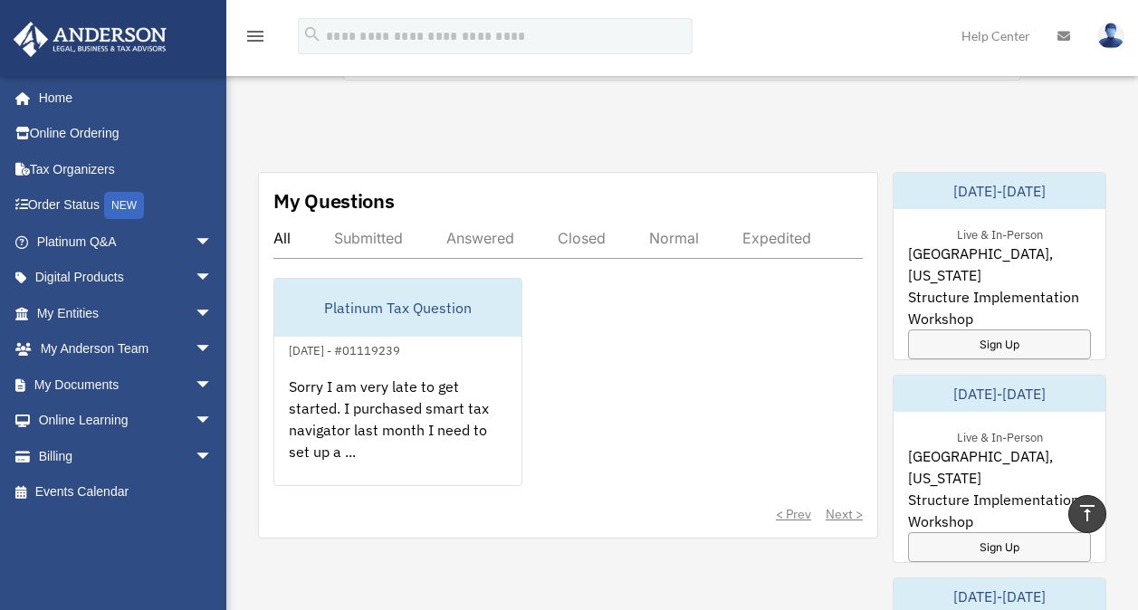
scroll to position [967, 0]
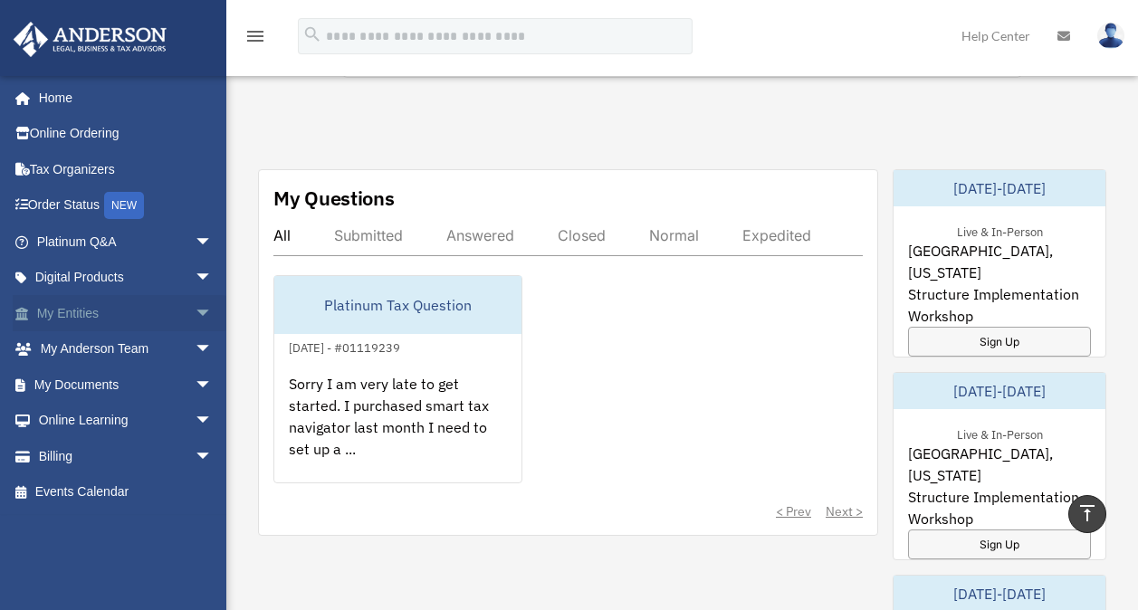
click at [79, 311] on link "My Entities arrow_drop_down" at bounding box center [126, 313] width 227 height 36
click at [148, 351] on link "My Anderson Team arrow_drop_down" at bounding box center [126, 349] width 227 height 36
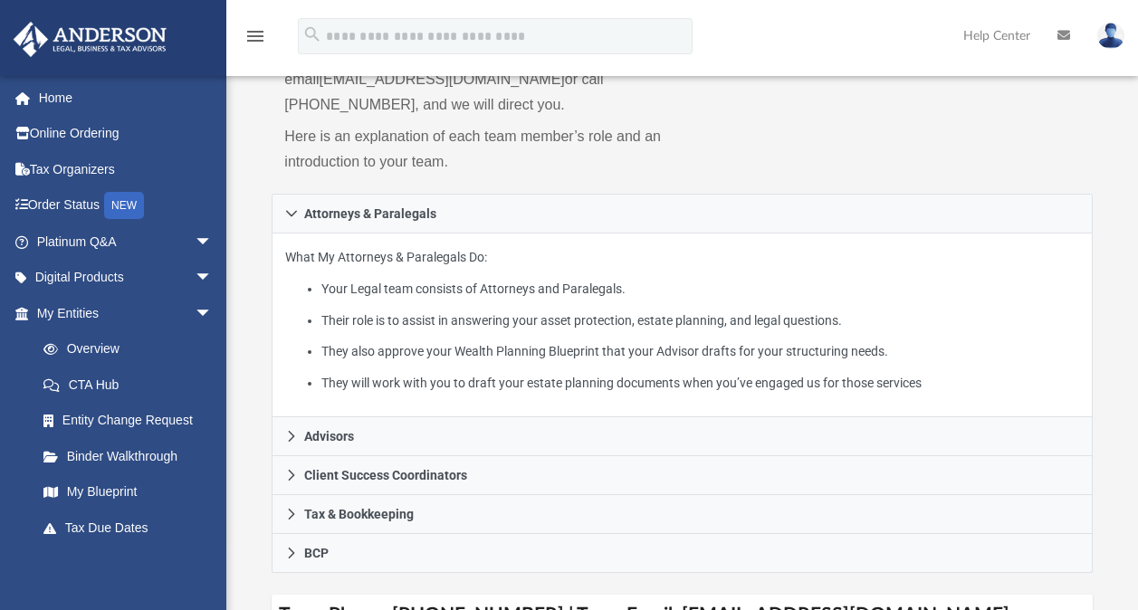
scroll to position [316, 0]
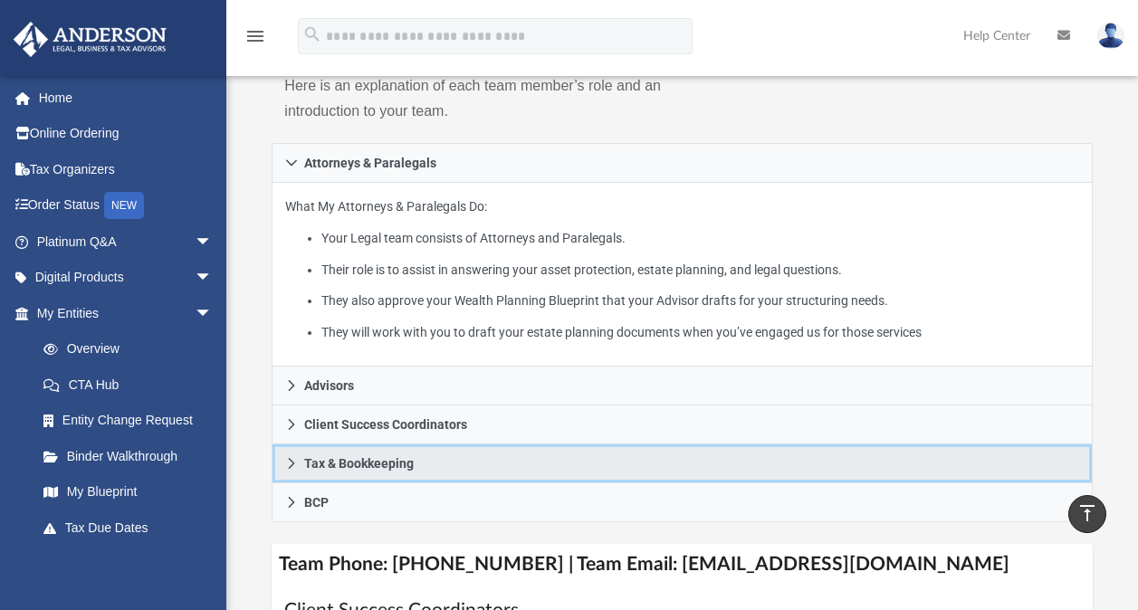
click at [432, 455] on link "Tax & Bookkeeping" at bounding box center [682, 464] width 820 height 39
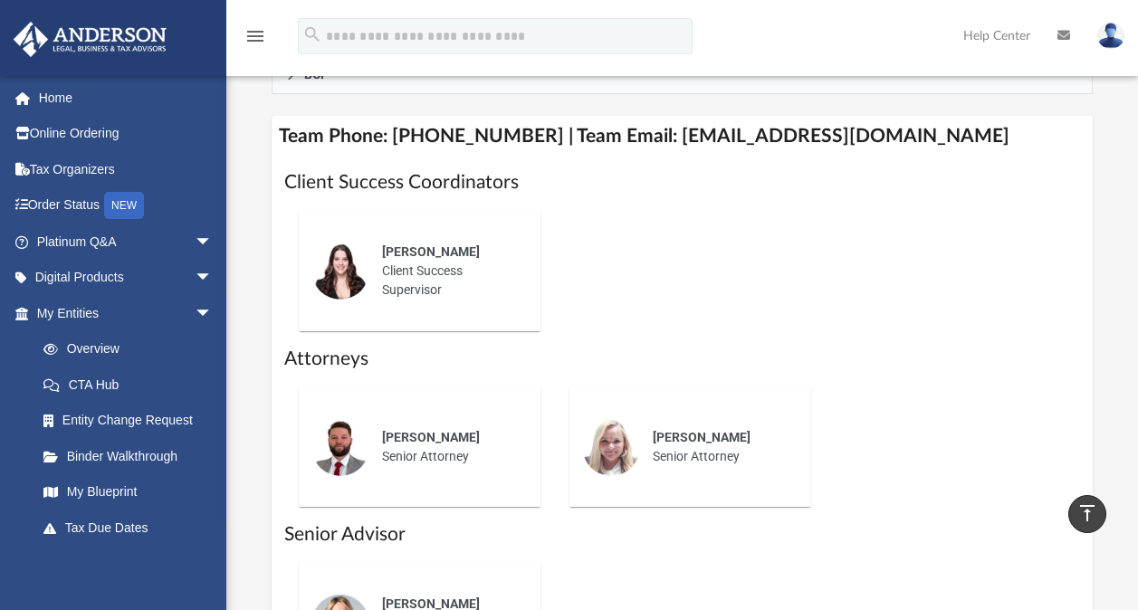
scroll to position [942, 0]
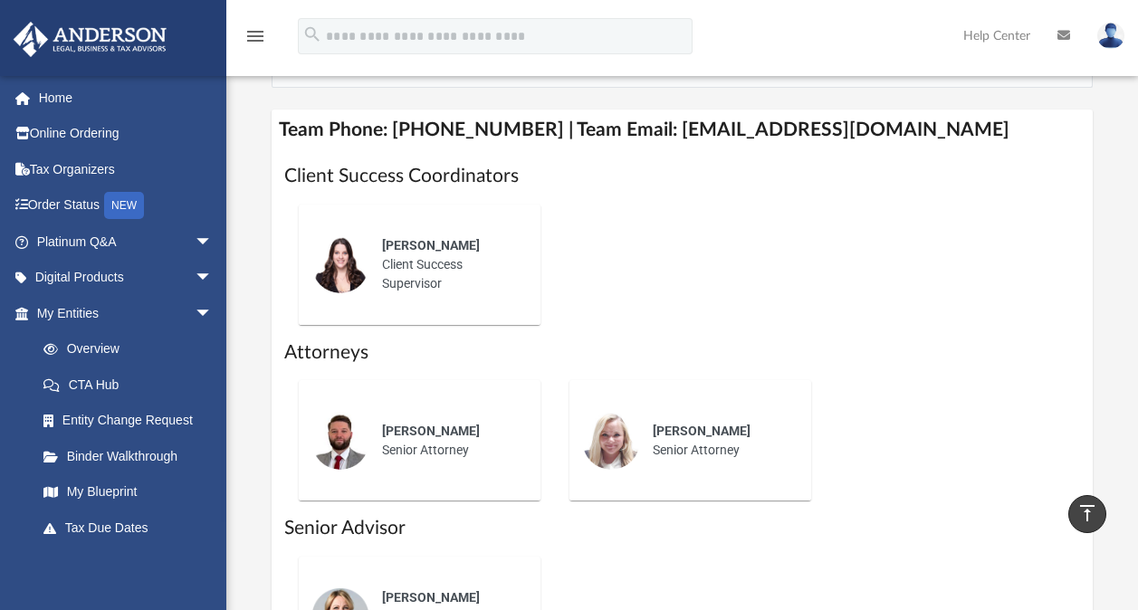
click at [417, 257] on div "[PERSON_NAME] Client Success Supervisor" at bounding box center [448, 265] width 158 height 82
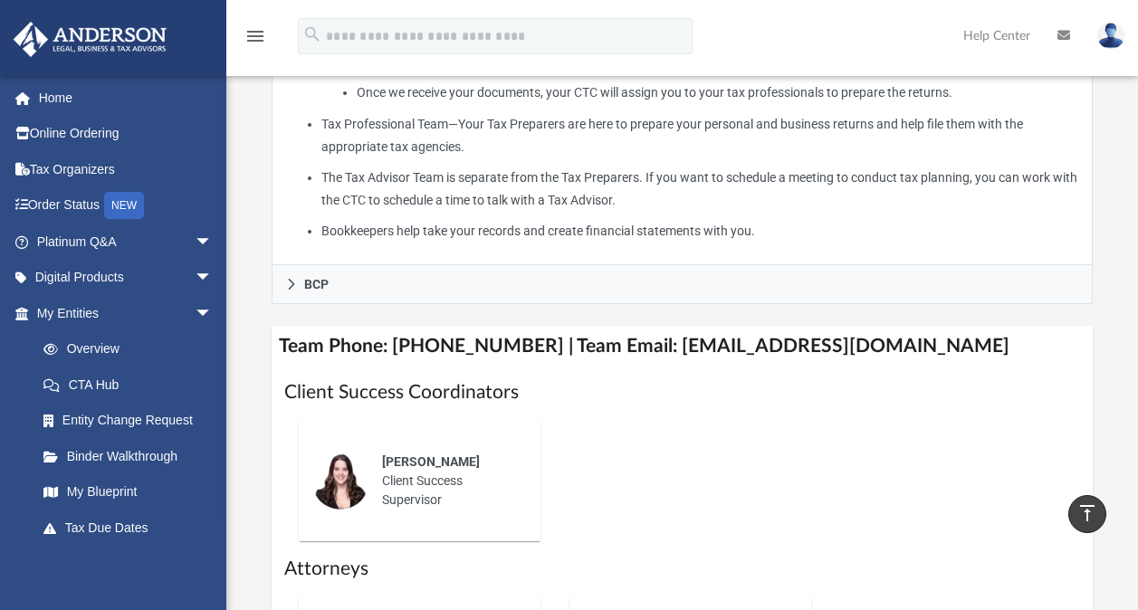
scroll to position [724, 0]
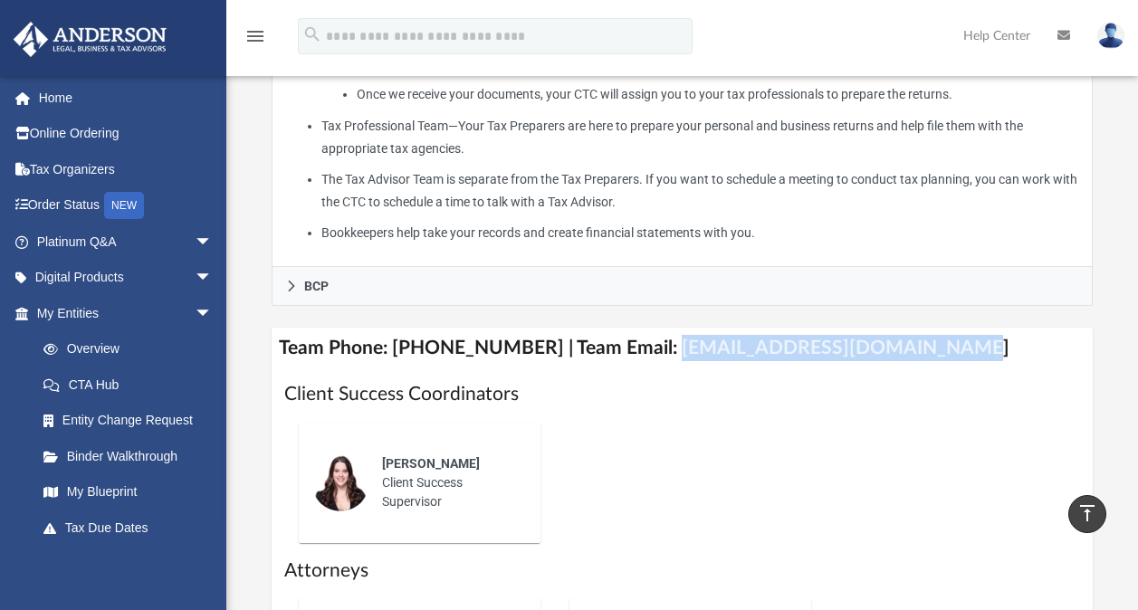
drag, startPoint x: 914, startPoint y: 344, endPoint x: 646, endPoint y: 352, distance: 269.0
click at [646, 352] on h4 "Team Phone: [PHONE_NUMBER] | Team Email: [EMAIL_ADDRESS][DOMAIN_NAME]" at bounding box center [682, 348] width 820 height 41
copy h4 "[EMAIL_ADDRESS][DOMAIN_NAME]"
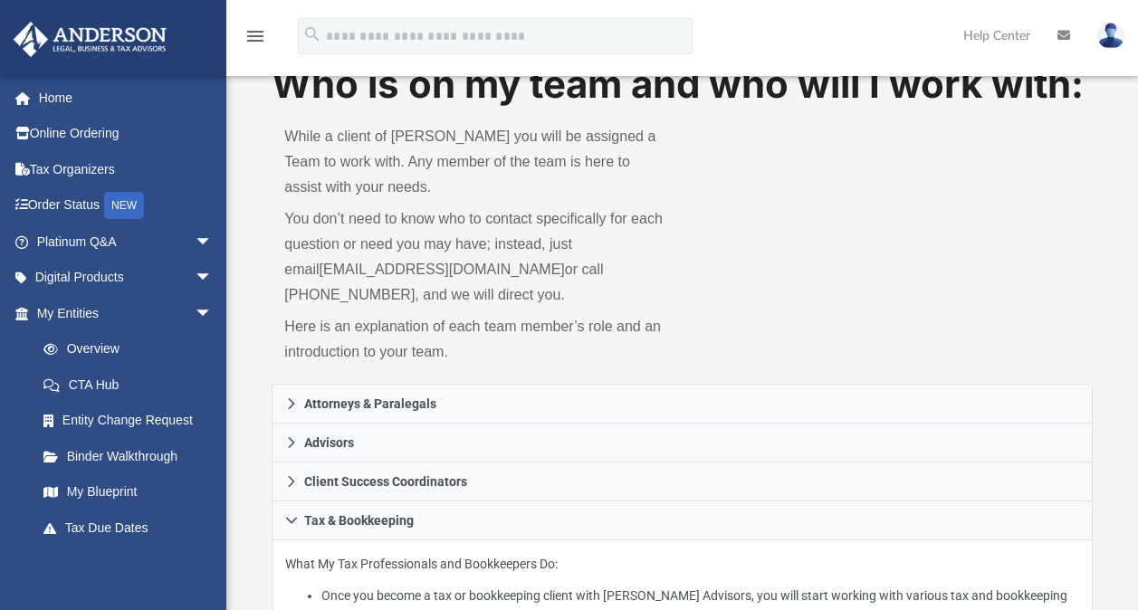
scroll to position [0, 0]
